Goal: Task Accomplishment & Management: Use online tool/utility

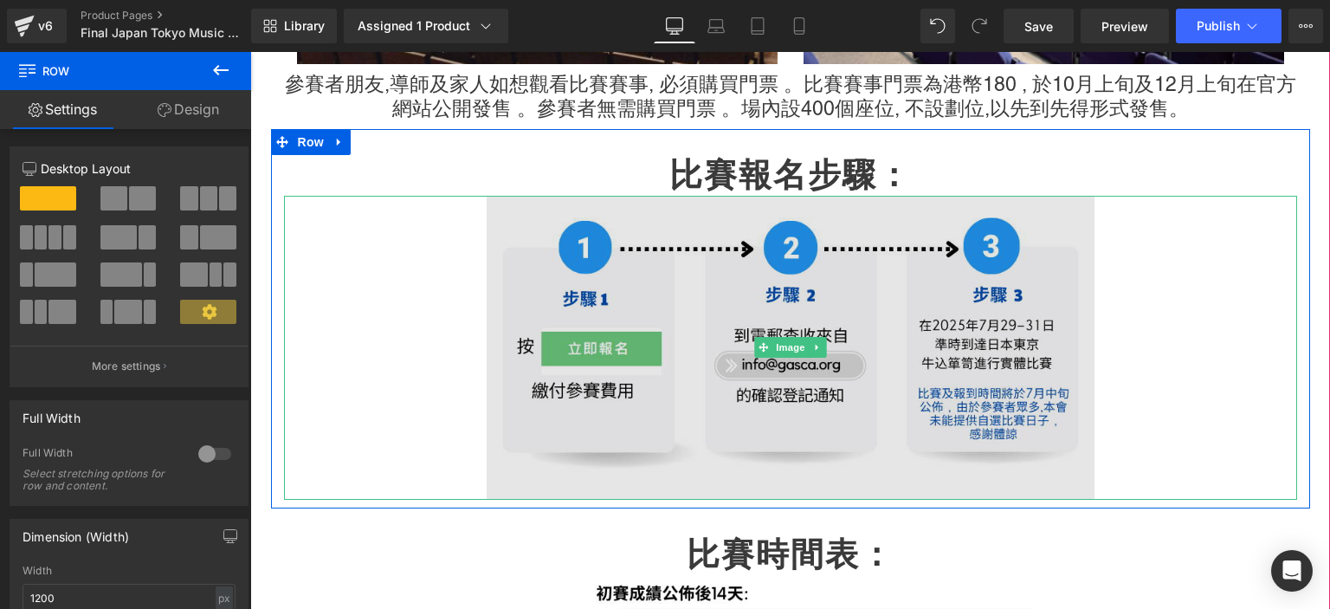
scroll to position [4239, 0]
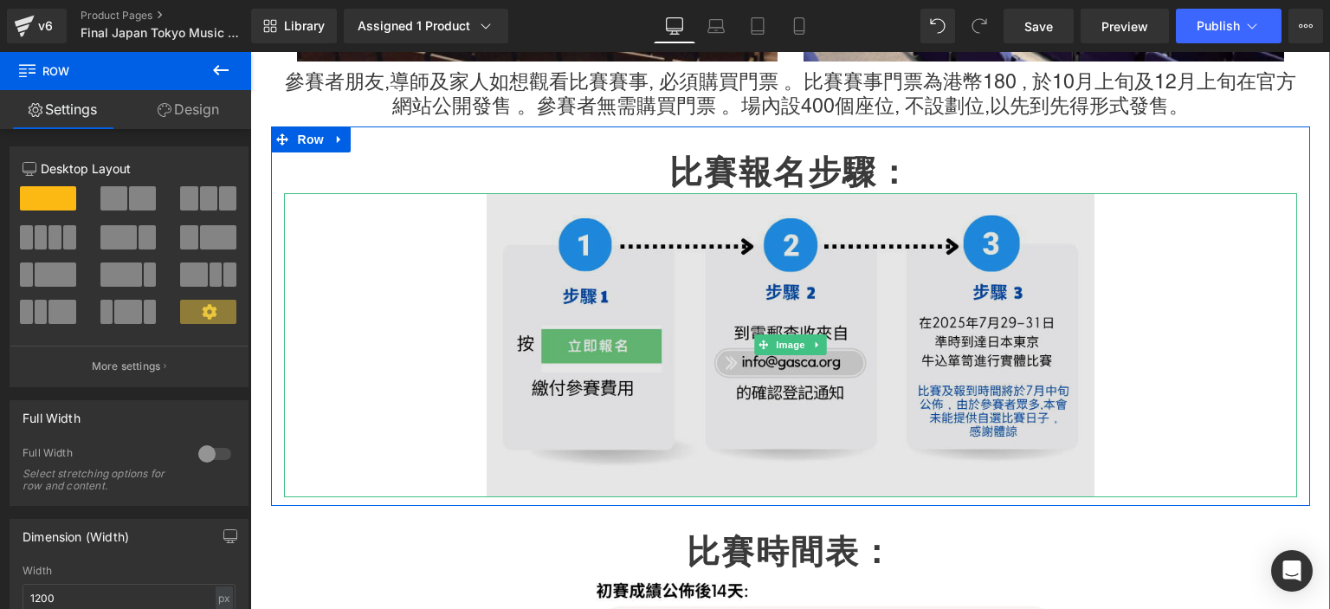
click at [682, 307] on img at bounding box center [791, 345] width 608 height 304
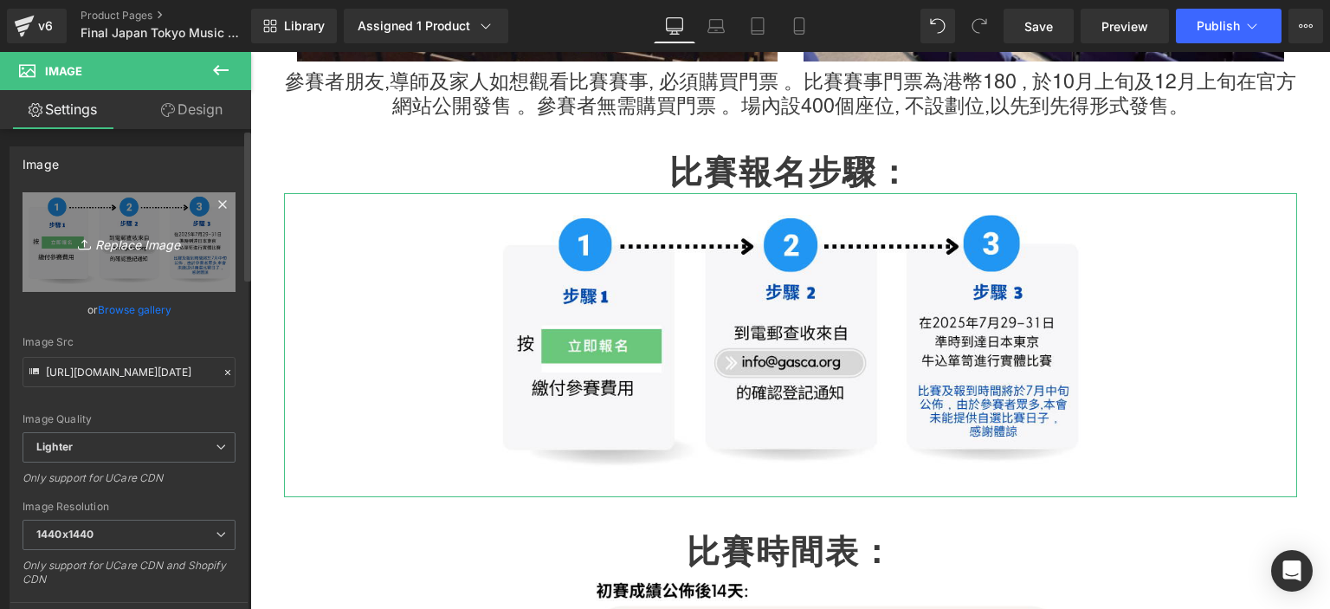
click at [132, 248] on icon "Replace Image" at bounding box center [129, 242] width 139 height 22
click at [163, 244] on icon "Replace Image" at bounding box center [129, 242] width 139 height 22
type input "C:\fakepath\Untitled (Facebook Post) (5).png"
type input "[URL][DOMAIN_NAME]"
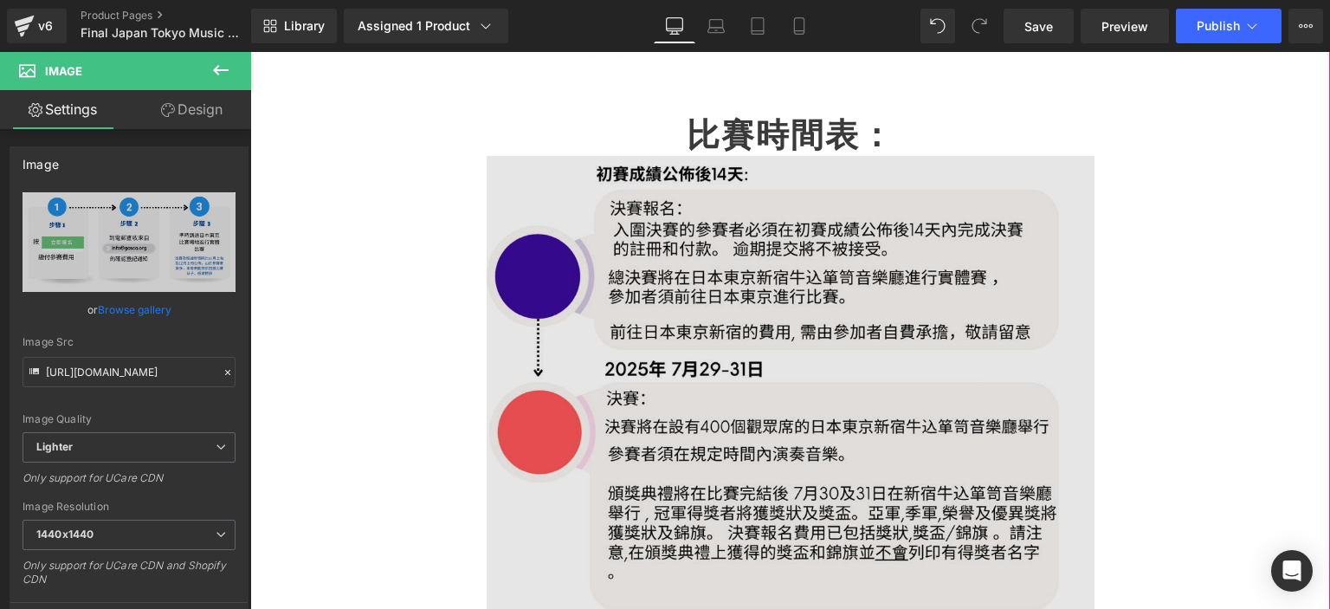
scroll to position [4818, 0]
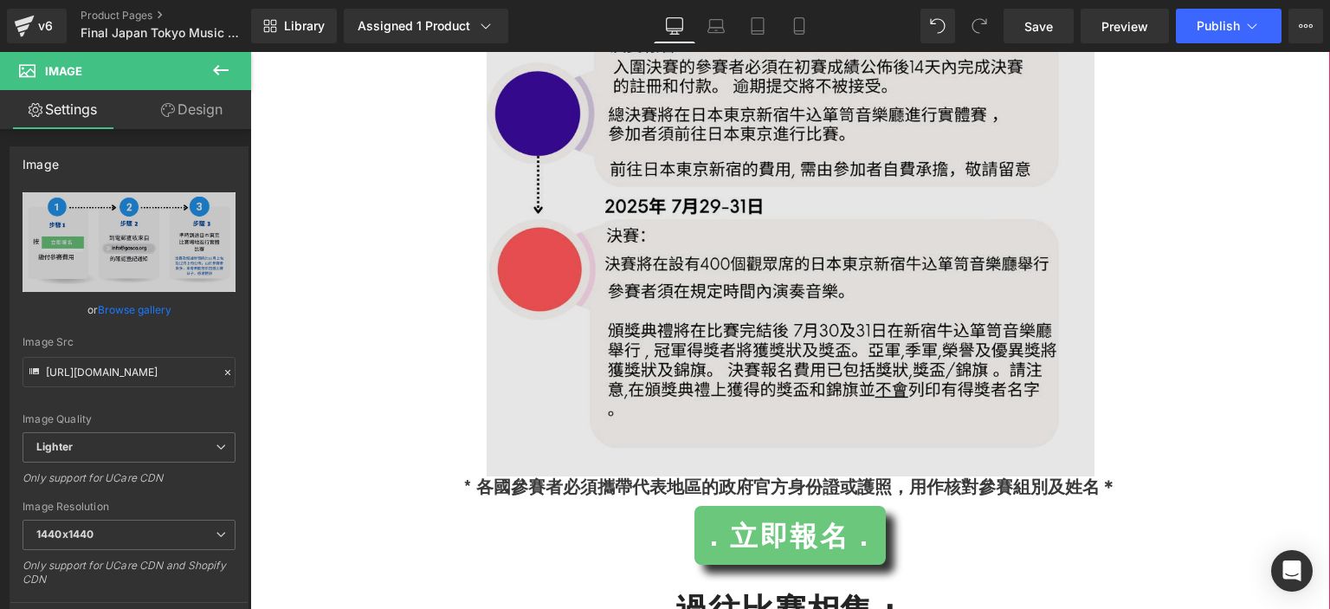
click at [526, 333] on img at bounding box center [791, 235] width 608 height 484
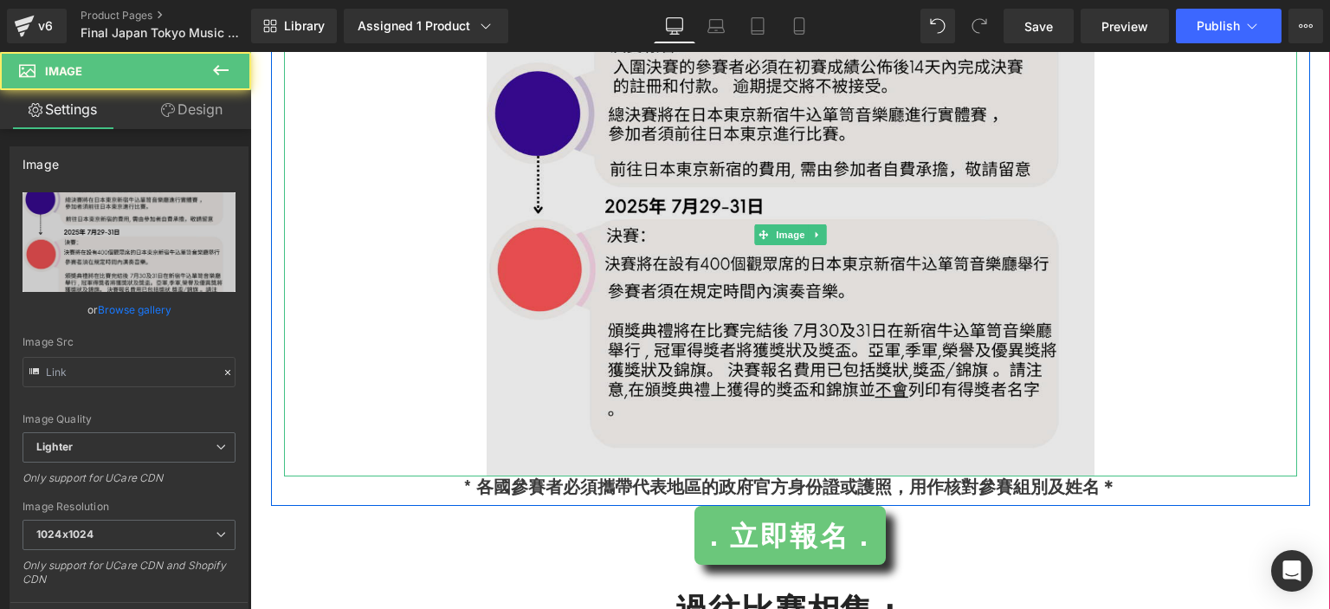
type input "[URL][DOMAIN_NAME][DATE]"
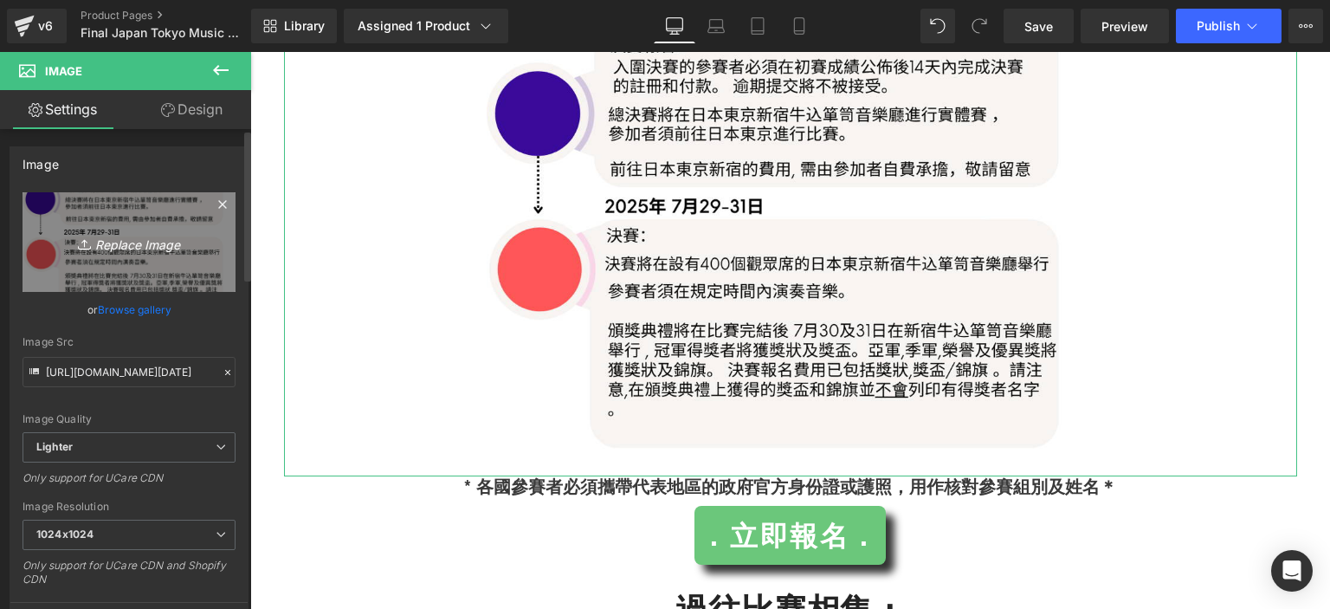
click at [165, 252] on icon "Replace Image" at bounding box center [129, 242] width 139 height 22
type input "C:\fakepath\Untitled (Facebook Post) (6).png"
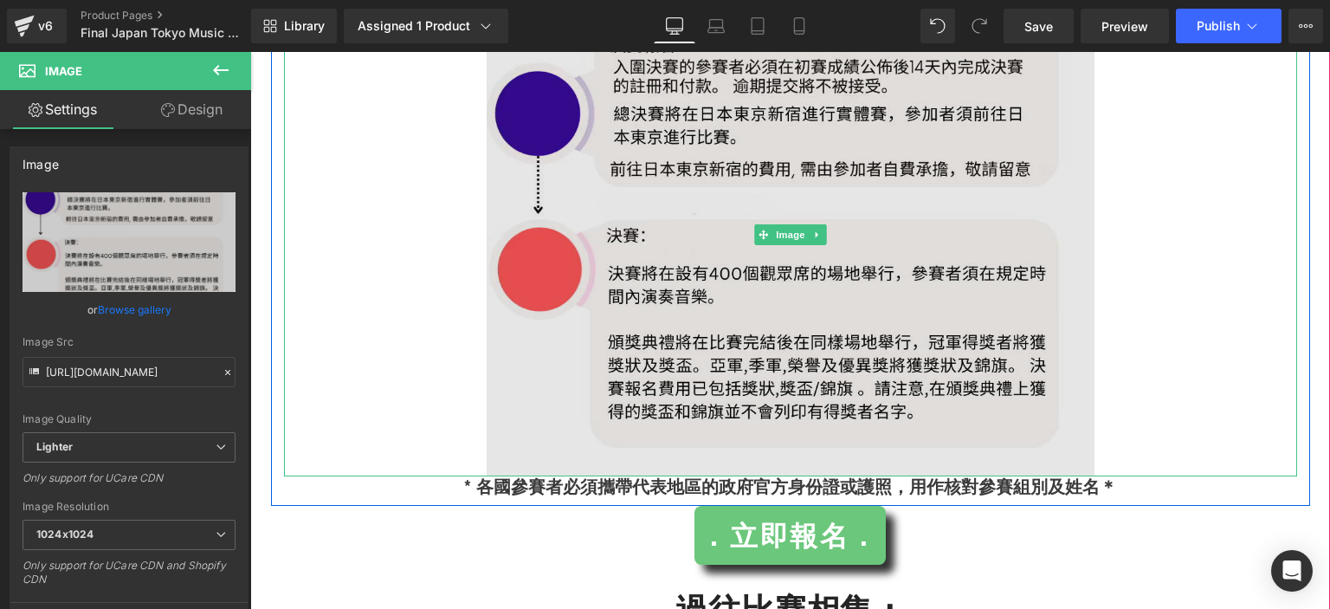
type input "[URL][DOMAIN_NAME]"
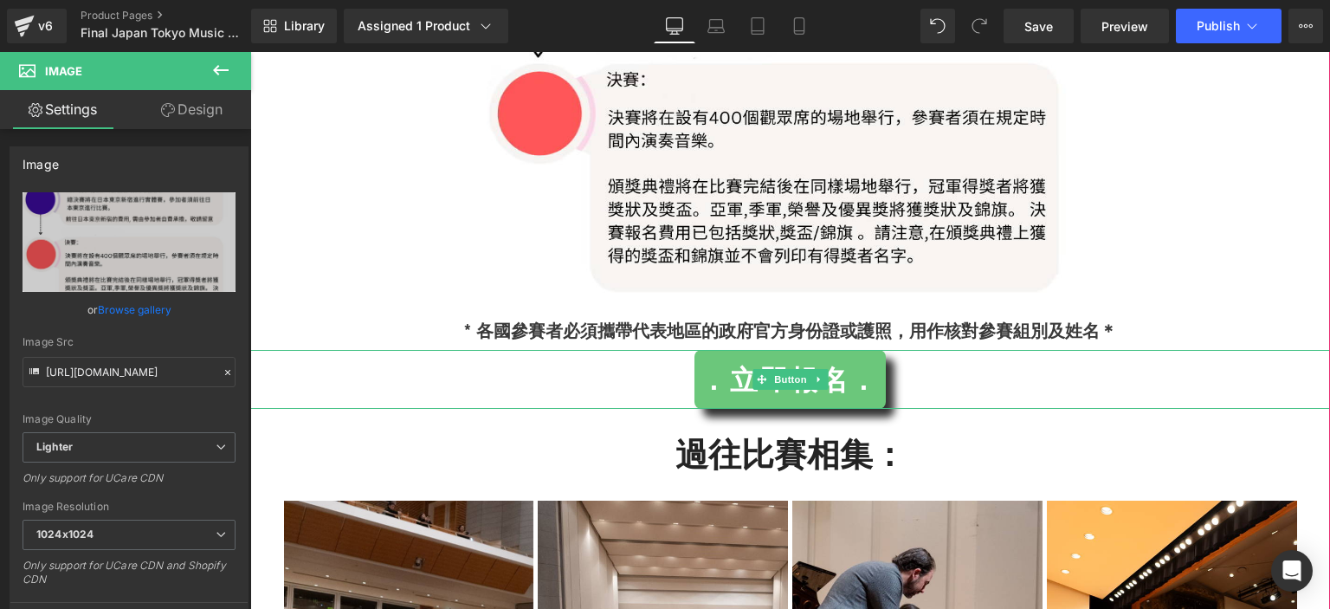
scroll to position [5054, 0]
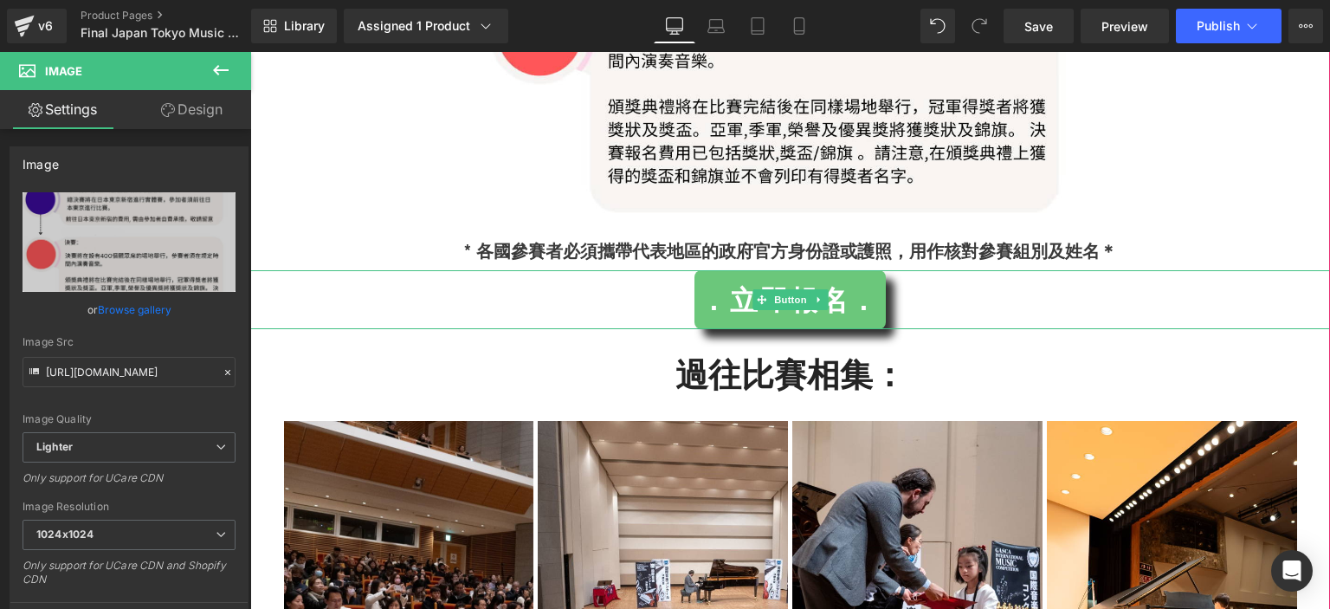
click at [845, 279] on span ". 立即報名 ." at bounding box center [789, 300] width 159 height 42
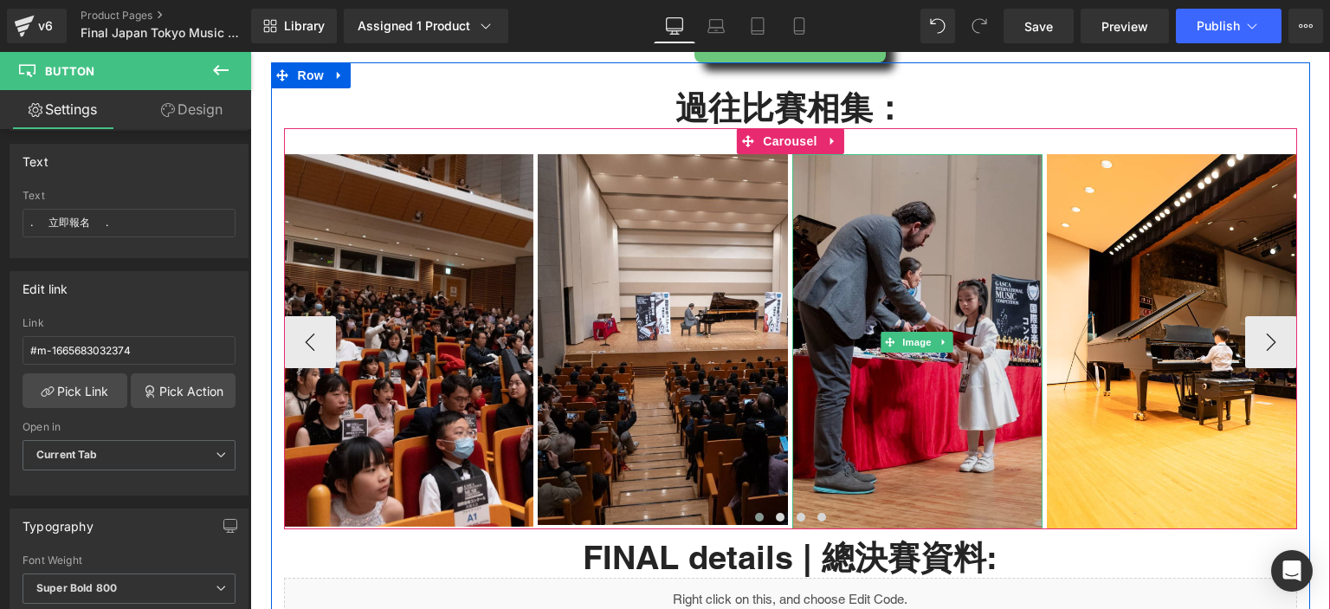
scroll to position [5303, 0]
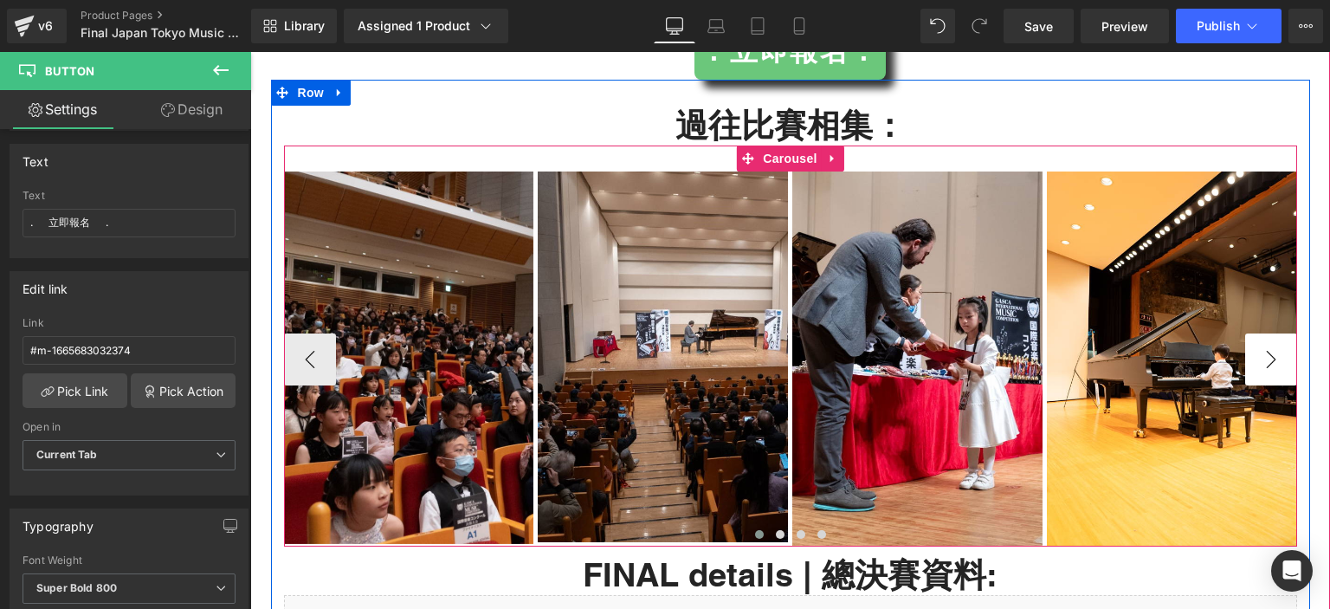
click at [1247, 333] on button "›" at bounding box center [1271, 359] width 52 height 52
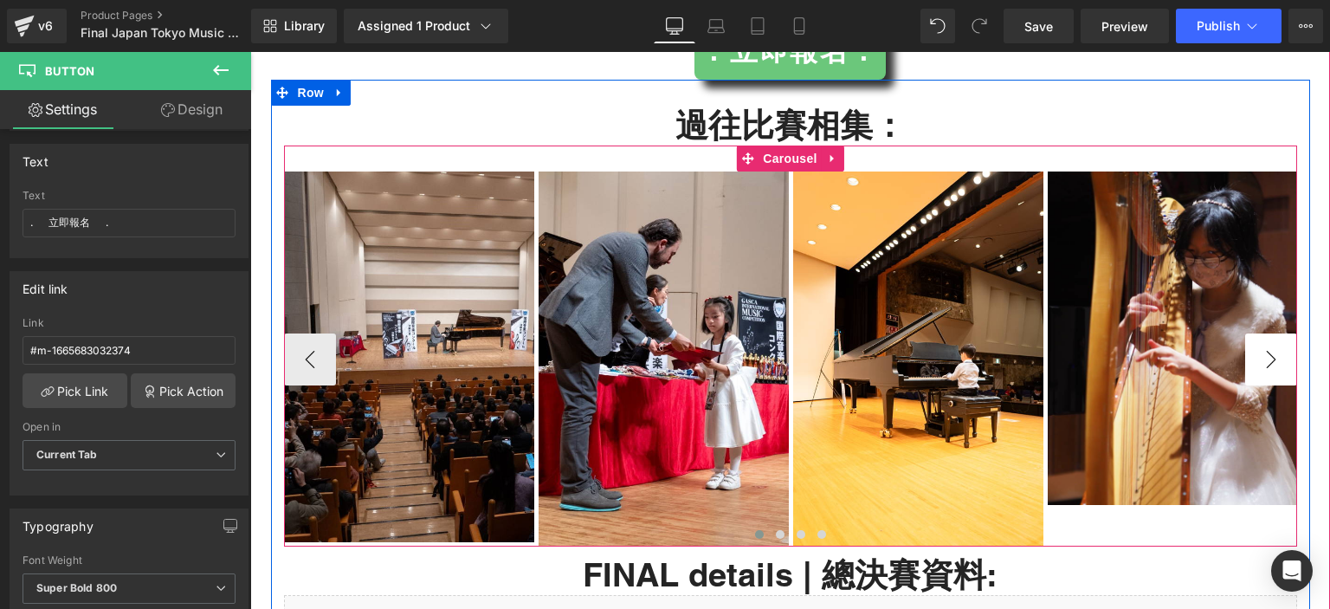
click at [1247, 333] on button "›" at bounding box center [1271, 359] width 52 height 52
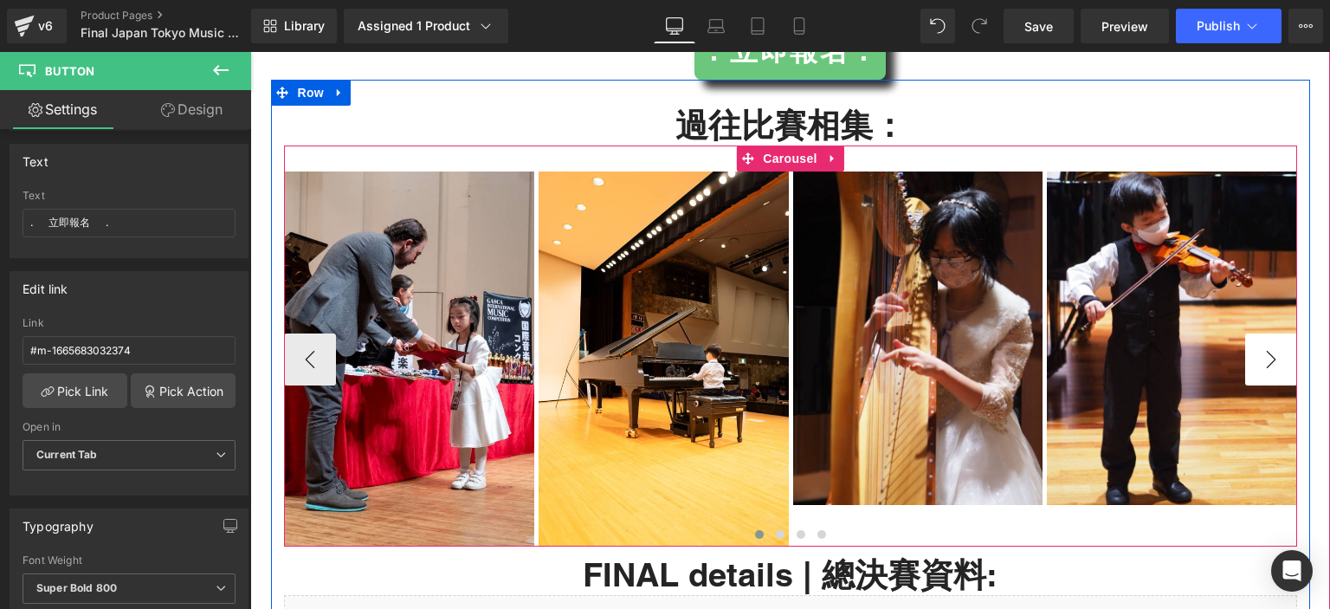
click at [1247, 333] on button "›" at bounding box center [1271, 359] width 52 height 52
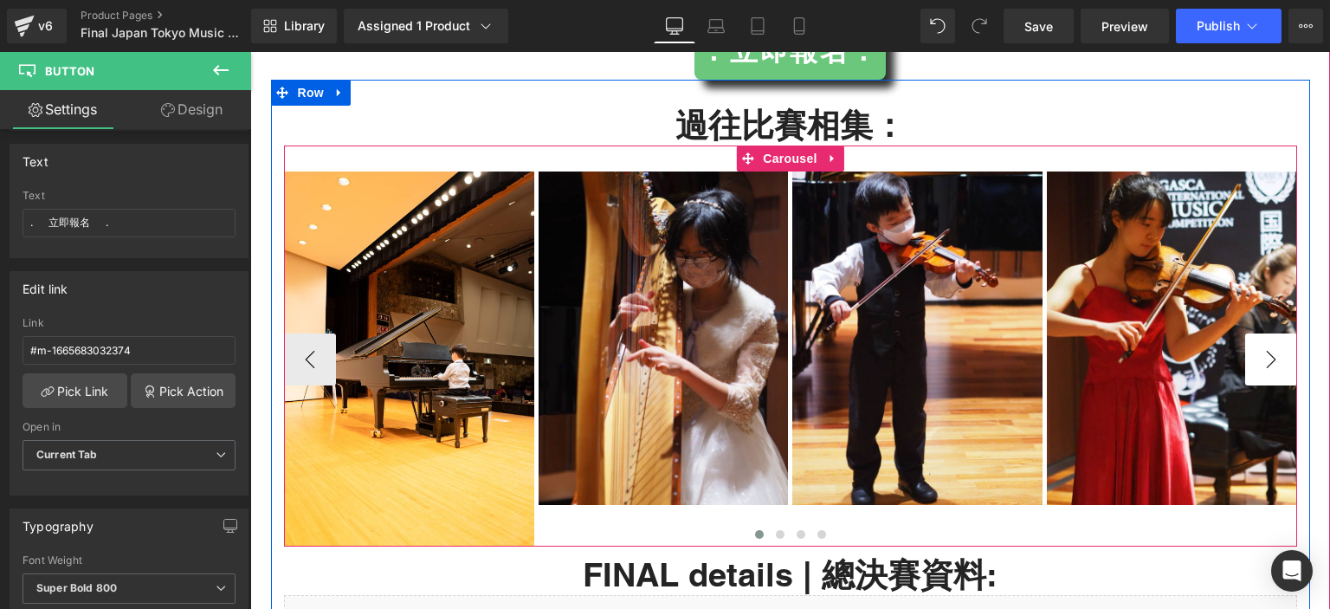
click at [1247, 333] on button "›" at bounding box center [1271, 359] width 52 height 52
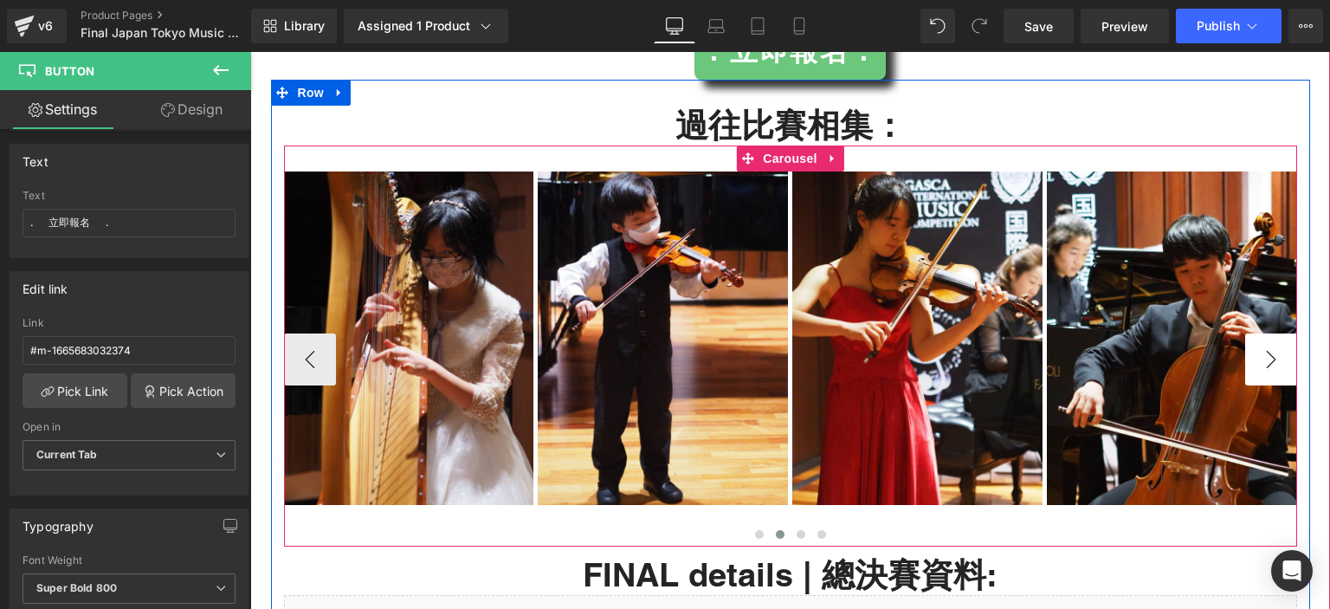
click at [1247, 333] on button "›" at bounding box center [1271, 359] width 52 height 52
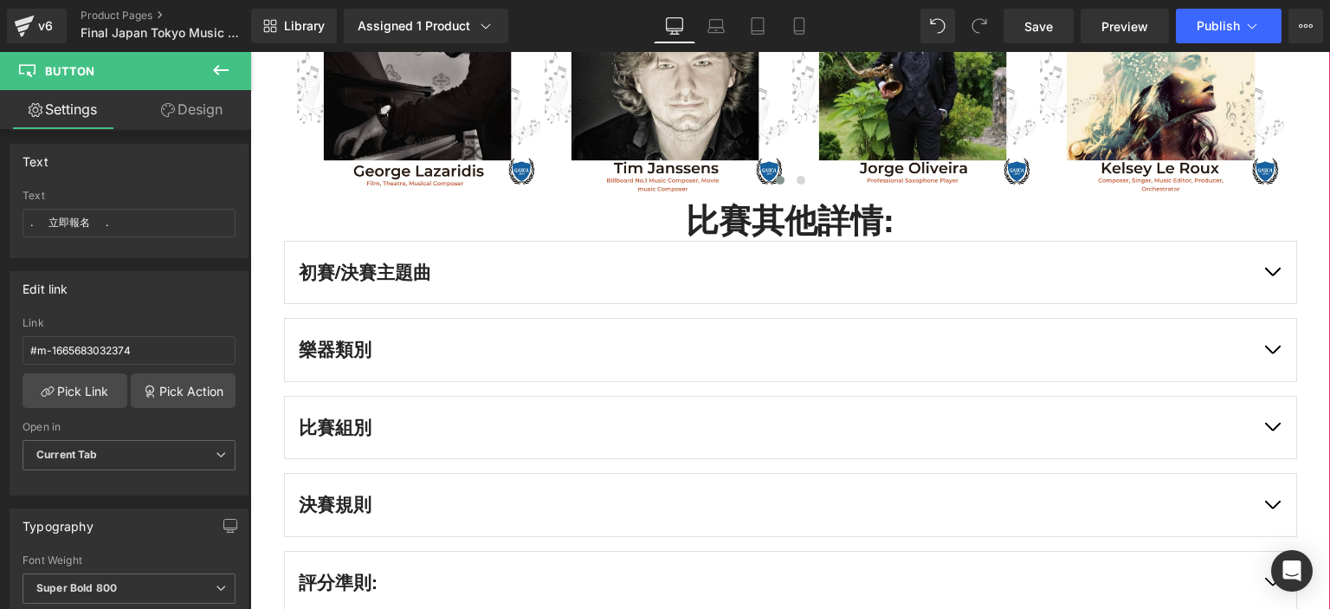
scroll to position [6328, 0]
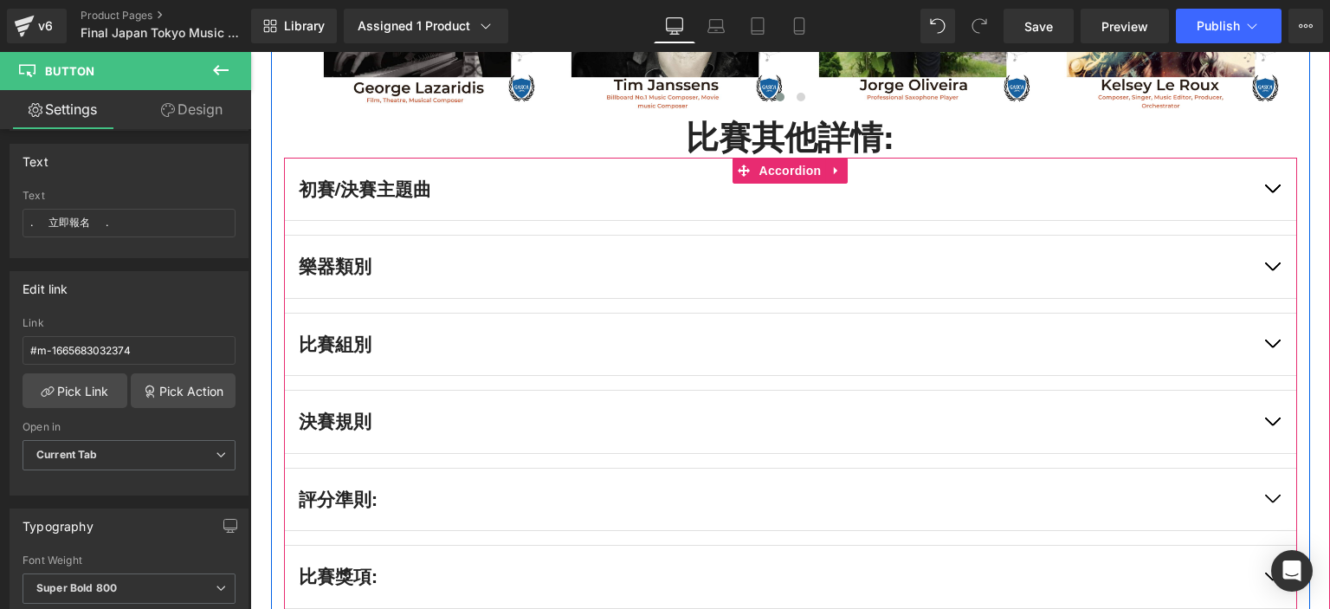
click at [1271, 313] on button "button" at bounding box center [1272, 344] width 48 height 62
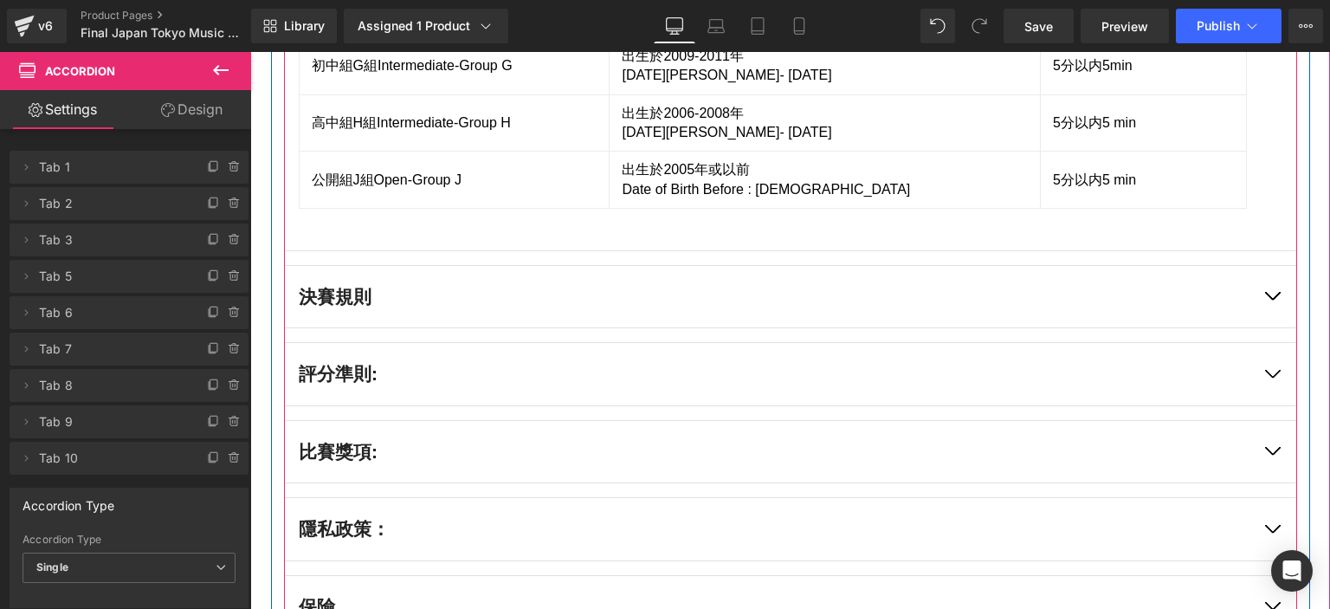
scroll to position [7206, 0]
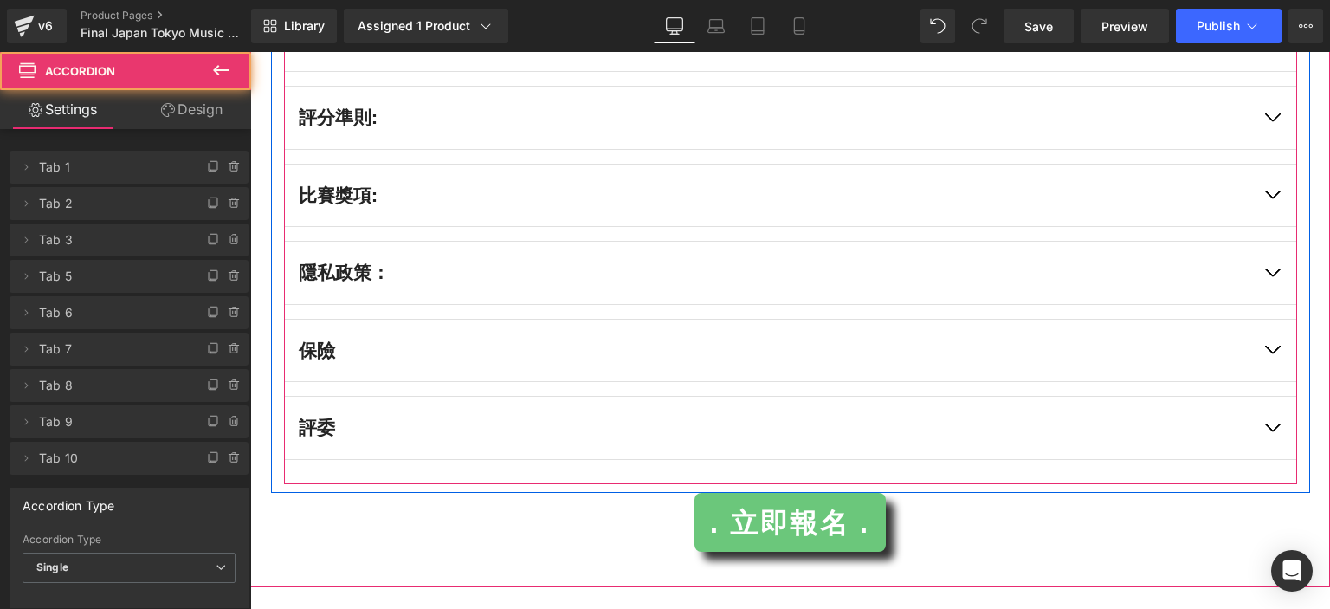
click at [1270, 397] on button "button" at bounding box center [1272, 428] width 48 height 62
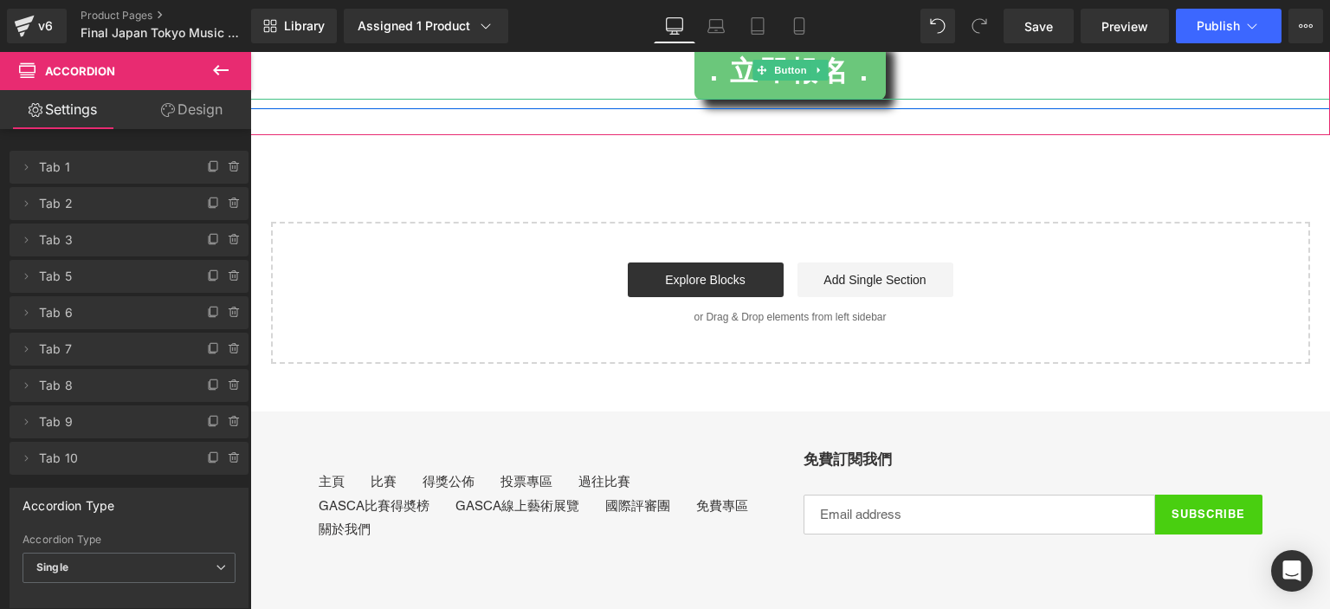
scroll to position [7329, 0]
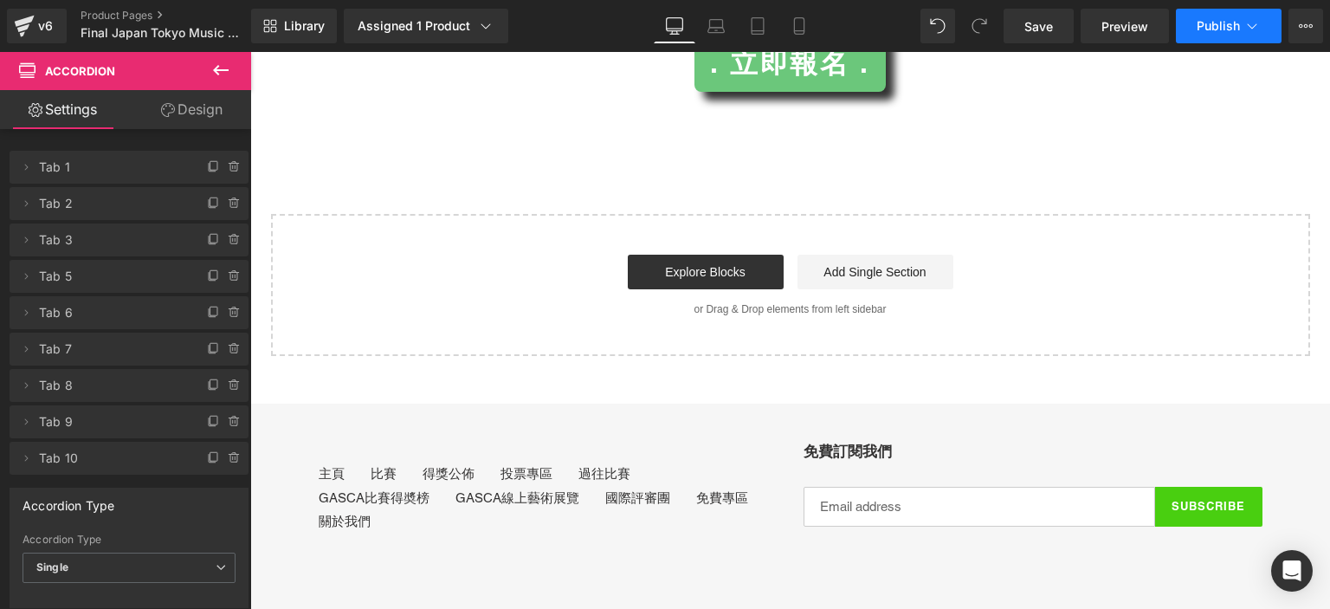
click at [1210, 29] on span "Publish" at bounding box center [1218, 26] width 43 height 14
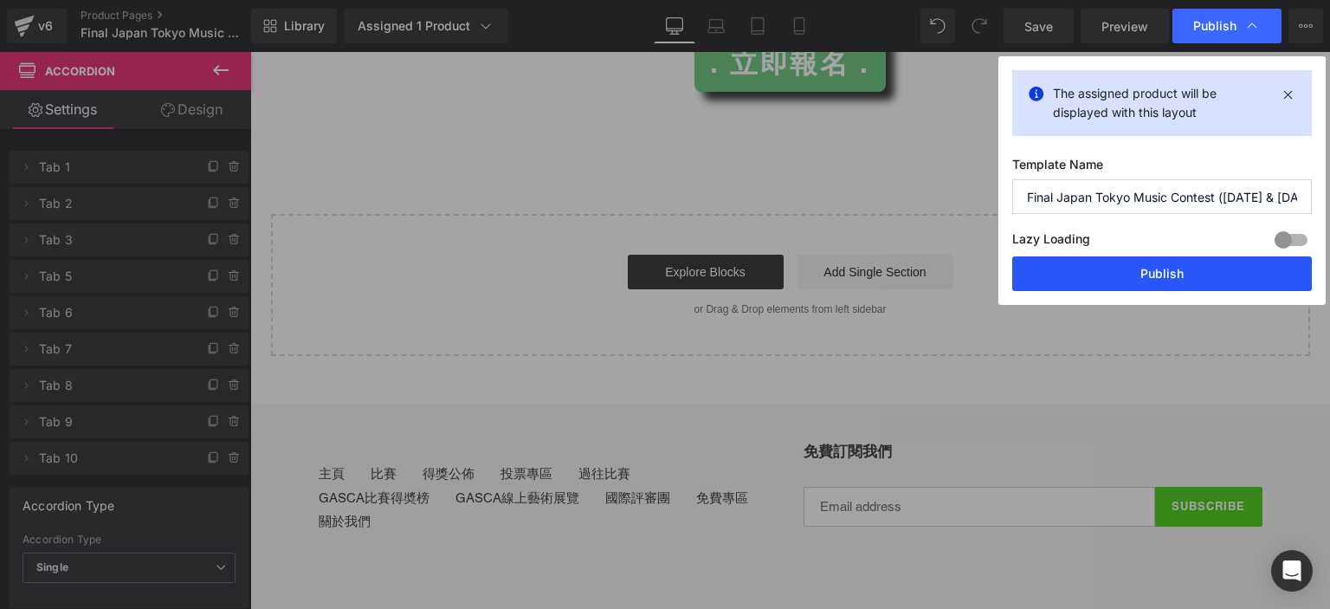
click at [1073, 266] on button "Publish" at bounding box center [1162, 273] width 300 height 35
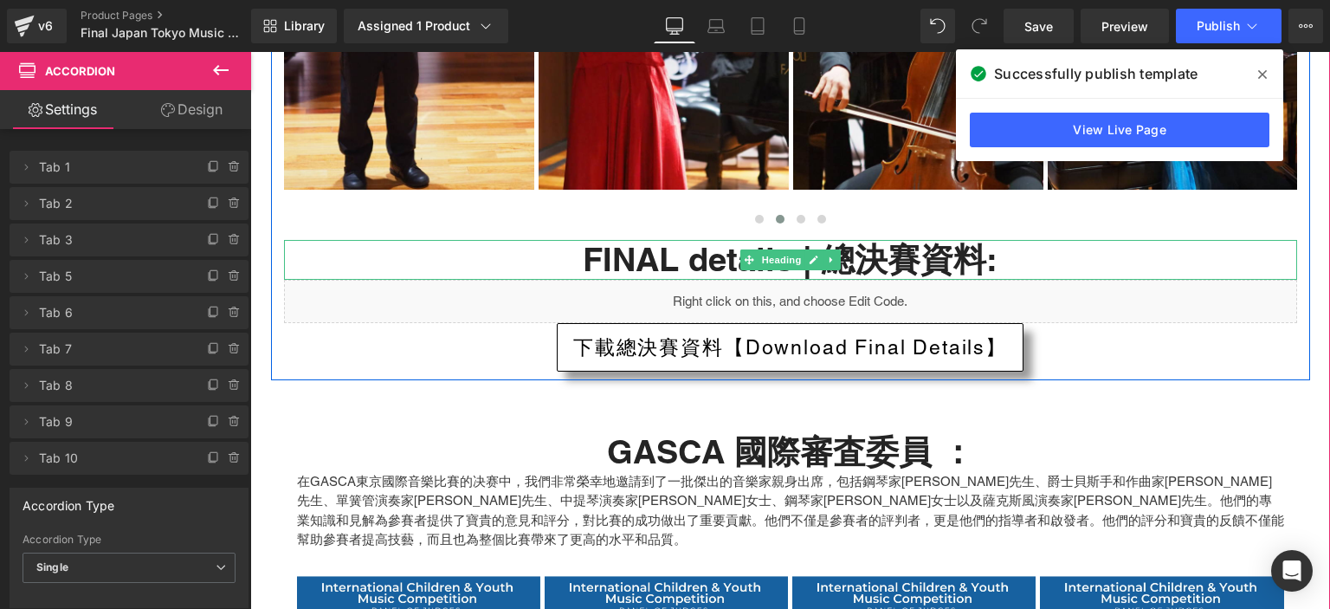
scroll to position [5618, 0]
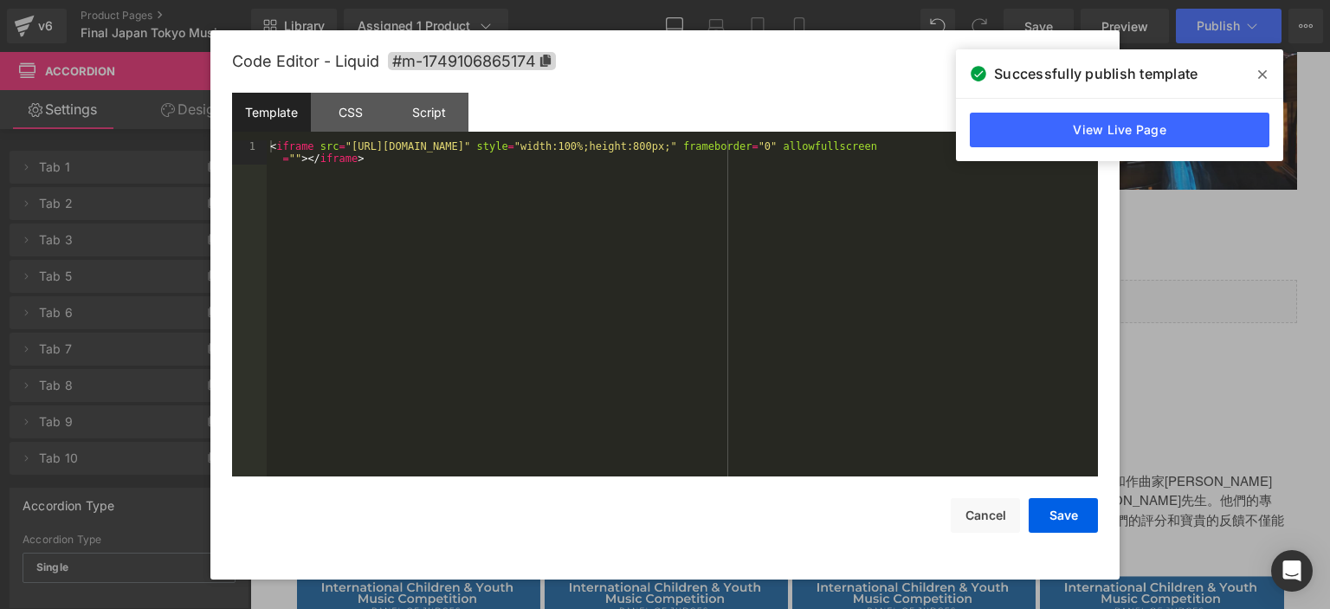
click at [949, 0] on div "Text Block You are previewing how the will restyle your page. You can not edit …" at bounding box center [665, 0] width 1330 height 0
click at [998, 508] on button "Cancel" at bounding box center [985, 515] width 69 height 35
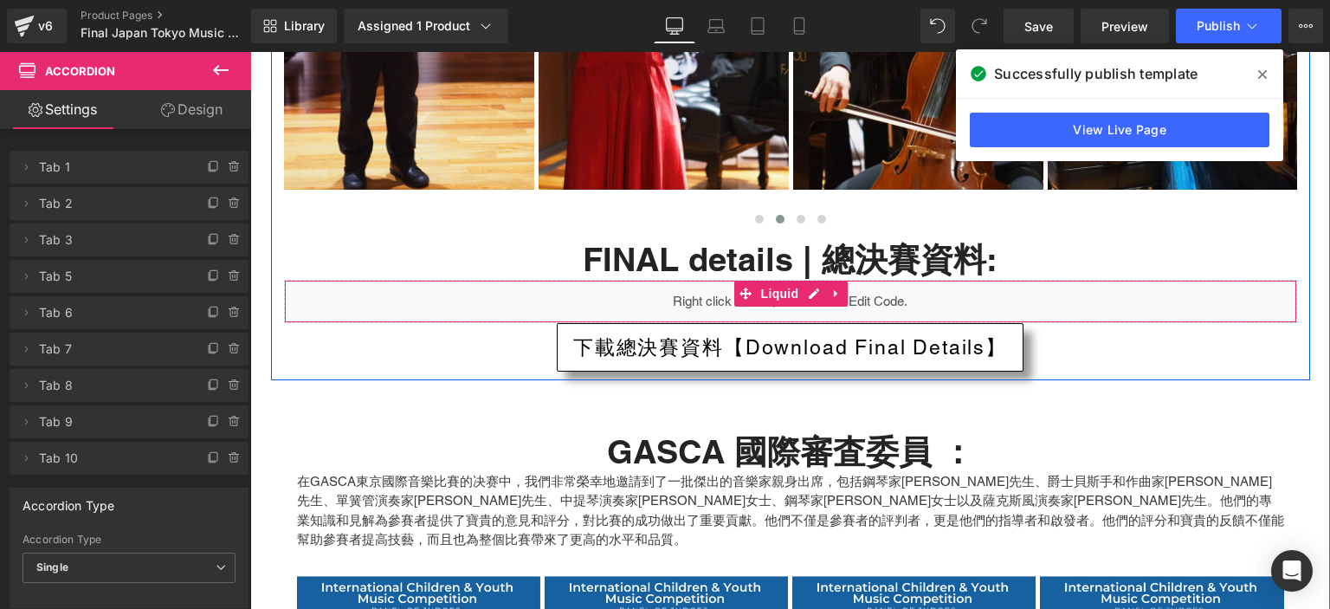
click at [978, 280] on div "Liquid" at bounding box center [790, 301] width 1013 height 43
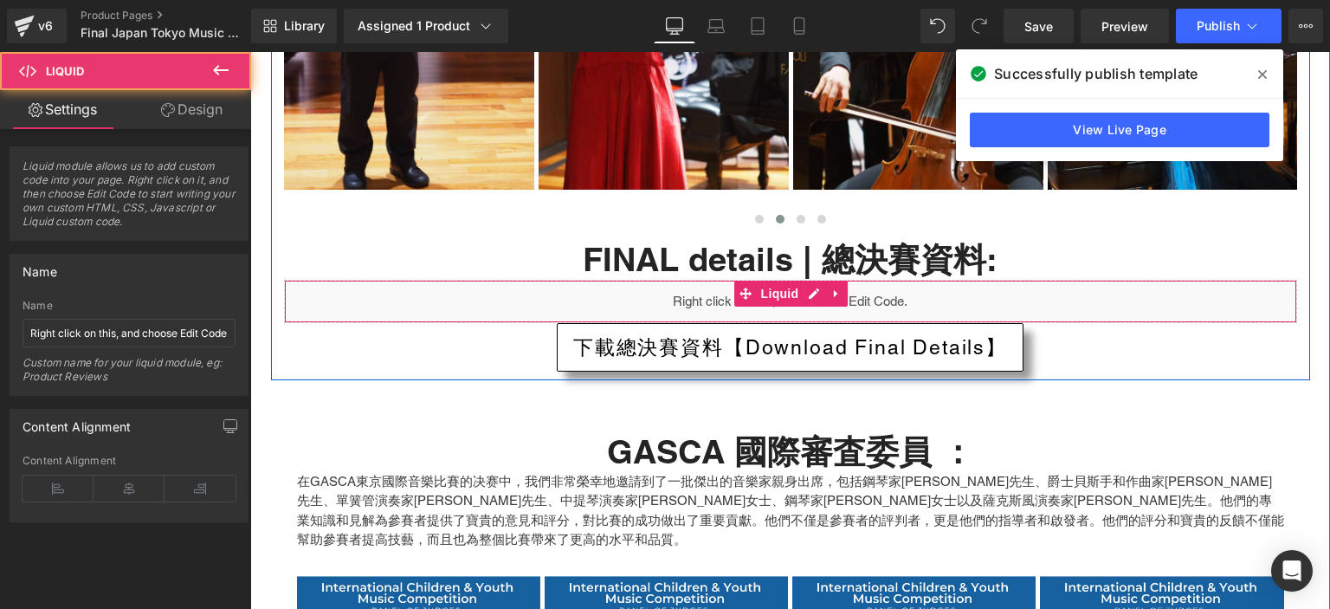
click at [842, 280] on div "Liquid" at bounding box center [790, 301] width 1013 height 43
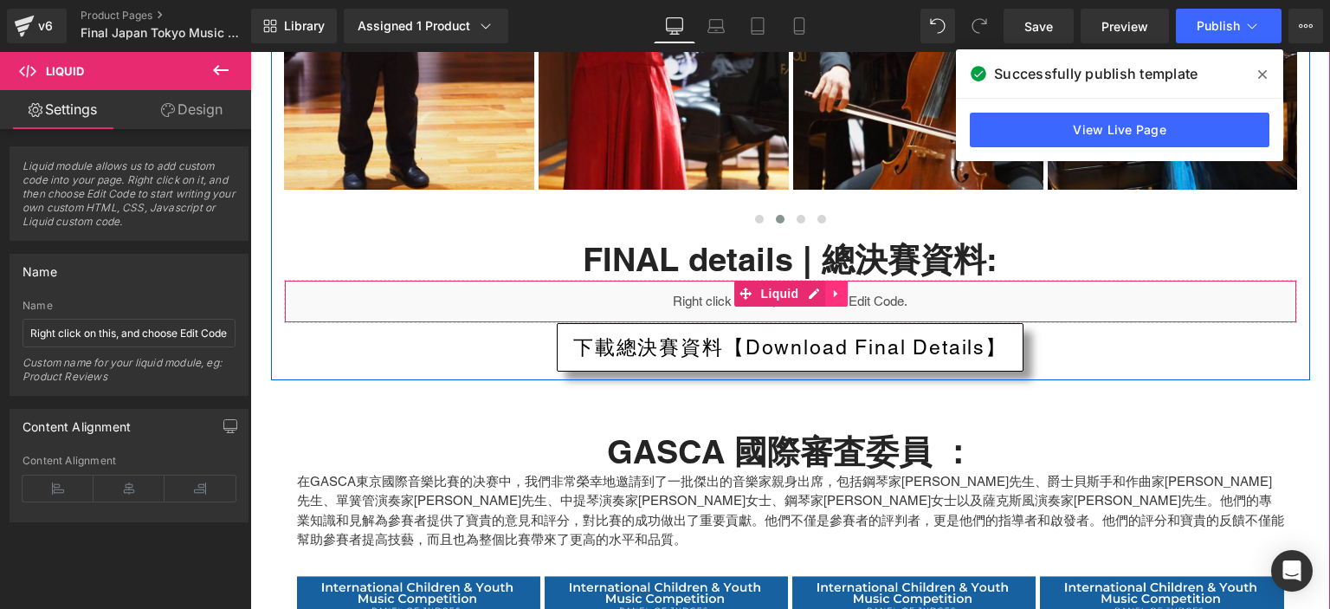
click at [832, 287] on icon at bounding box center [836, 293] width 12 height 13
click at [843, 287] on icon at bounding box center [848, 293] width 12 height 13
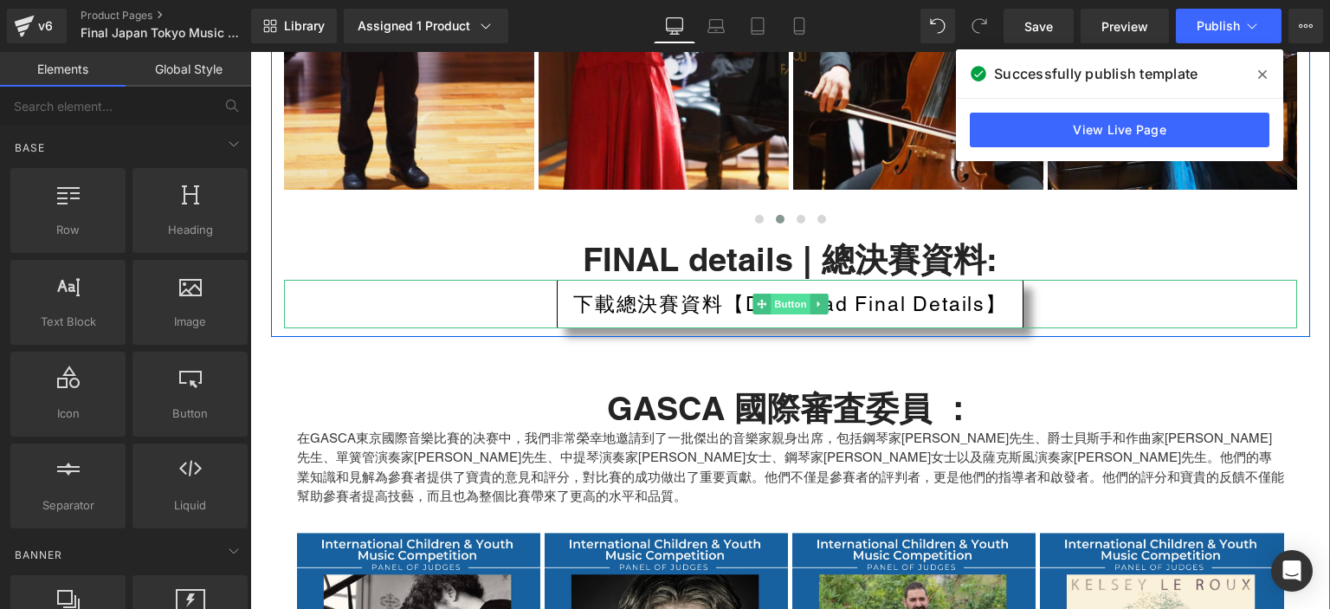
click at [771, 294] on span "Button" at bounding box center [791, 304] width 40 height 21
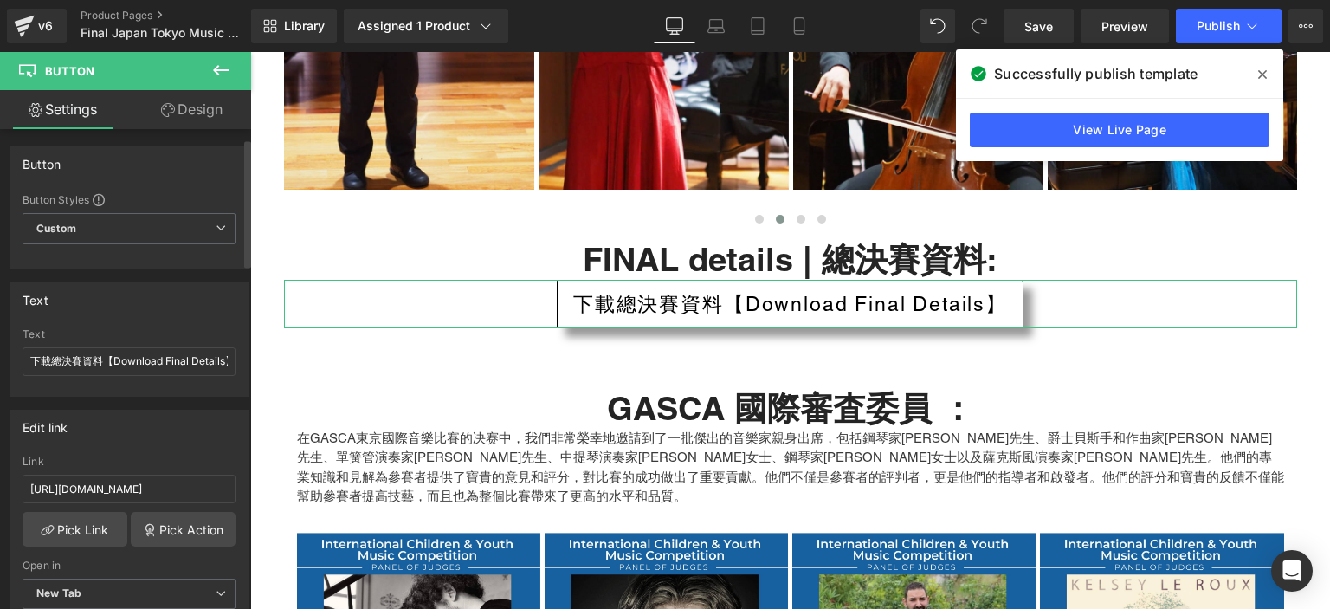
scroll to position [111, 0]
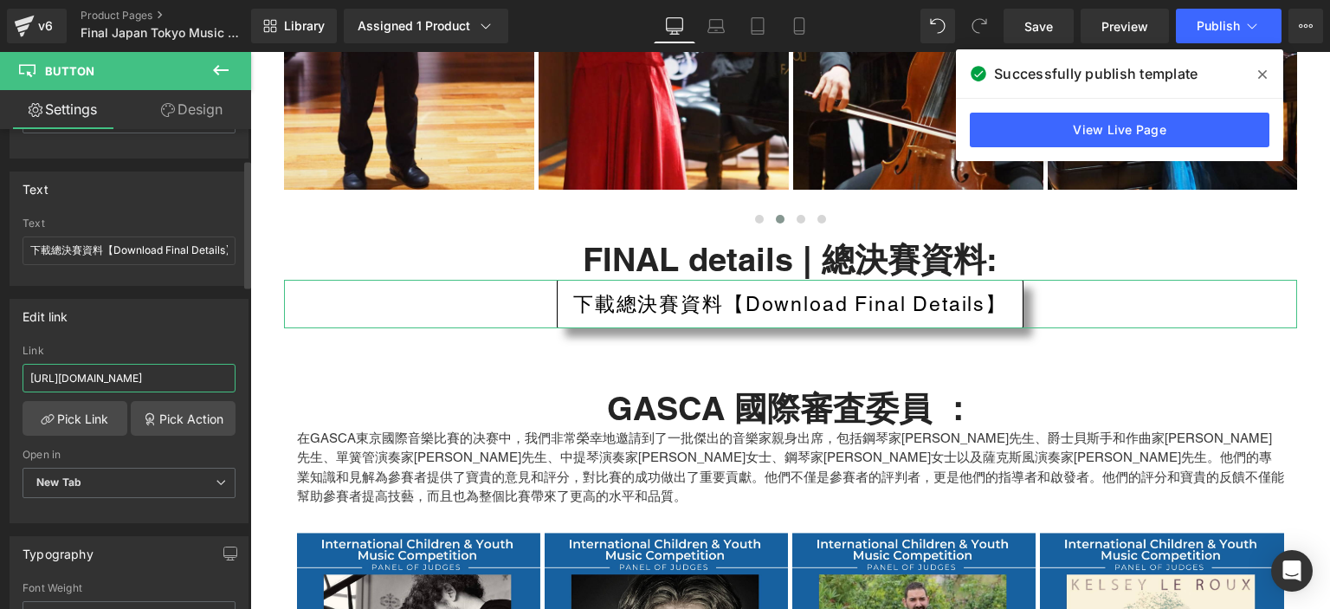
click at [157, 383] on input "[URL][DOMAIN_NAME]" at bounding box center [129, 378] width 213 height 29
click at [170, 334] on div "Edit link Link Pick Link Pick Action Current Tab New Tab Open in New Tab Curren…" at bounding box center [129, 411] width 239 height 224
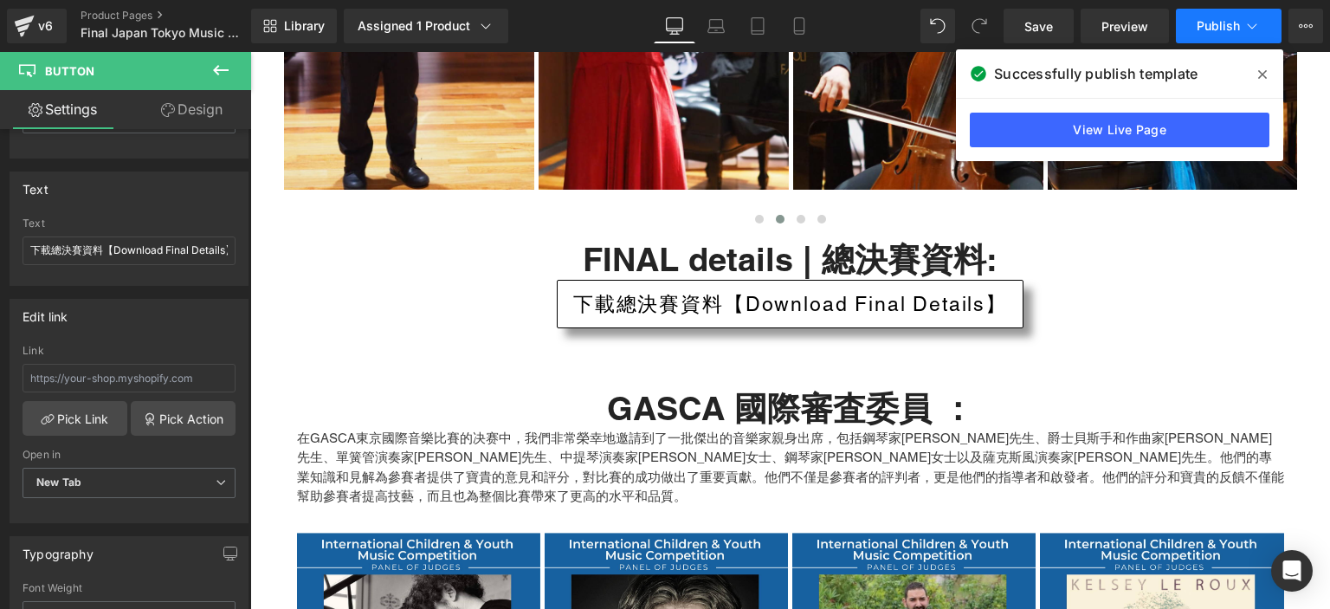
click at [1225, 29] on span "Publish" at bounding box center [1218, 26] width 43 height 14
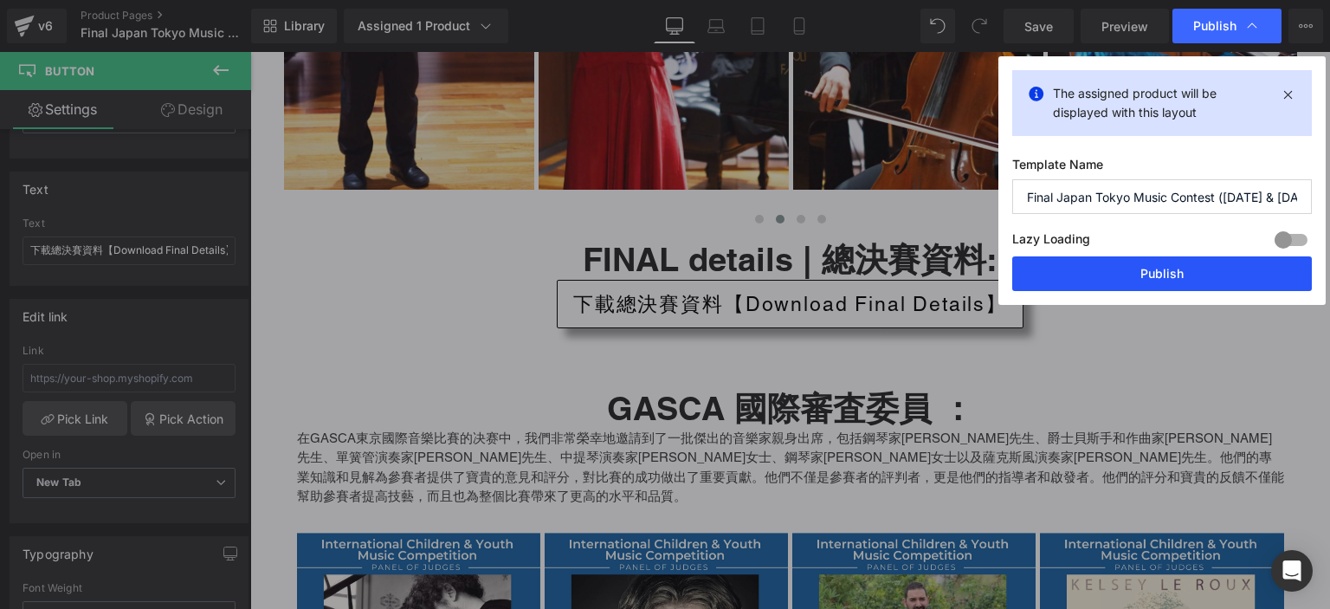
click at [1082, 270] on button "Publish" at bounding box center [1162, 273] width 300 height 35
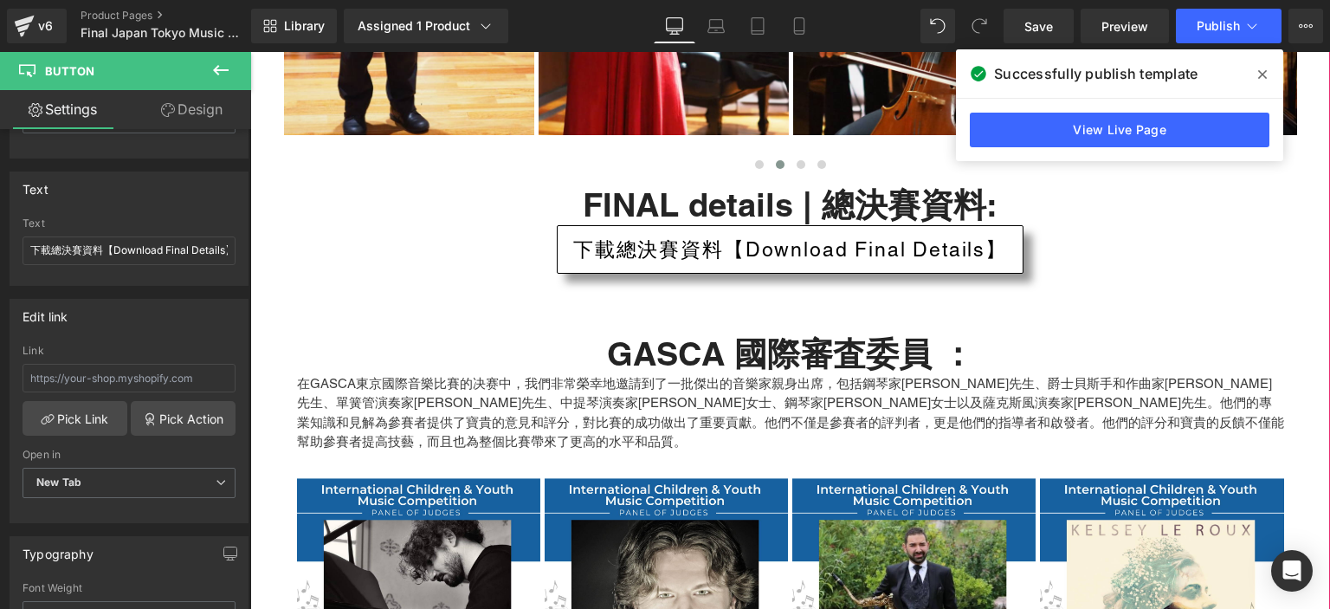
scroll to position [5670, 0]
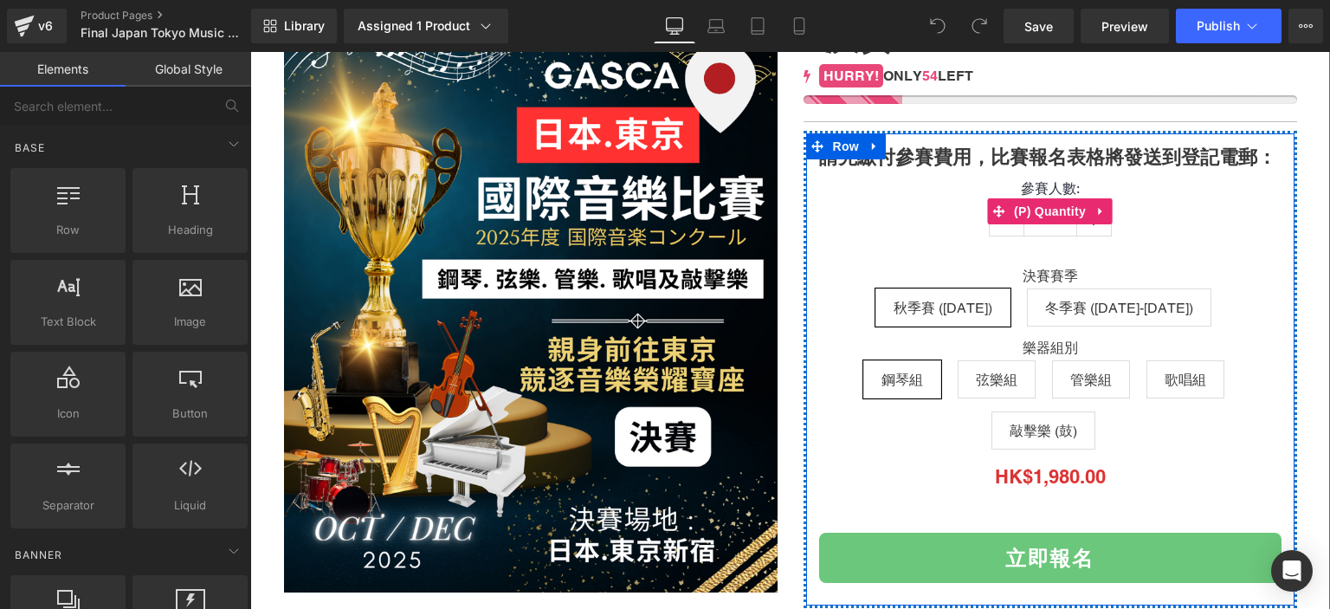
scroll to position [270, 0]
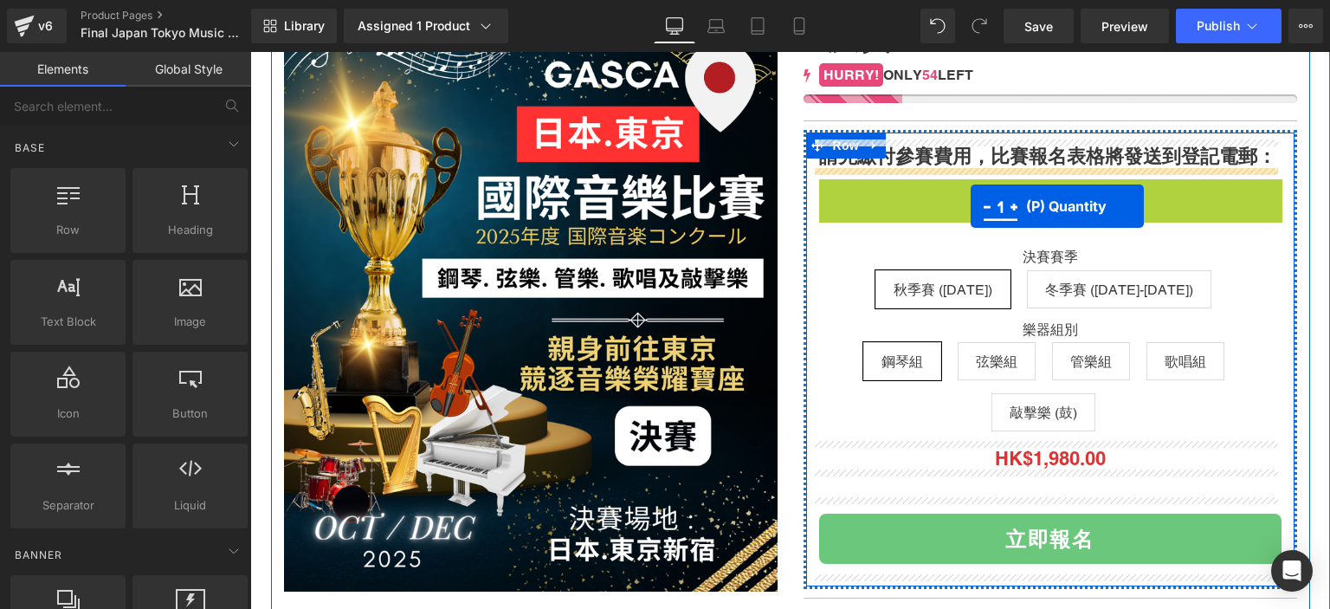
drag, startPoint x: 994, startPoint y: 204, endPoint x: 971, endPoint y: 207, distance: 23.5
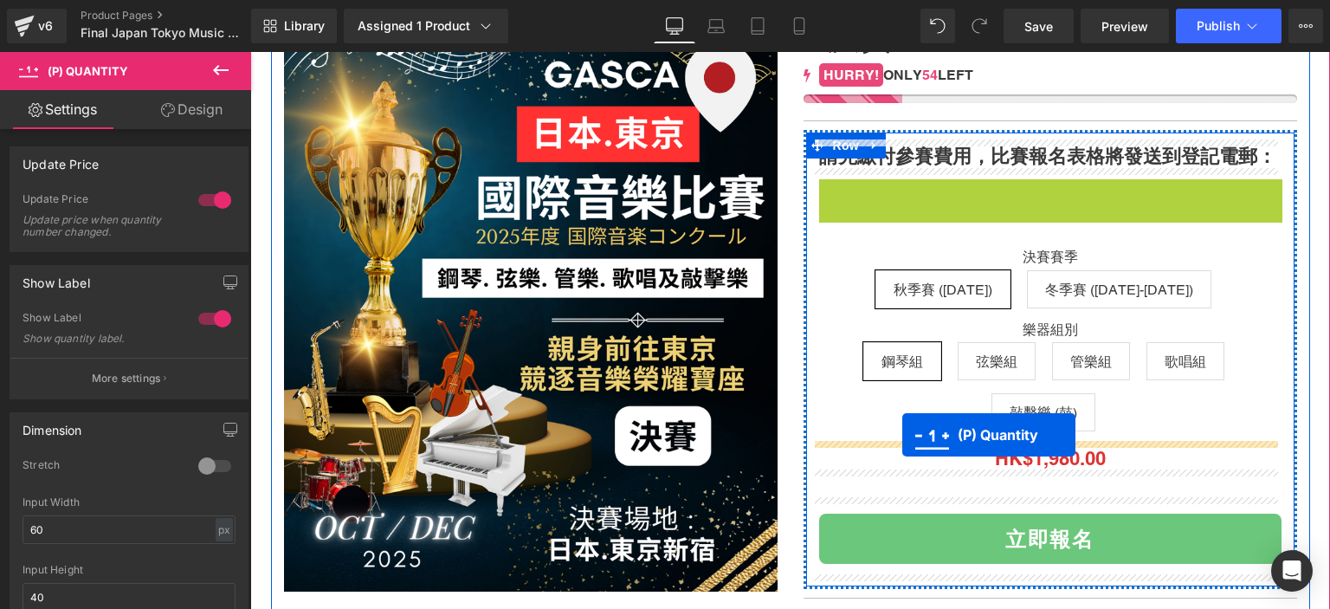
drag, startPoint x: 994, startPoint y: 200, endPoint x: 902, endPoint y: 436, distance: 252.8
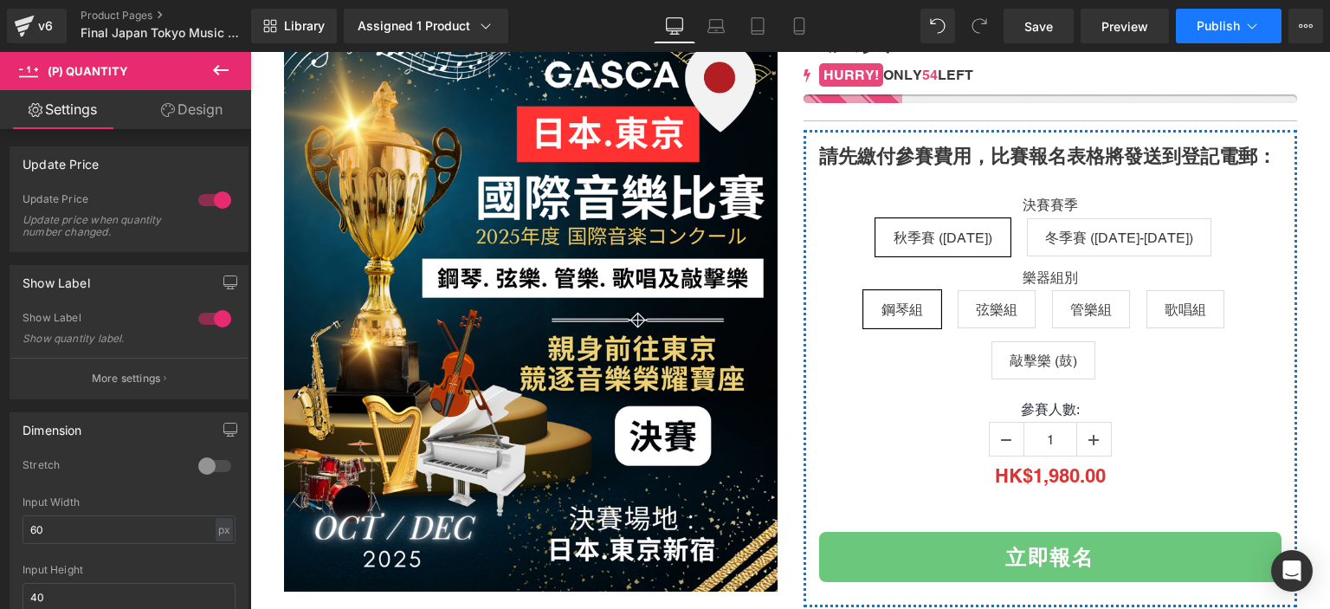
click at [1212, 36] on button "Publish" at bounding box center [1229, 26] width 106 height 35
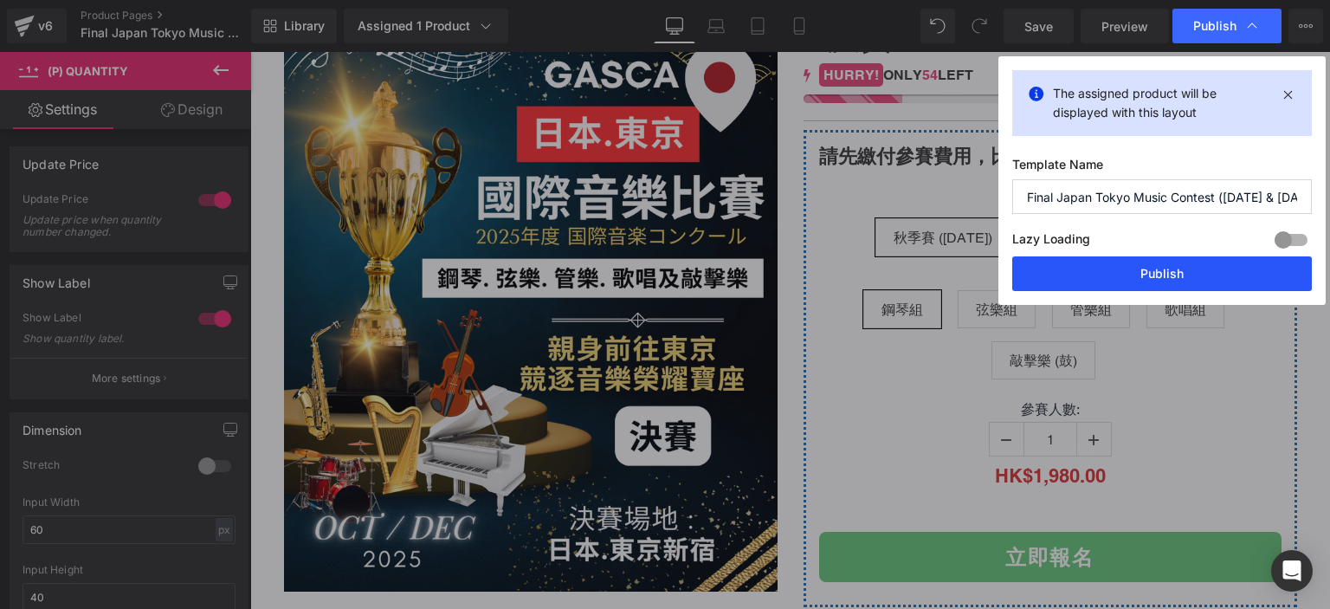
click at [1126, 275] on button "Publish" at bounding box center [1162, 273] width 300 height 35
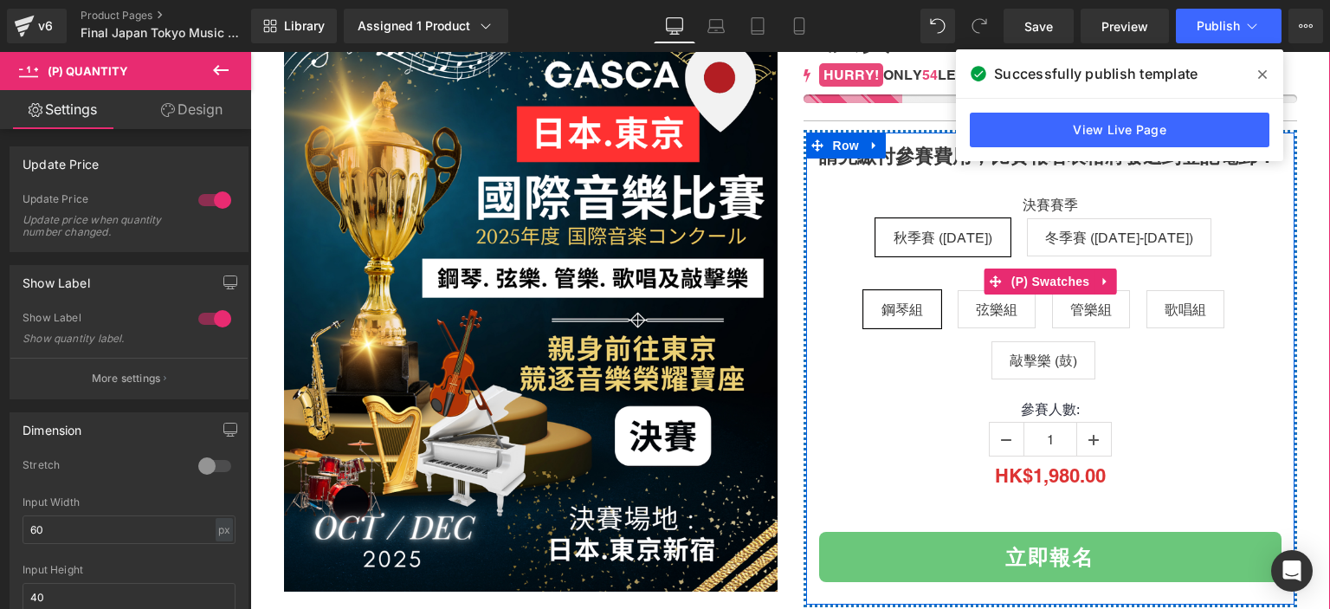
click at [1067, 222] on span "冬季賽 ([DATE]-[DATE])" at bounding box center [1119, 237] width 148 height 36
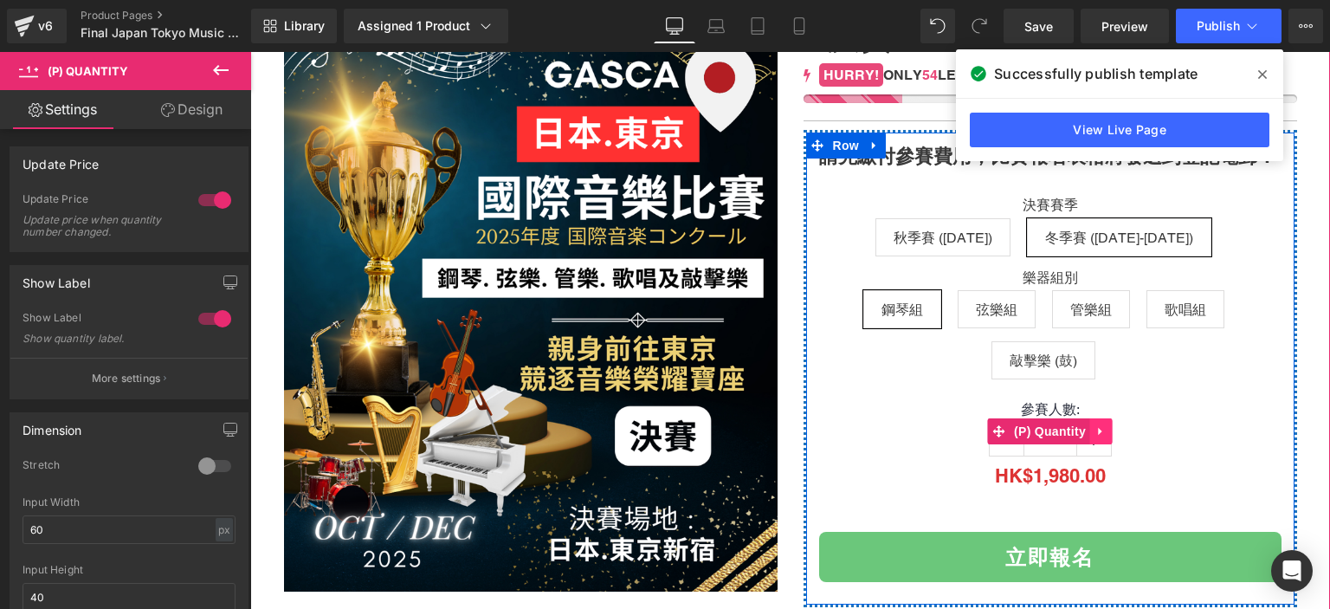
click at [1090, 431] on link at bounding box center [1101, 431] width 23 height 26
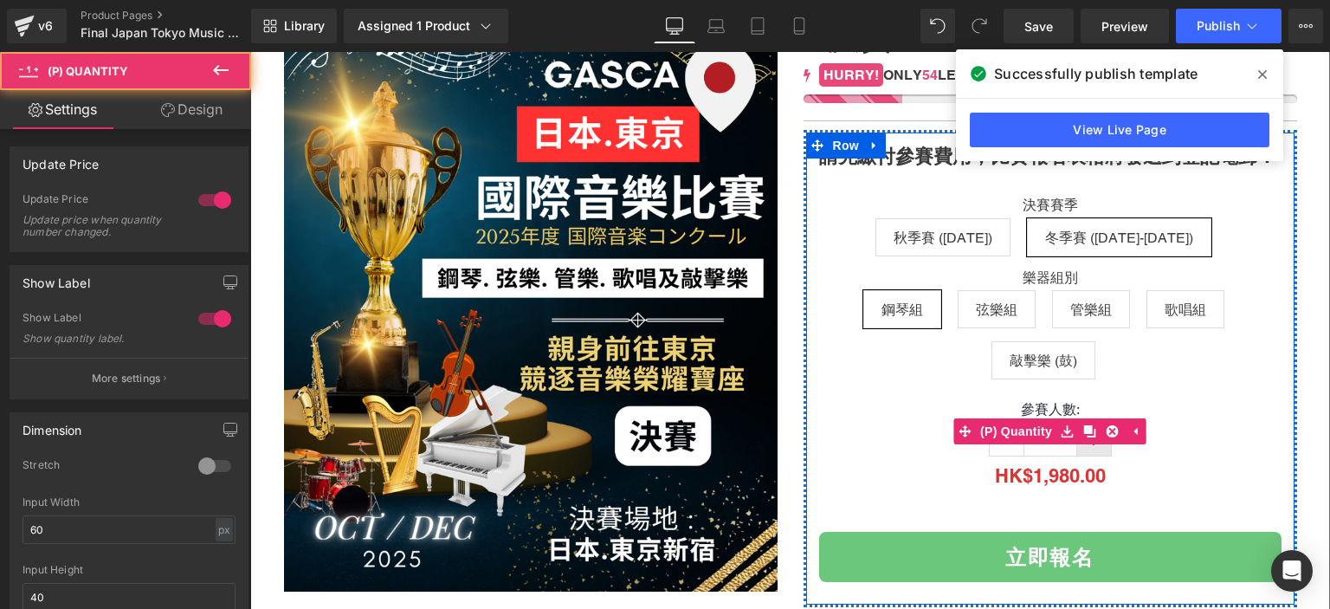
click at [1090, 452] on link at bounding box center [1093, 439] width 35 height 33
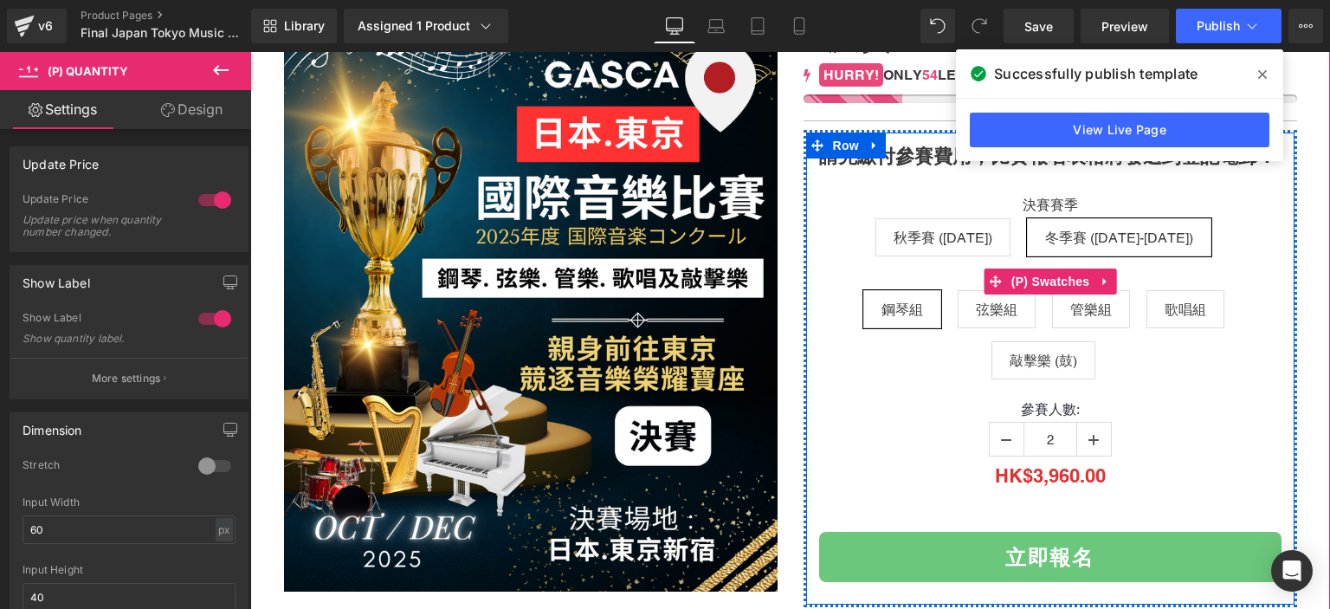
click at [976, 307] on span "弦樂組" at bounding box center [997, 309] width 42 height 36
click at [1037, 366] on span "敲擊樂 (鼓)" at bounding box center [1044, 360] width 68 height 36
click at [1169, 304] on span "歌唱組" at bounding box center [1186, 309] width 42 height 36
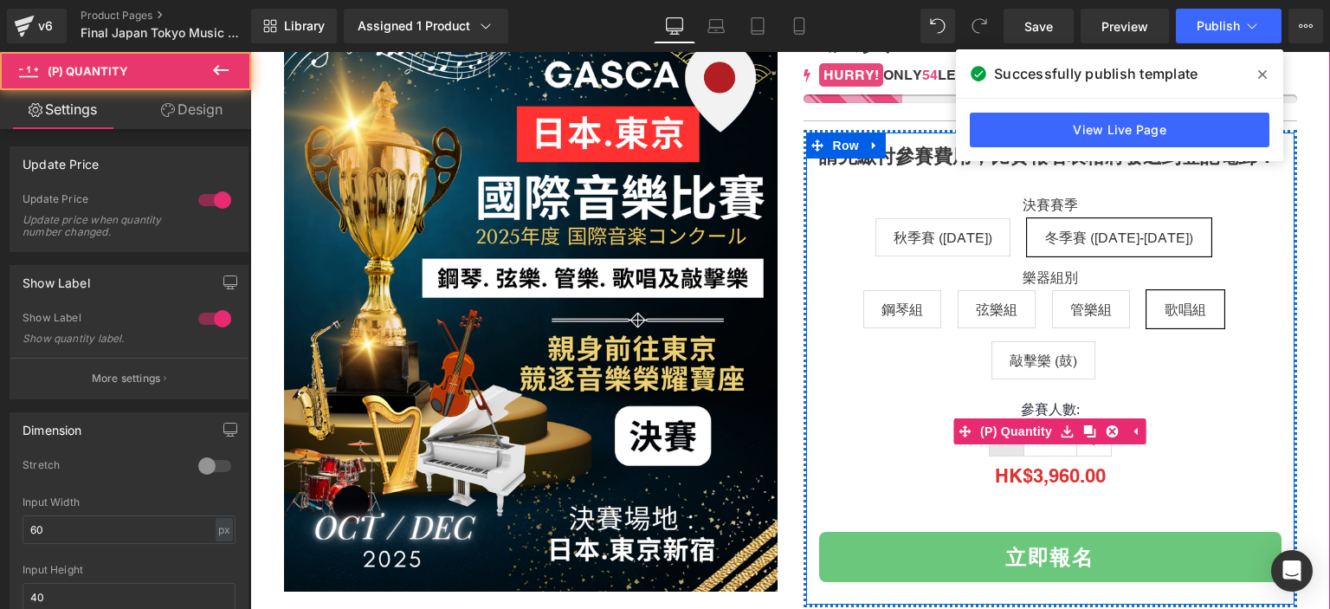
click at [998, 451] on link at bounding box center [1007, 439] width 35 height 33
click at [1010, 445] on link at bounding box center [1007, 439] width 35 height 33
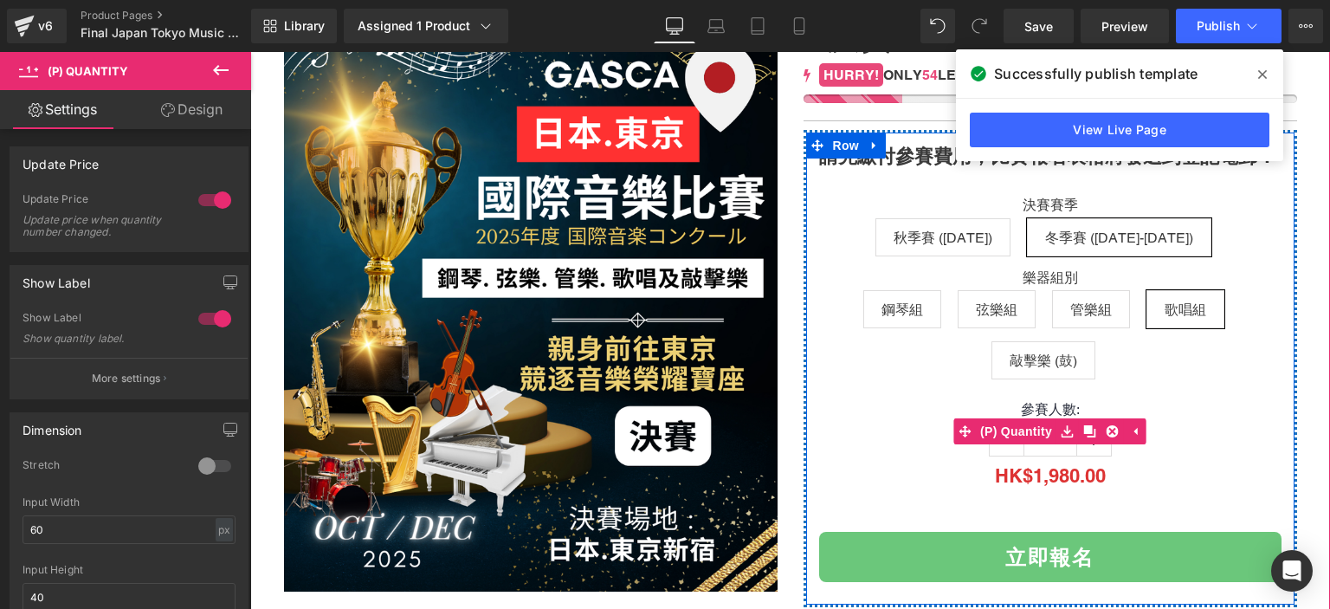
click at [1008, 455] on div "參賽人數: 1" at bounding box center [1050, 431] width 462 height 61
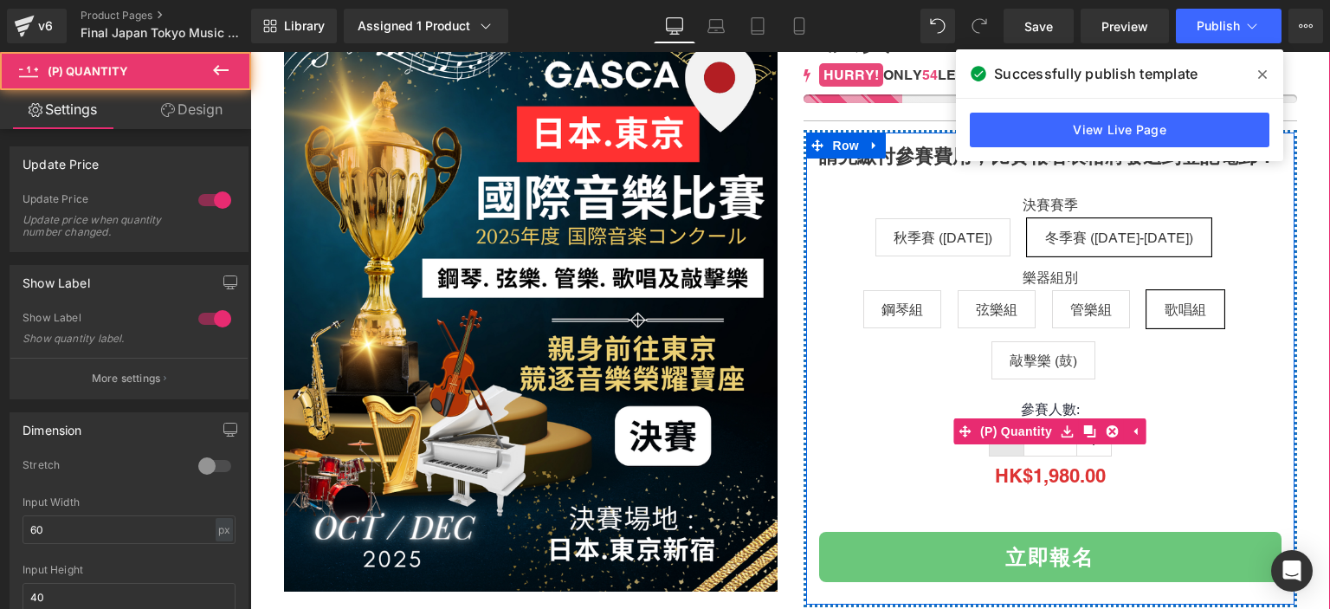
click at [1008, 449] on link at bounding box center [1007, 439] width 35 height 33
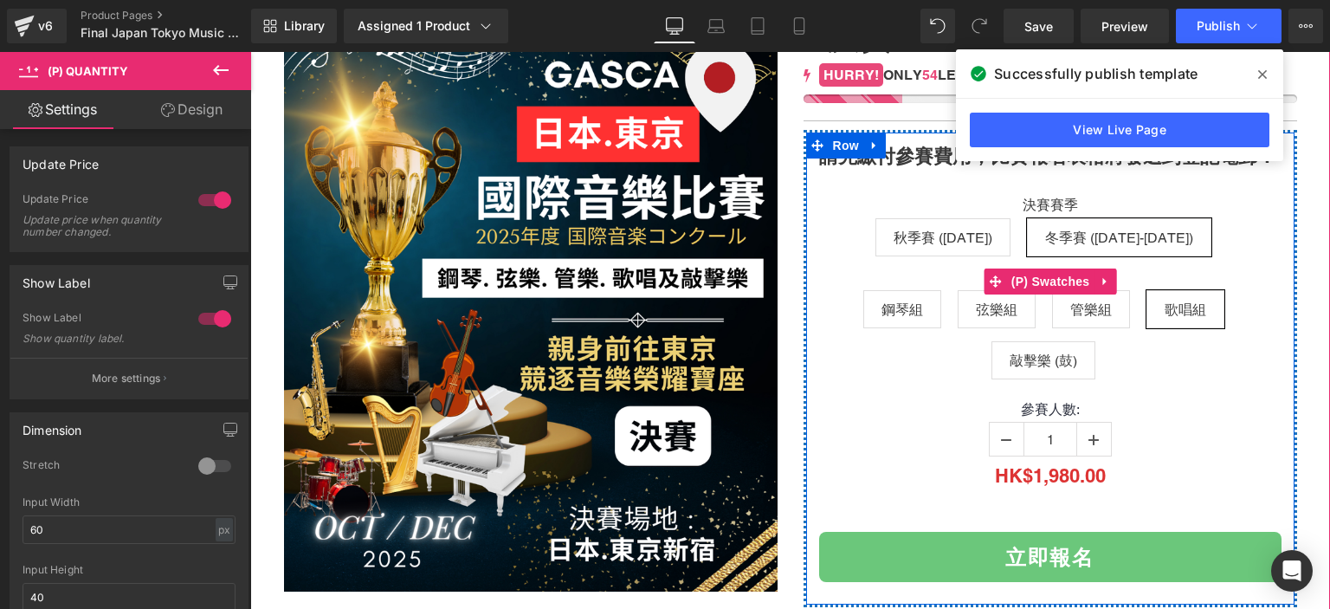
click at [940, 226] on span "秋季賽 ([DATE])" at bounding box center [943, 237] width 99 height 36
click at [1015, 360] on span "敲擊樂 (鼓)" at bounding box center [1044, 360] width 68 height 36
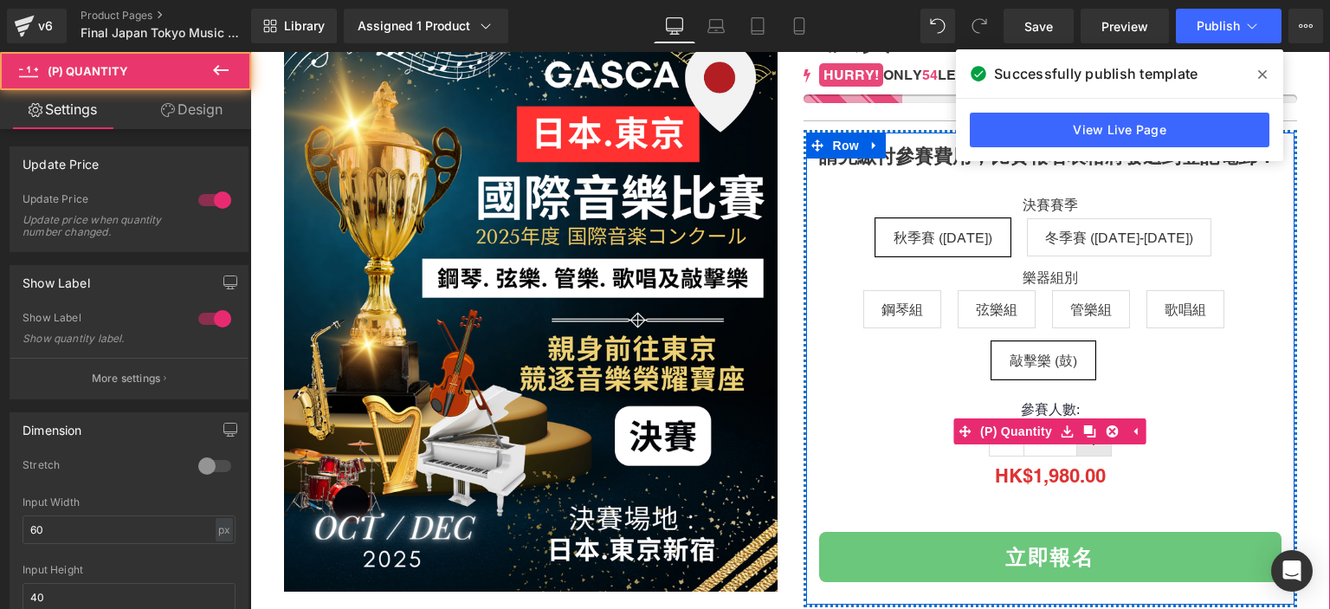
click at [1088, 447] on link at bounding box center [1093, 439] width 35 height 33
click at [1005, 445] on link at bounding box center [1007, 439] width 35 height 33
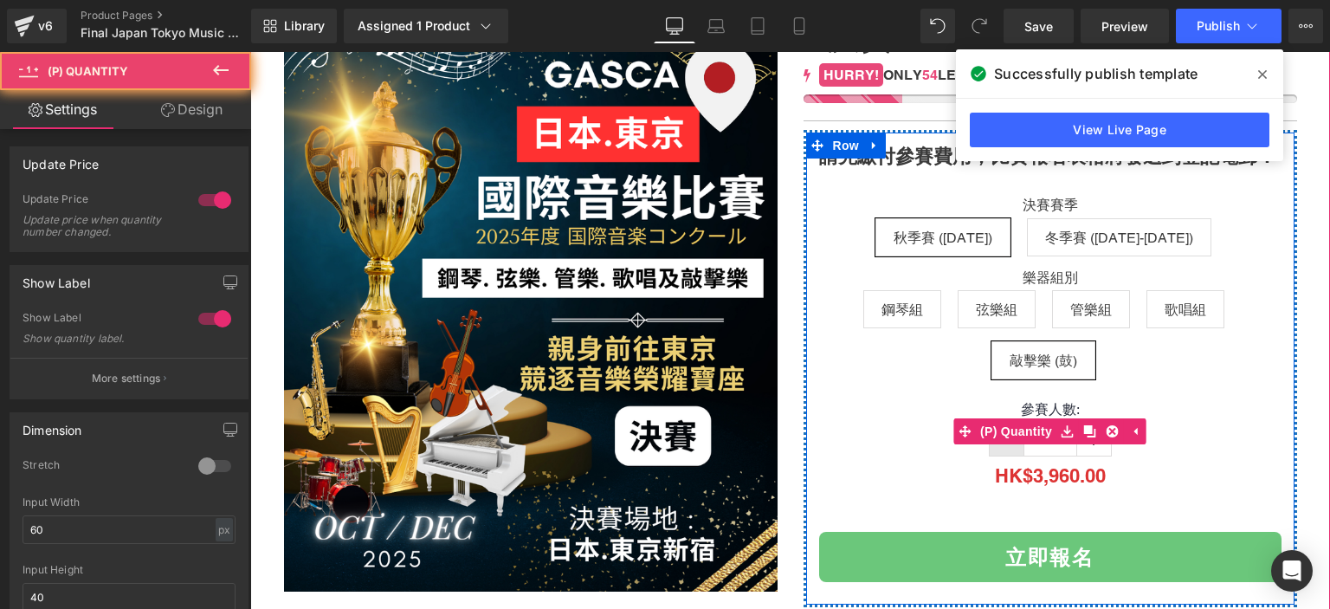
click at [1005, 445] on link at bounding box center [1007, 439] width 35 height 33
type input "1"
click at [1005, 445] on link at bounding box center [1007, 439] width 35 height 33
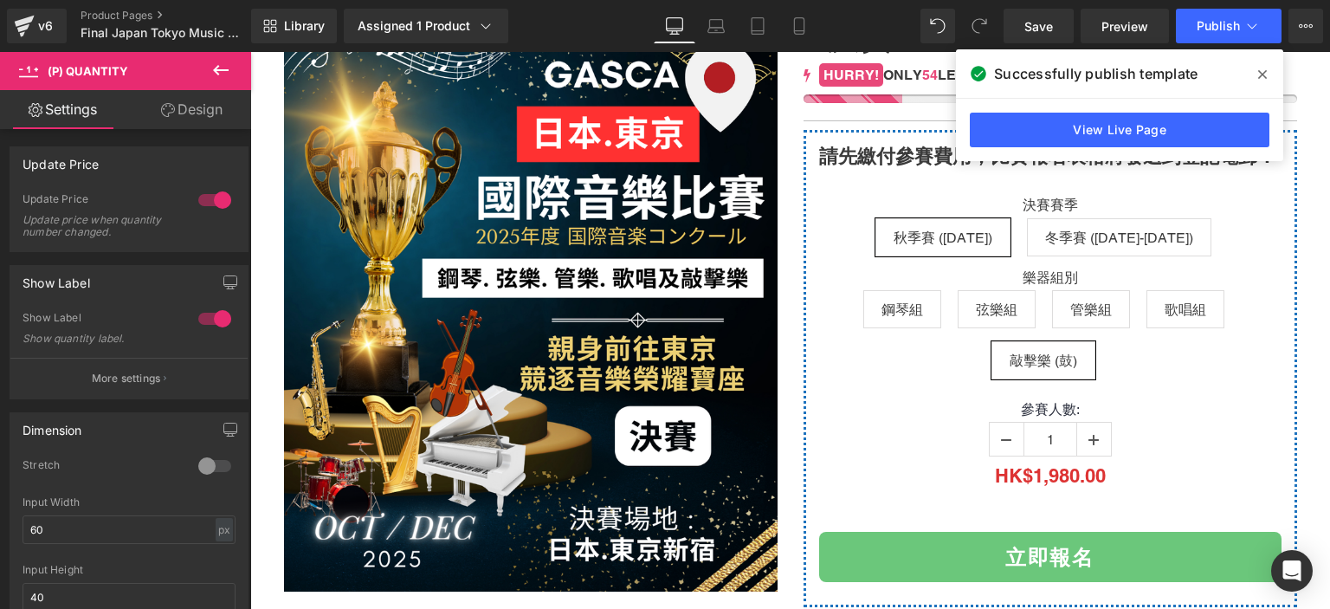
click at [1263, 69] on icon at bounding box center [1262, 75] width 9 height 14
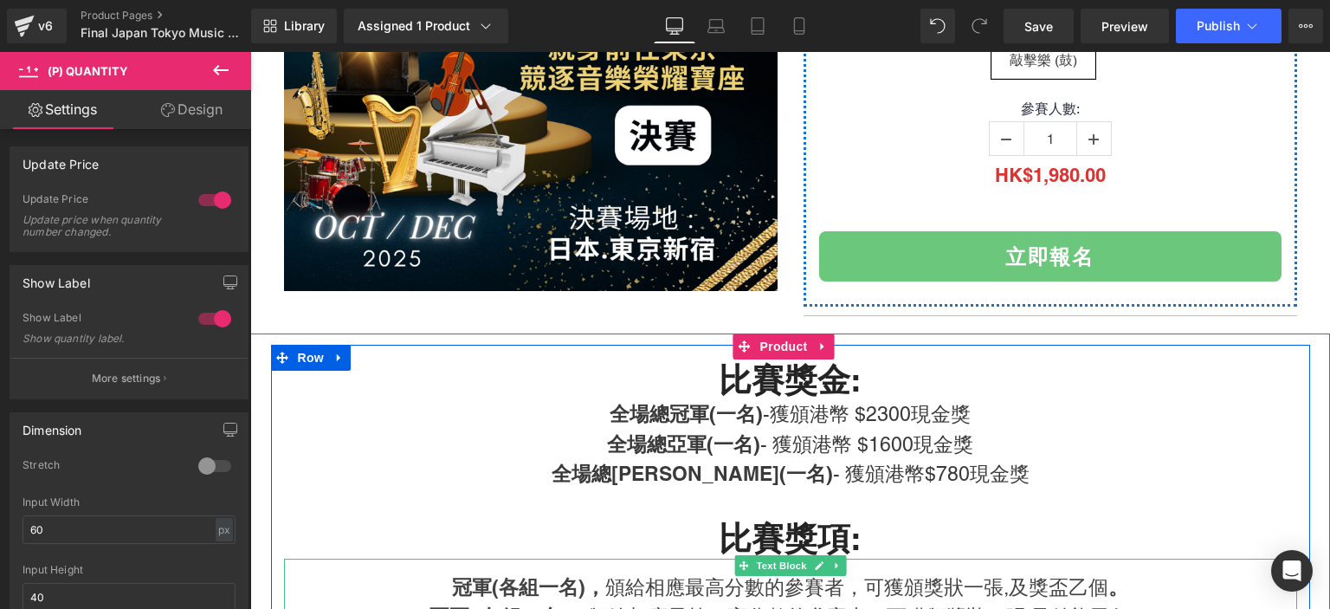
scroll to position [568, 0]
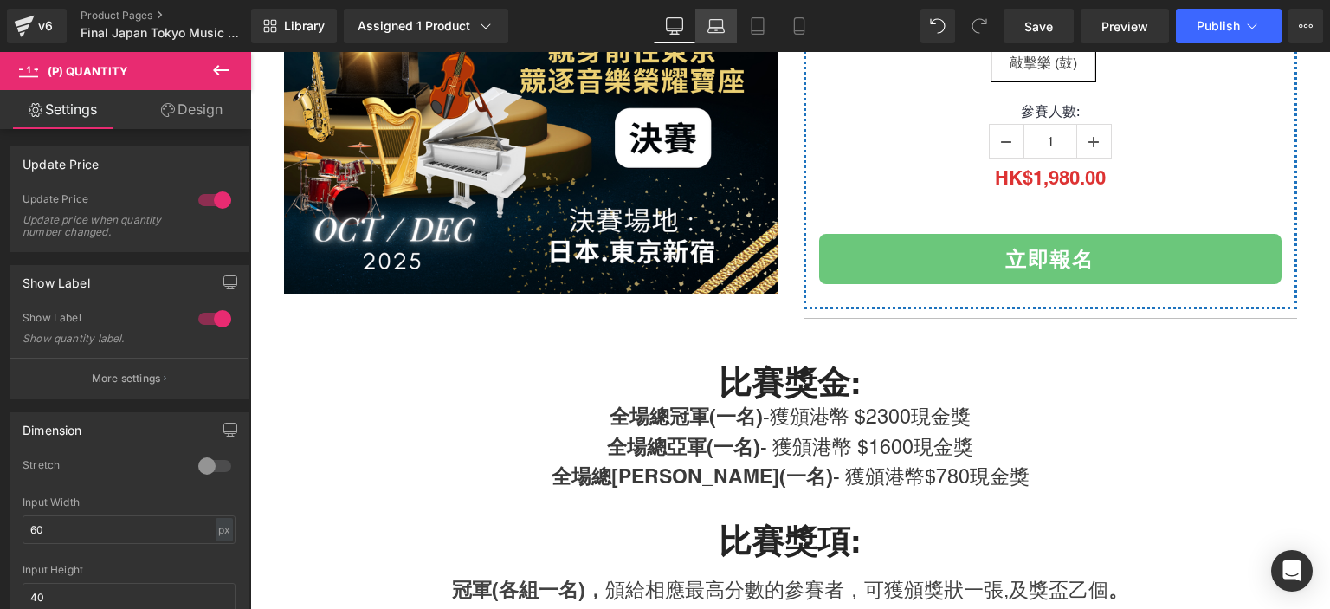
click at [718, 26] on icon at bounding box center [715, 25] width 17 height 17
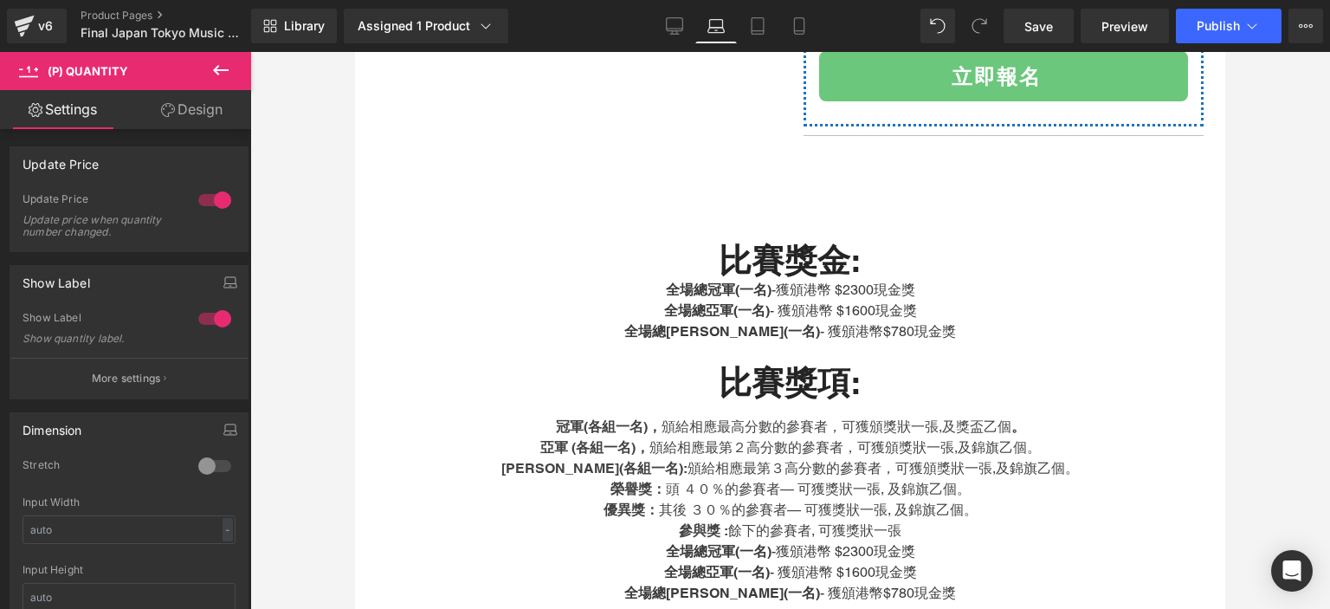
scroll to position [790, 0]
click at [754, 25] on icon at bounding box center [757, 25] width 17 height 17
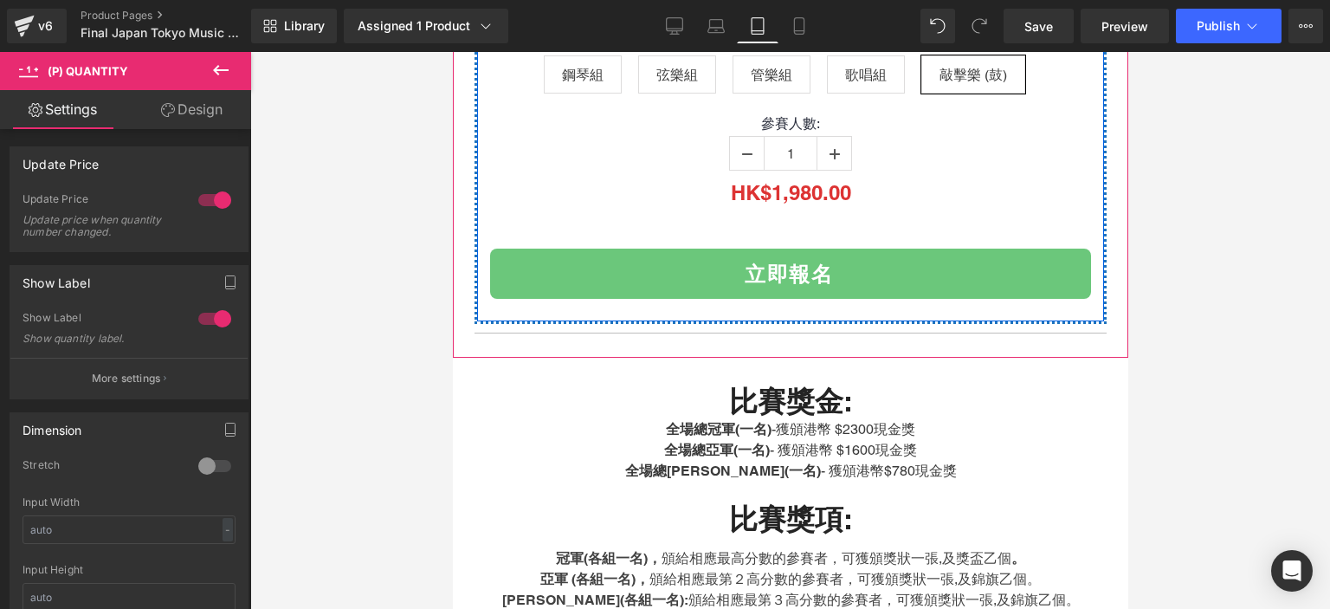
scroll to position [1343, 0]
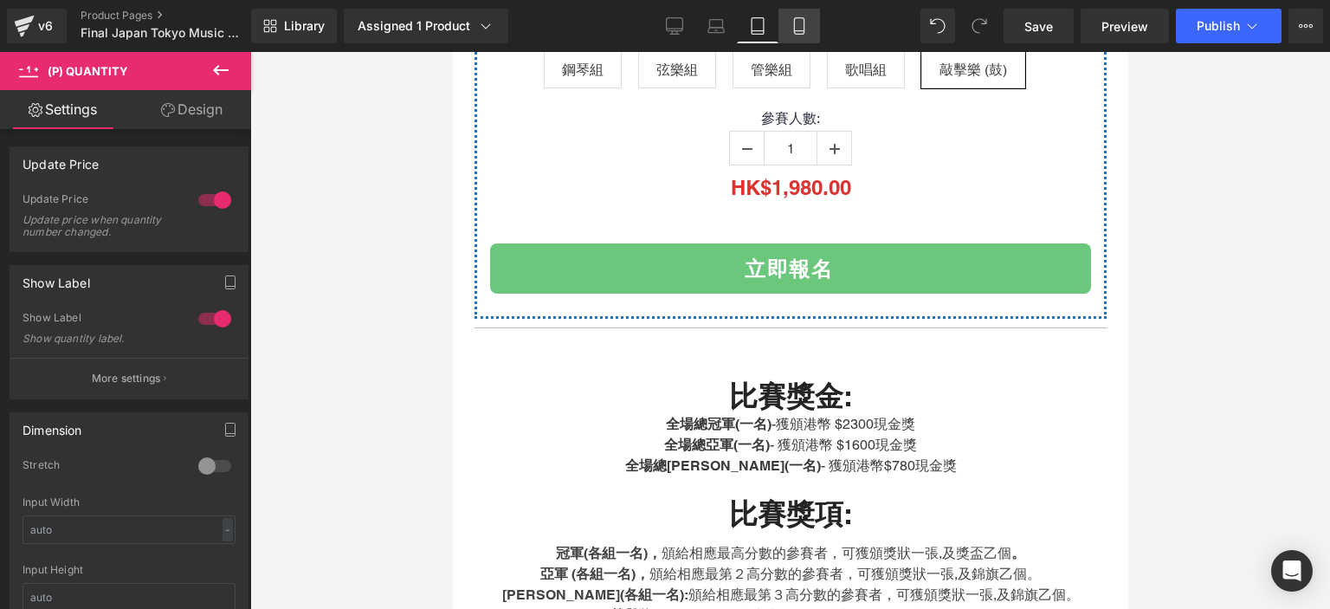
click at [797, 24] on icon at bounding box center [799, 25] width 17 height 17
type input "100"
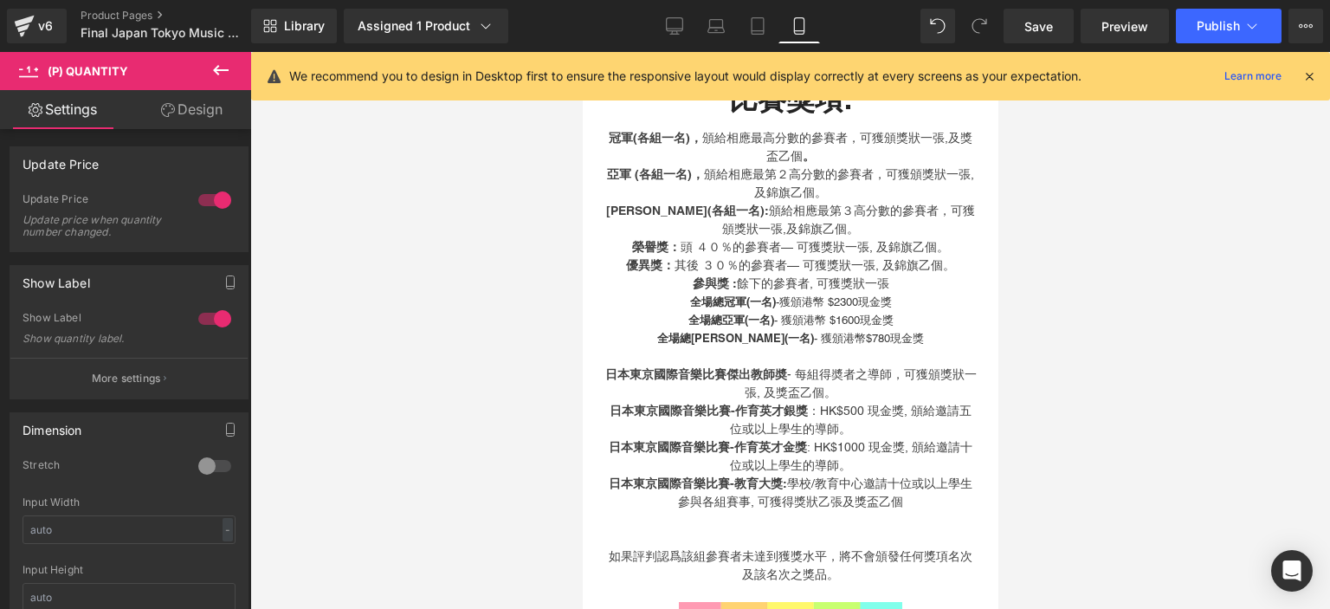
scroll to position [964, 0]
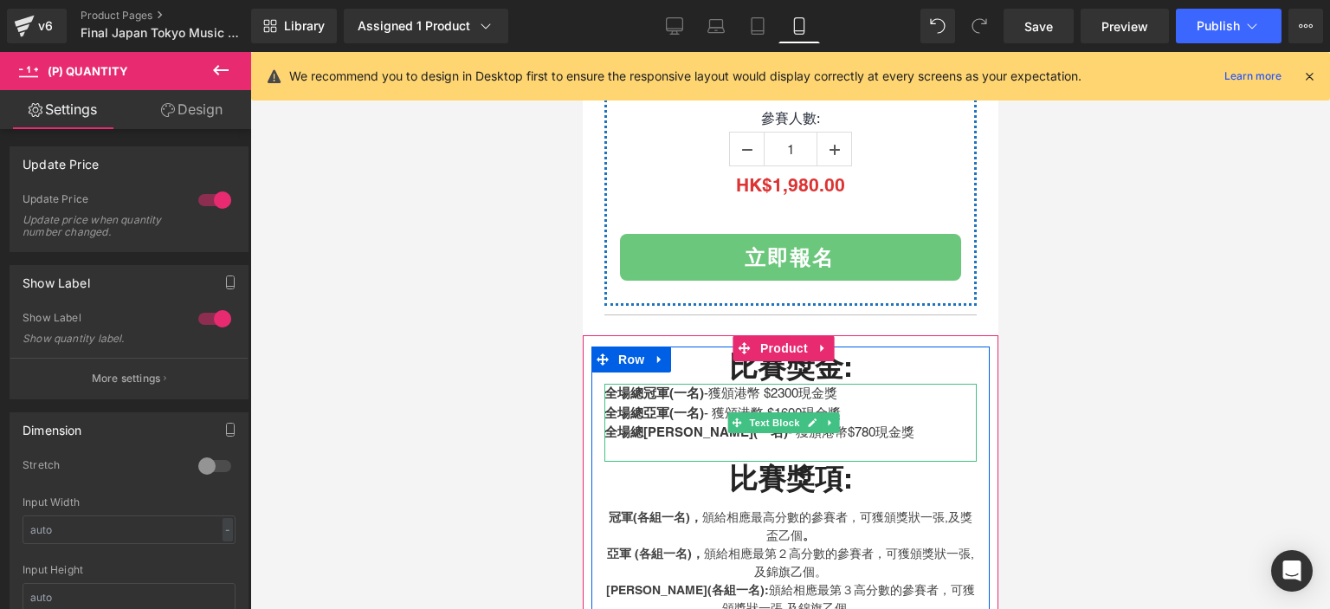
click at [702, 404] on p "全場總亞軍(一名) - 獲頒港幣 $1600現金獎" at bounding box center [790, 414] width 372 height 20
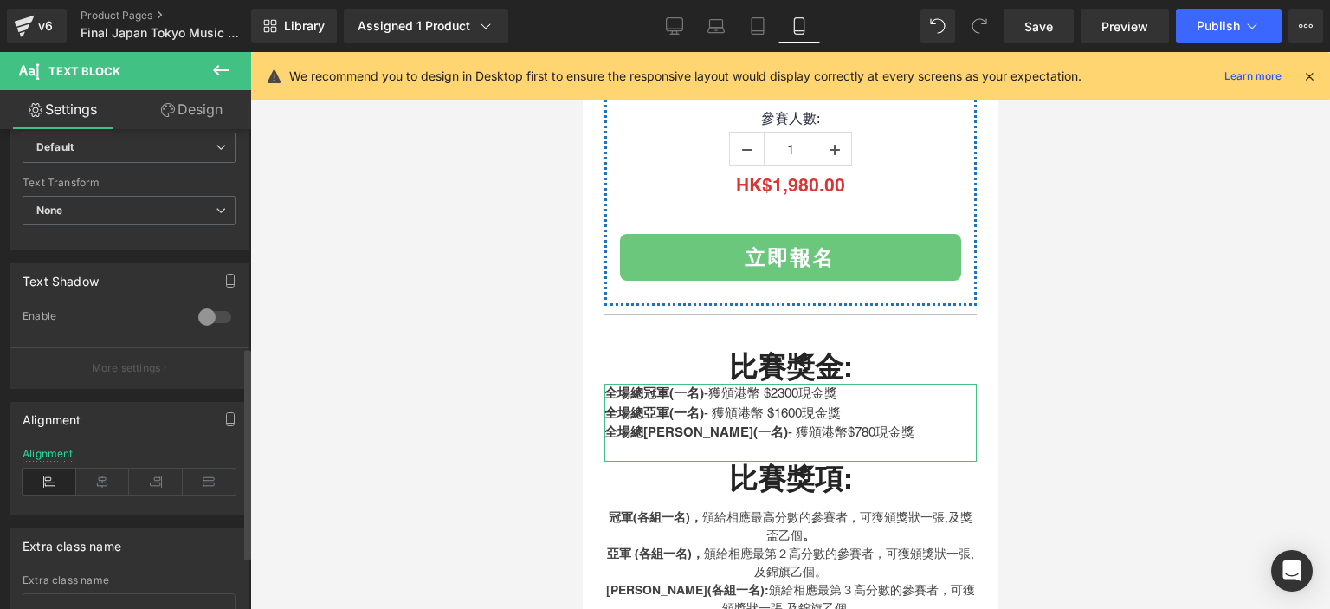
scroll to position [494, 0]
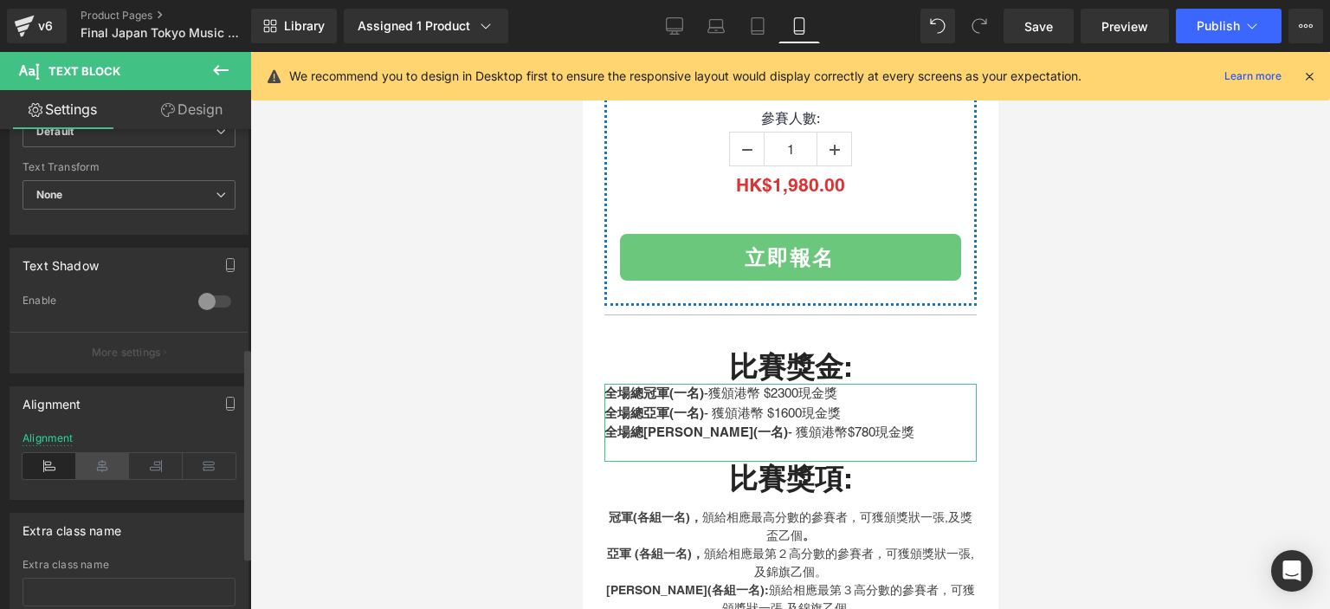
click at [107, 462] on icon at bounding box center [103, 466] width 54 height 26
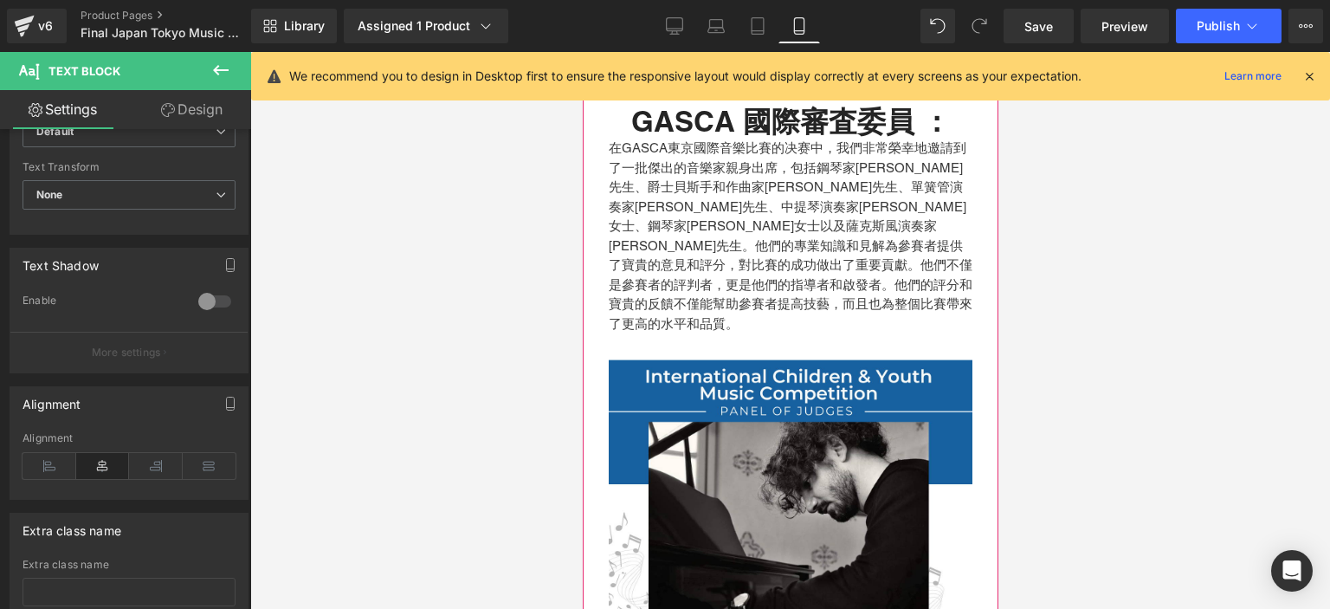
scroll to position [5568, 0]
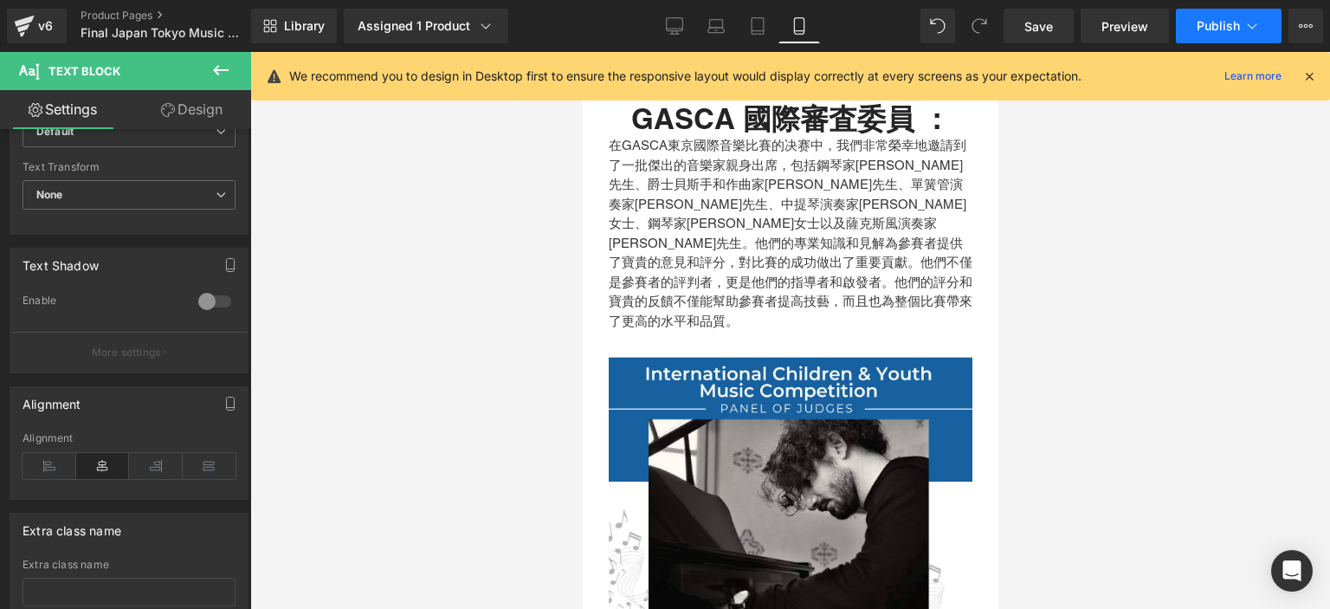
click at [1230, 29] on span "Publish" at bounding box center [1218, 26] width 43 height 14
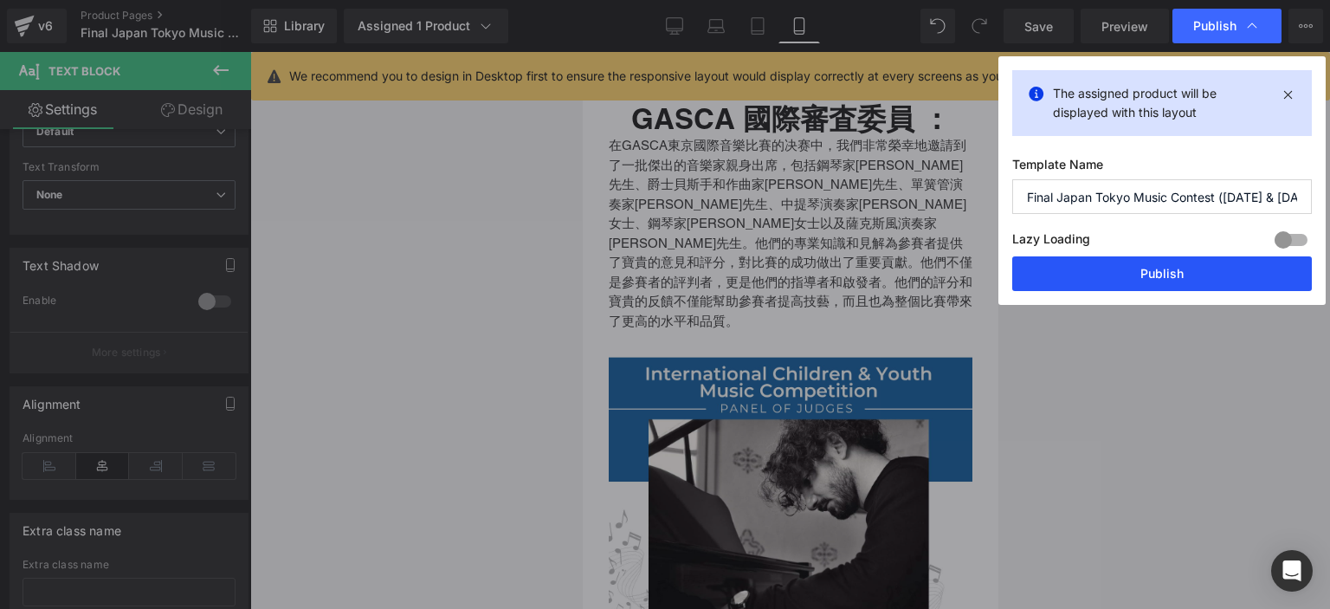
click at [1103, 263] on button "Publish" at bounding box center [1162, 273] width 300 height 35
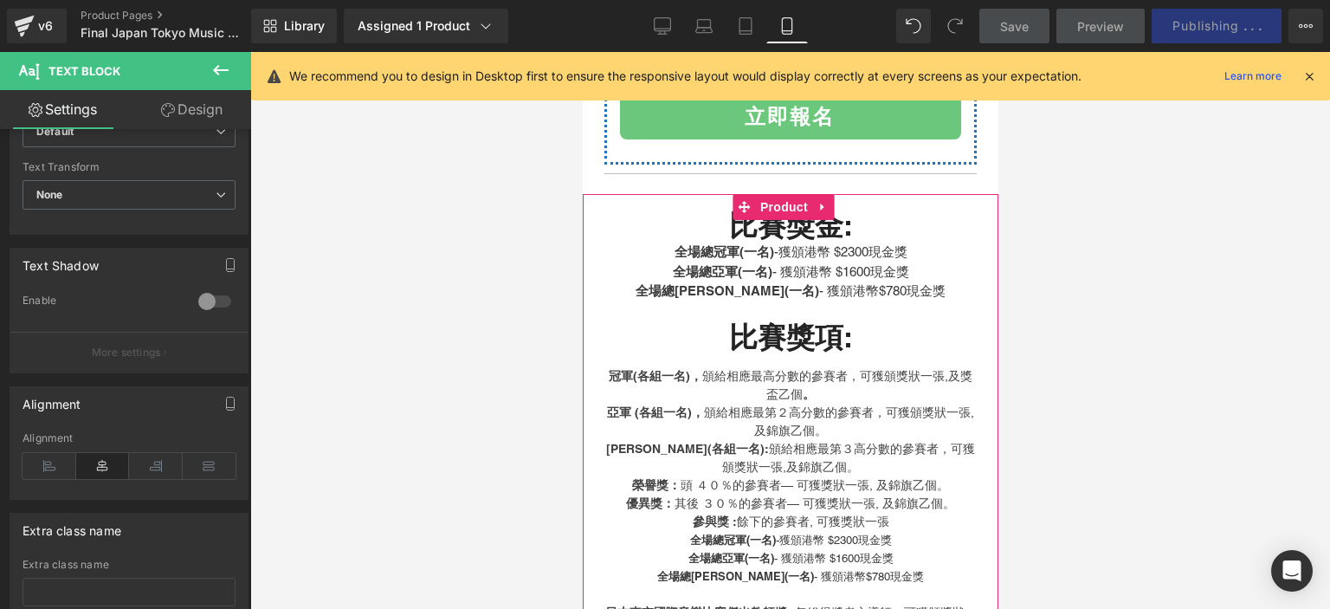
scroll to position [1106, 0]
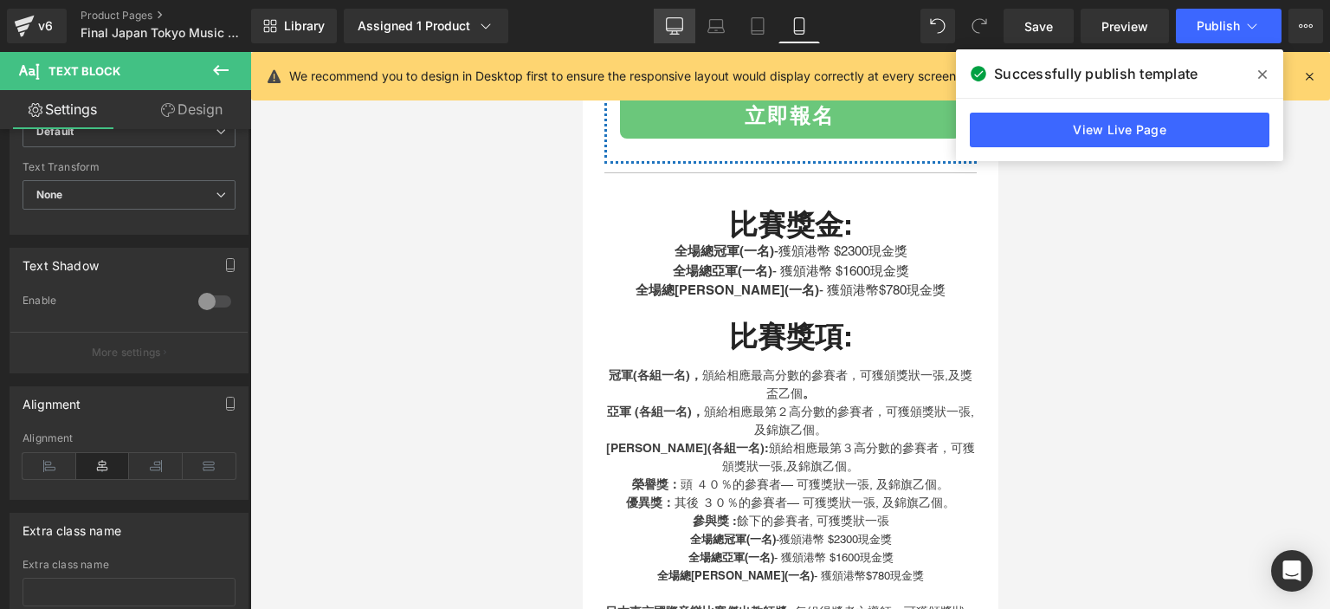
click at [672, 30] on icon at bounding box center [675, 24] width 16 height 13
type input "23"
type input "100"
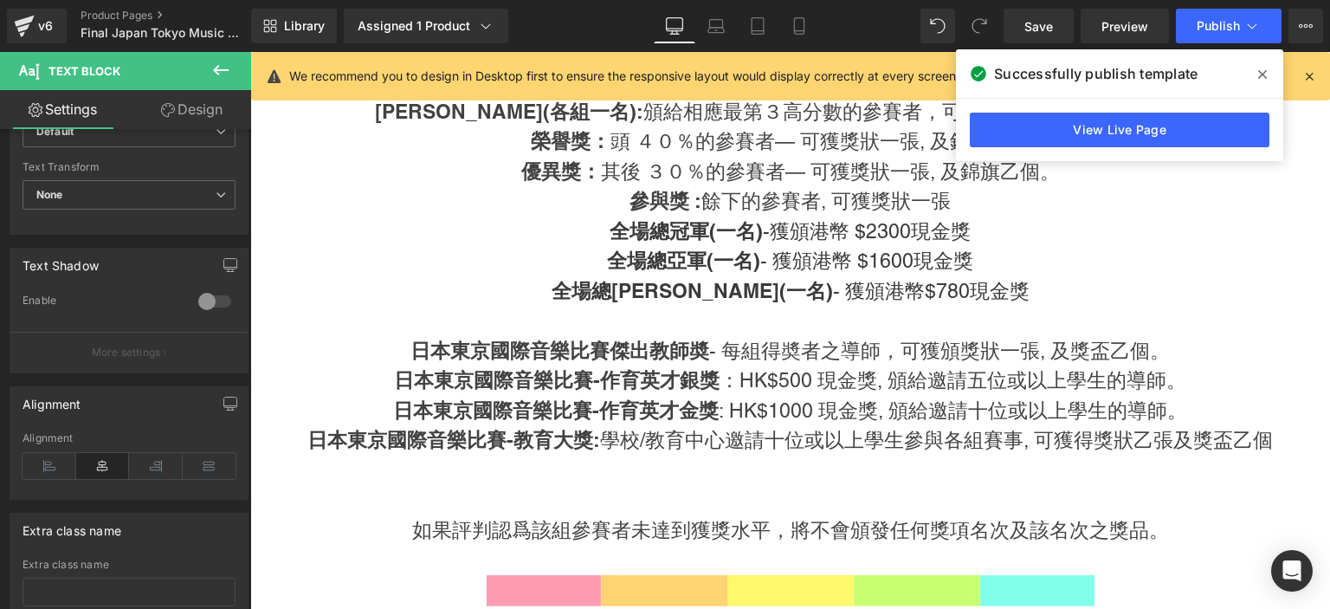
scroll to position [745, 0]
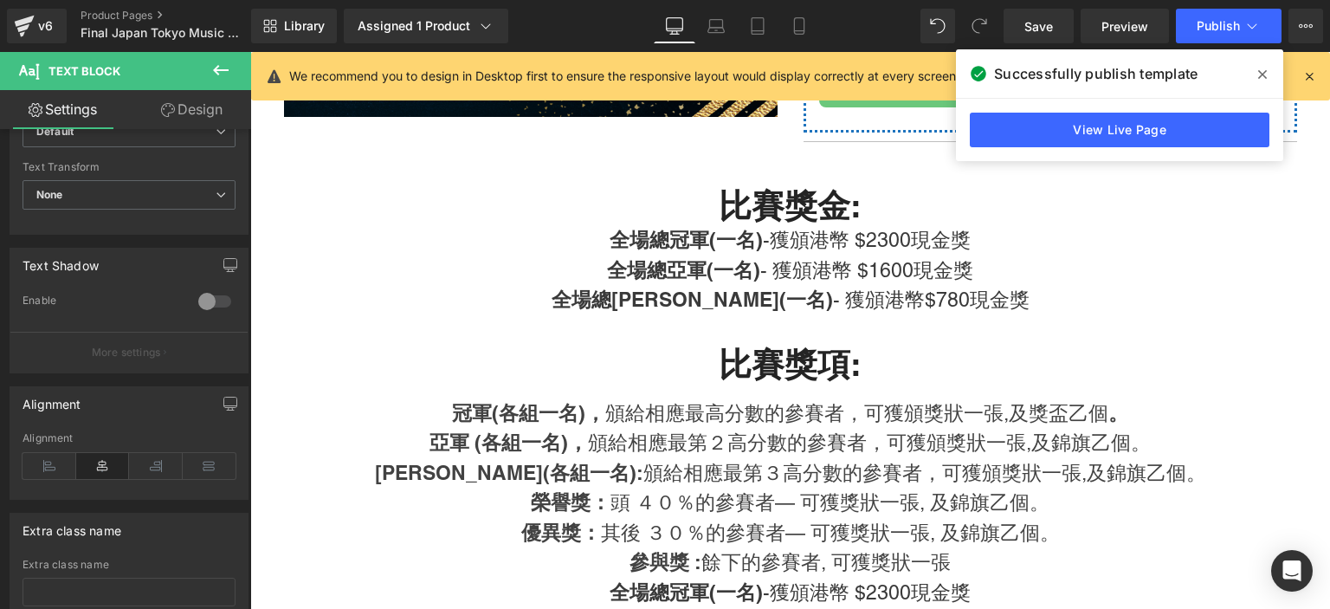
click at [1316, 77] on icon at bounding box center [1310, 76] width 16 height 16
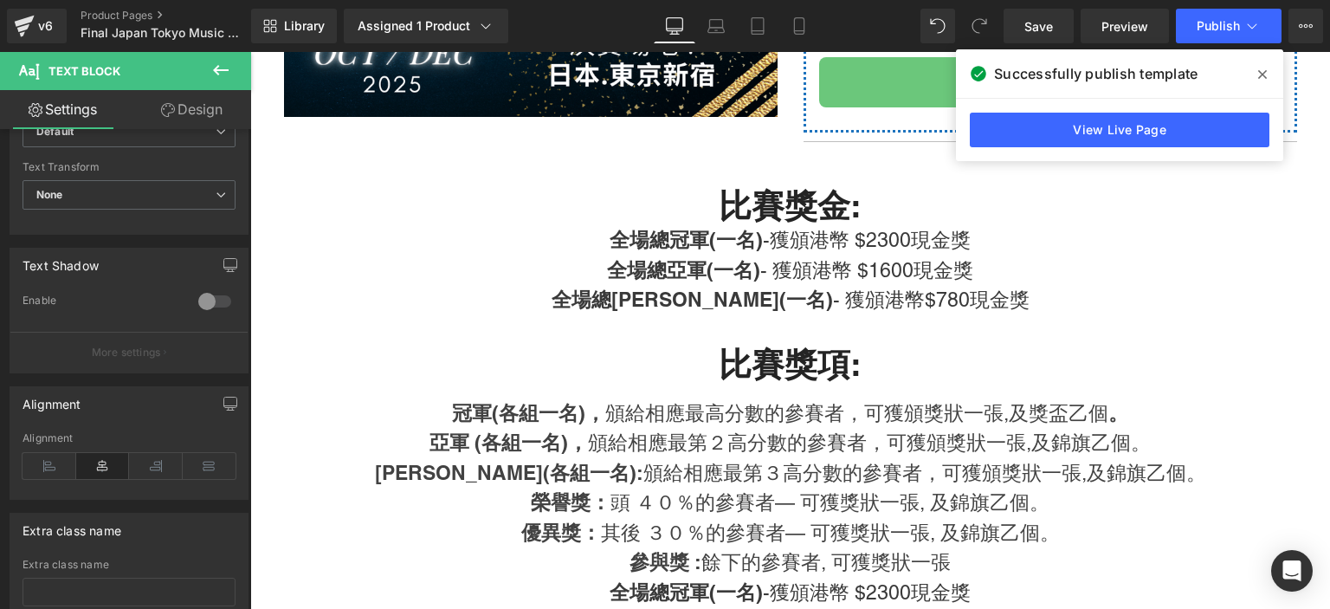
click at [1265, 80] on icon at bounding box center [1262, 75] width 9 height 14
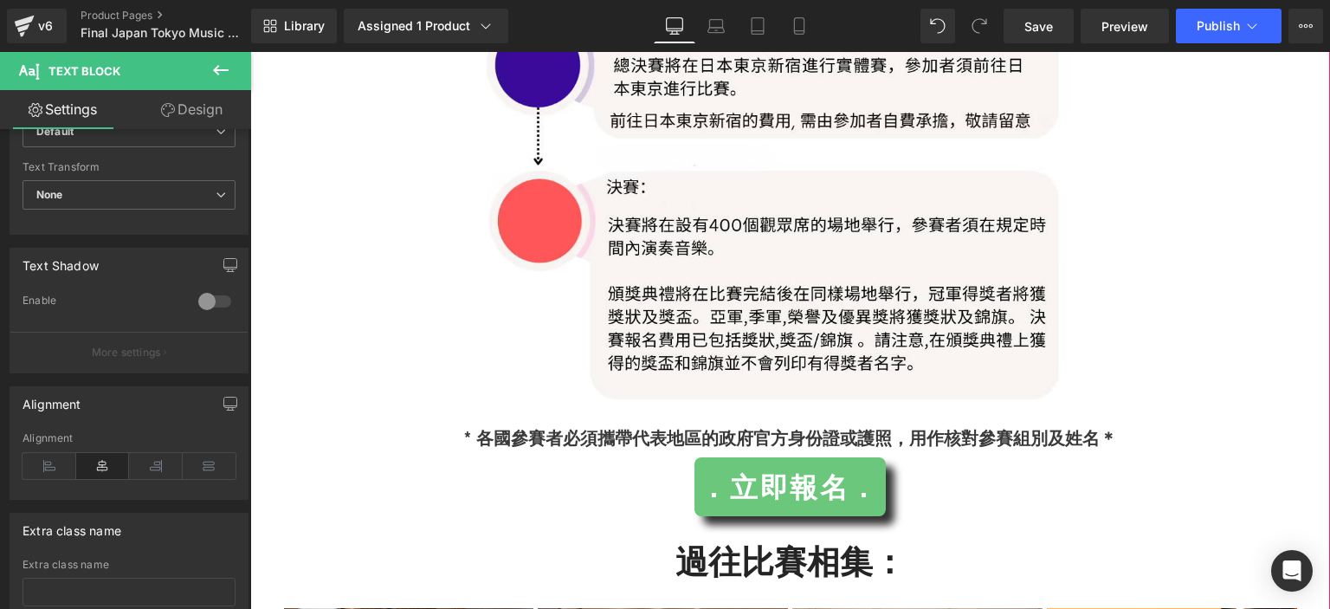
scroll to position [5126, 0]
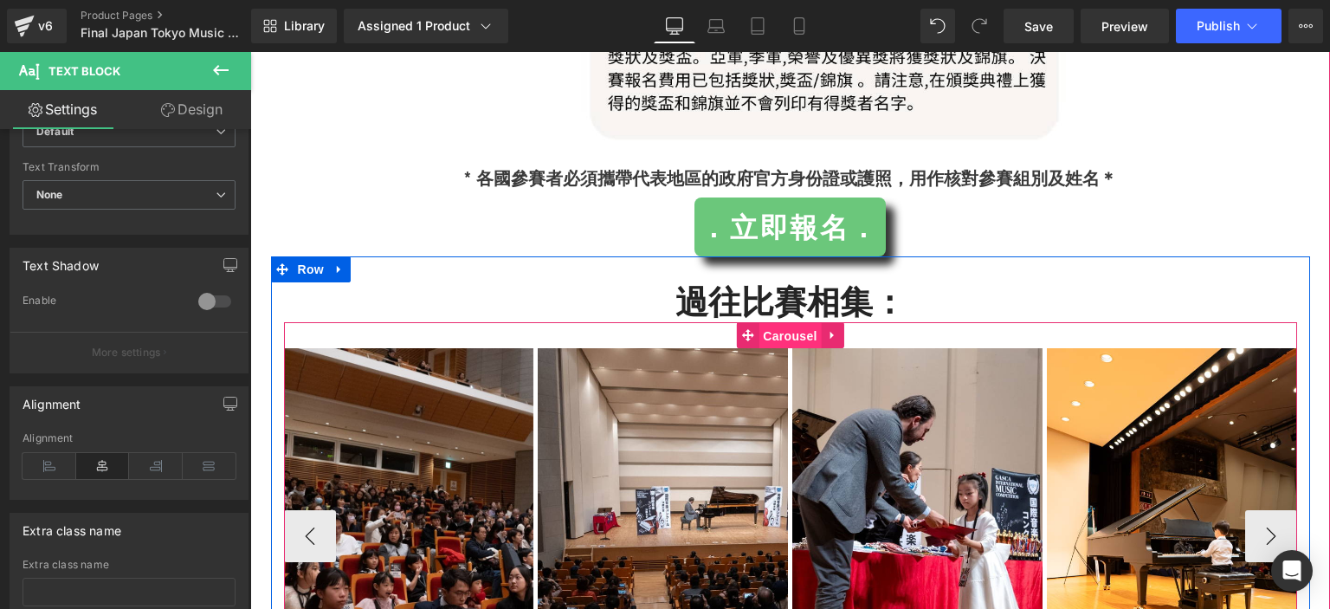
click at [777, 323] on span "Carousel" at bounding box center [790, 336] width 62 height 26
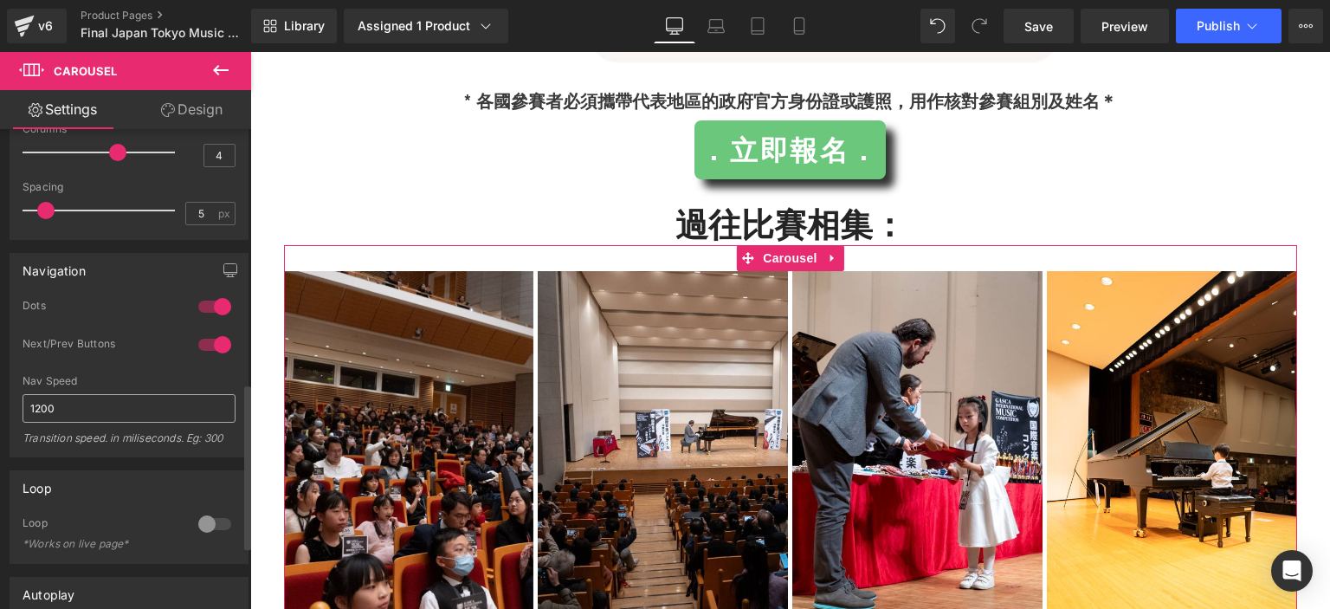
scroll to position [888, 0]
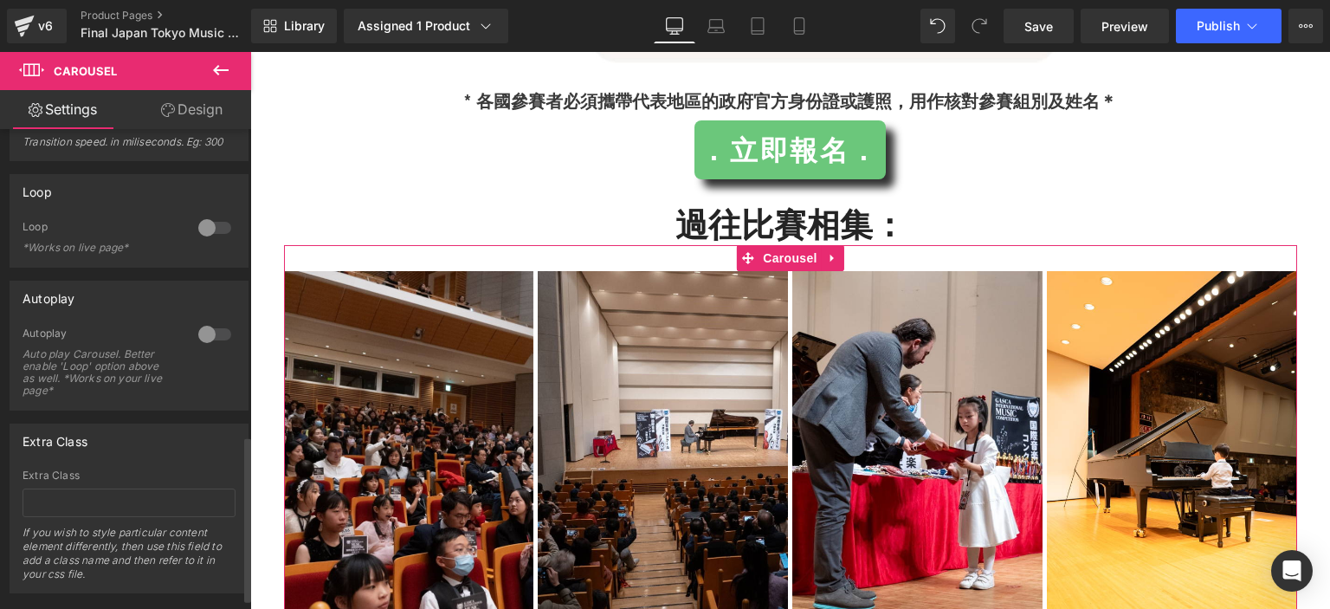
click at [203, 334] on div at bounding box center [215, 334] width 42 height 28
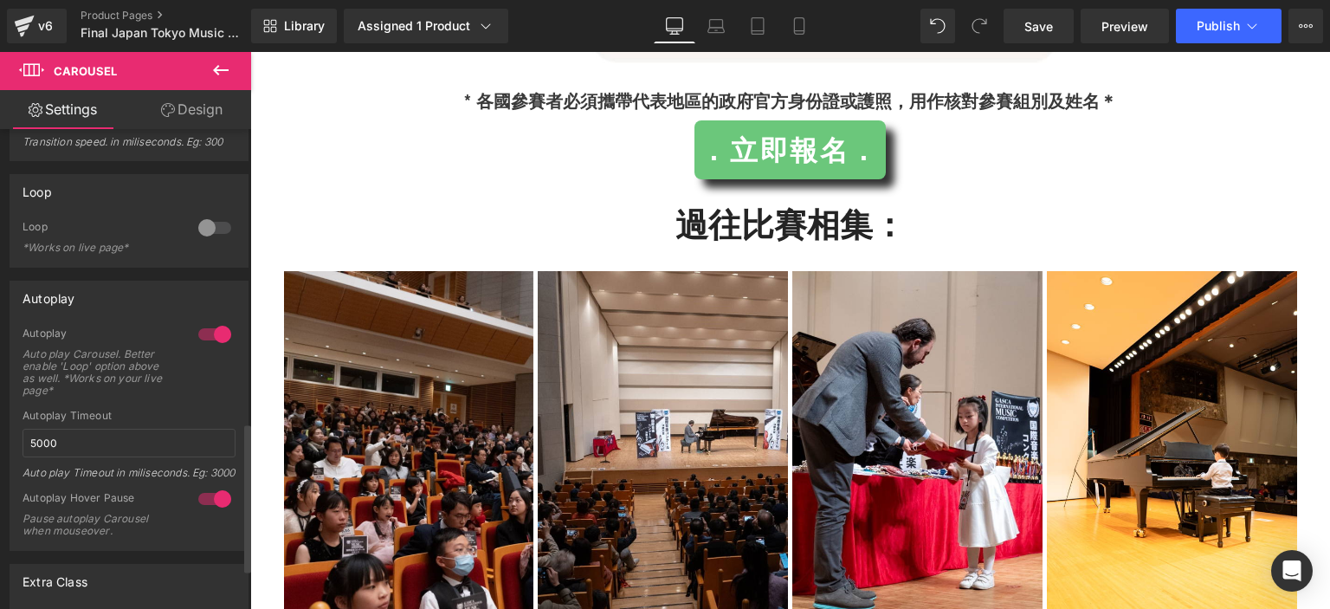
scroll to position [950, 0]
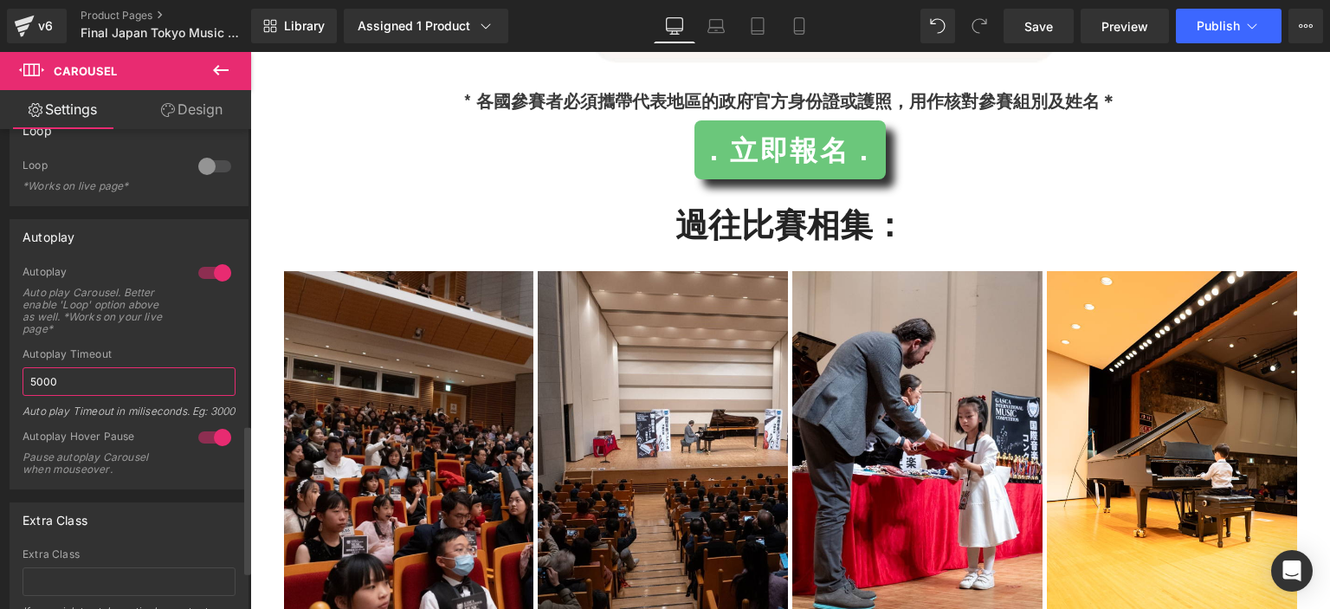
click at [106, 367] on input "5000" at bounding box center [129, 381] width 213 height 29
type input "3000"
click at [173, 350] on div "Autoplay Timeout" at bounding box center [129, 354] width 213 height 12
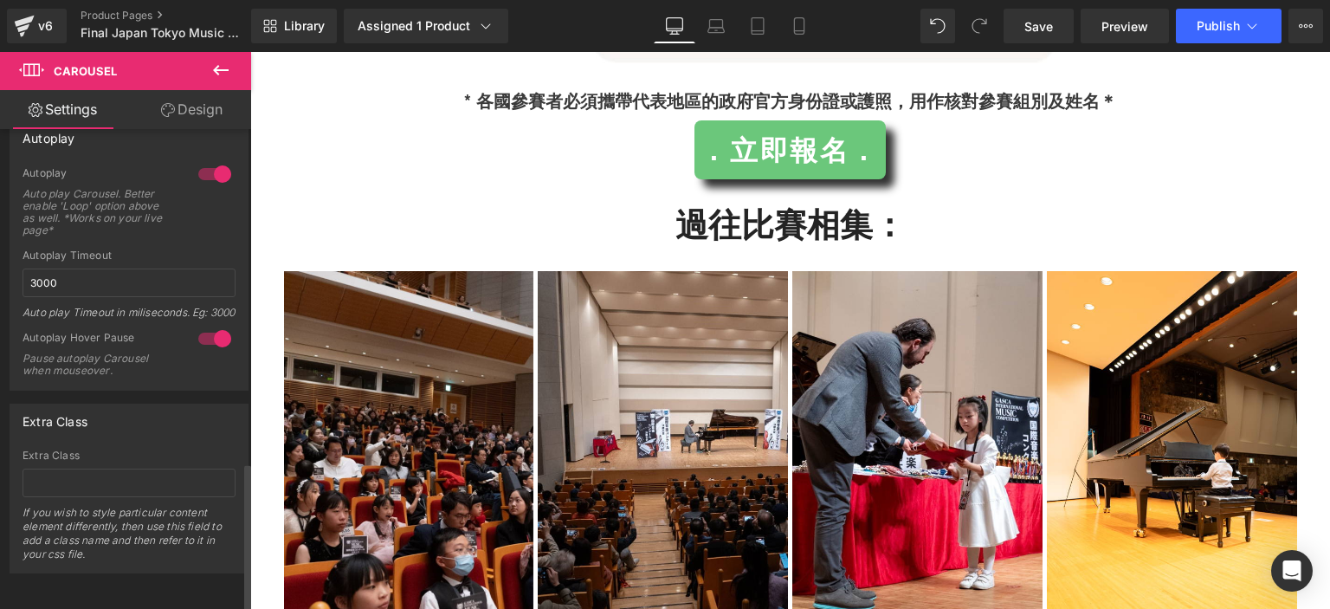
scroll to position [1073, 0]
click at [1217, 29] on span "Publish" at bounding box center [1218, 26] width 43 height 14
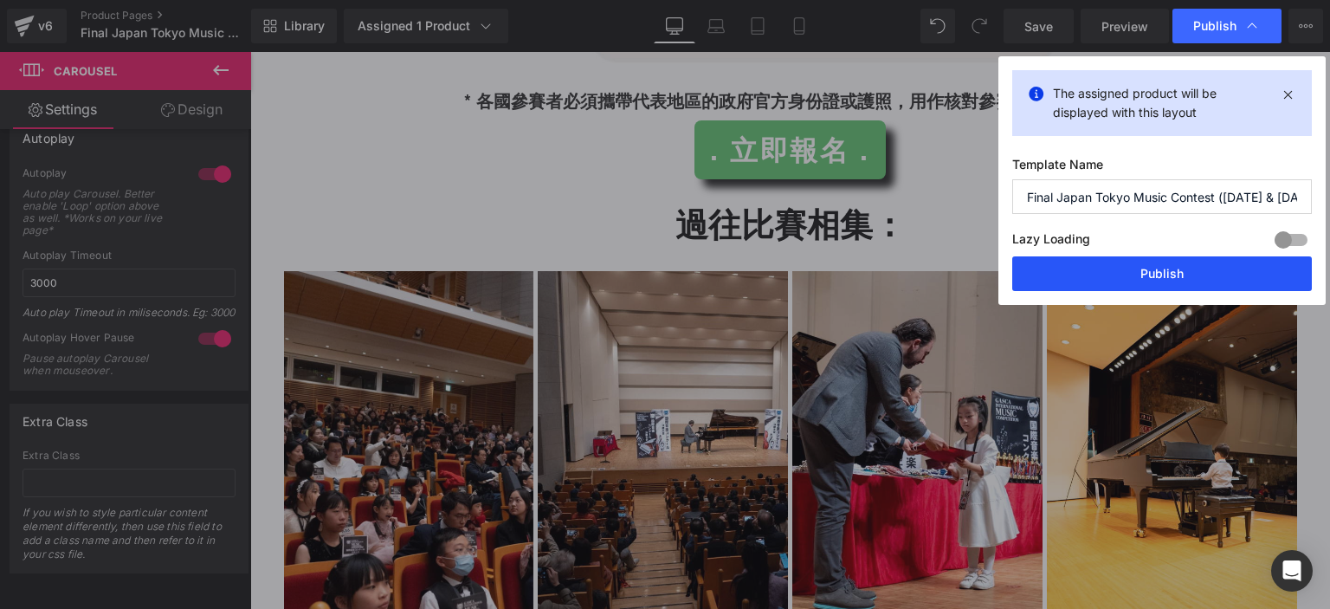
click at [1101, 272] on button "Publish" at bounding box center [1162, 273] width 300 height 35
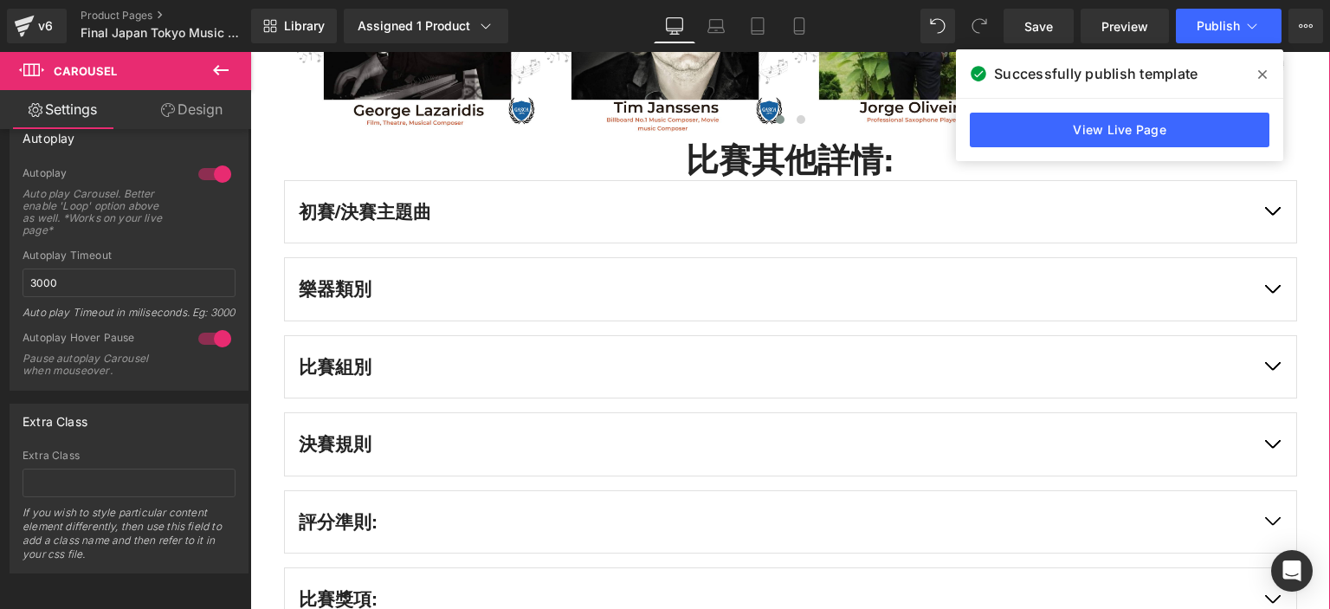
scroll to position [6261, 0]
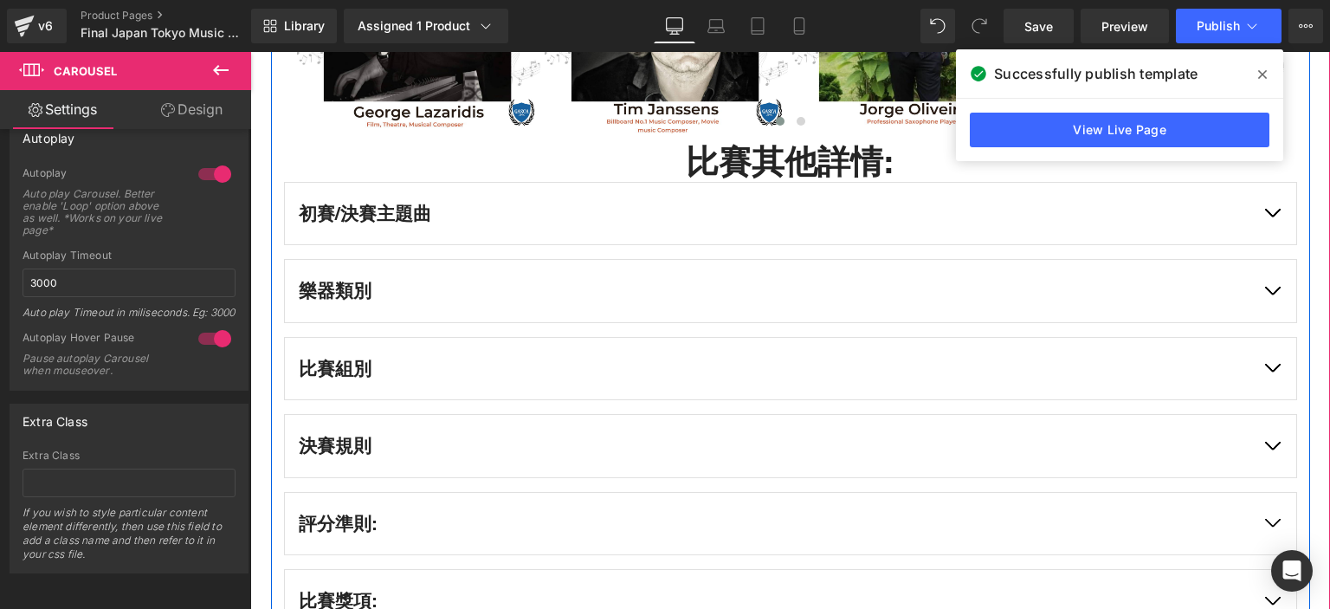
click at [1274, 338] on button "button" at bounding box center [1272, 369] width 48 height 62
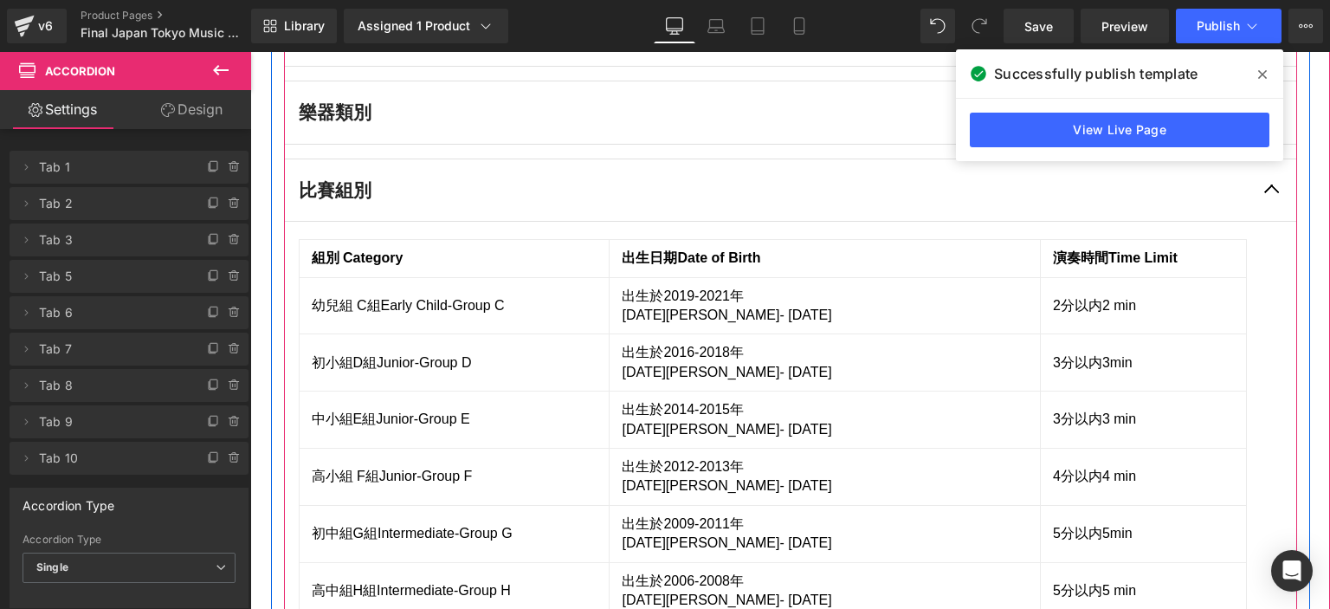
scroll to position [6439, 0]
click at [811, 365] on span "- [DATE]" at bounding box center [805, 372] width 52 height 15
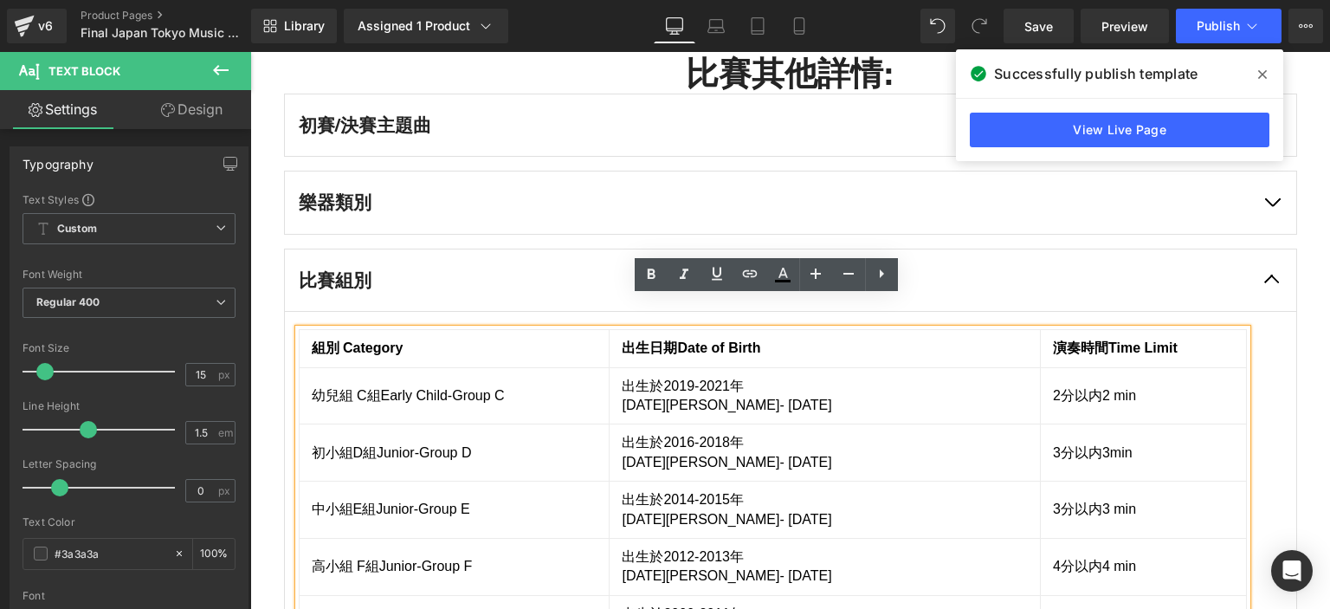
scroll to position [6343, 0]
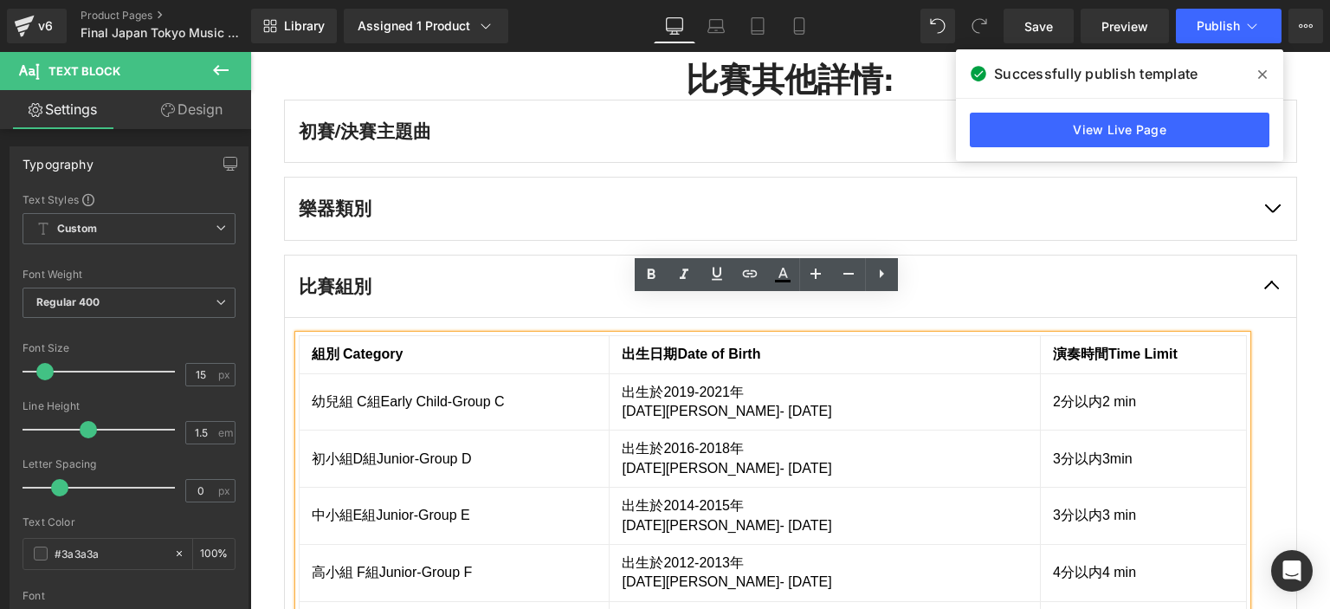
click at [1268, 179] on button "button" at bounding box center [1272, 209] width 48 height 62
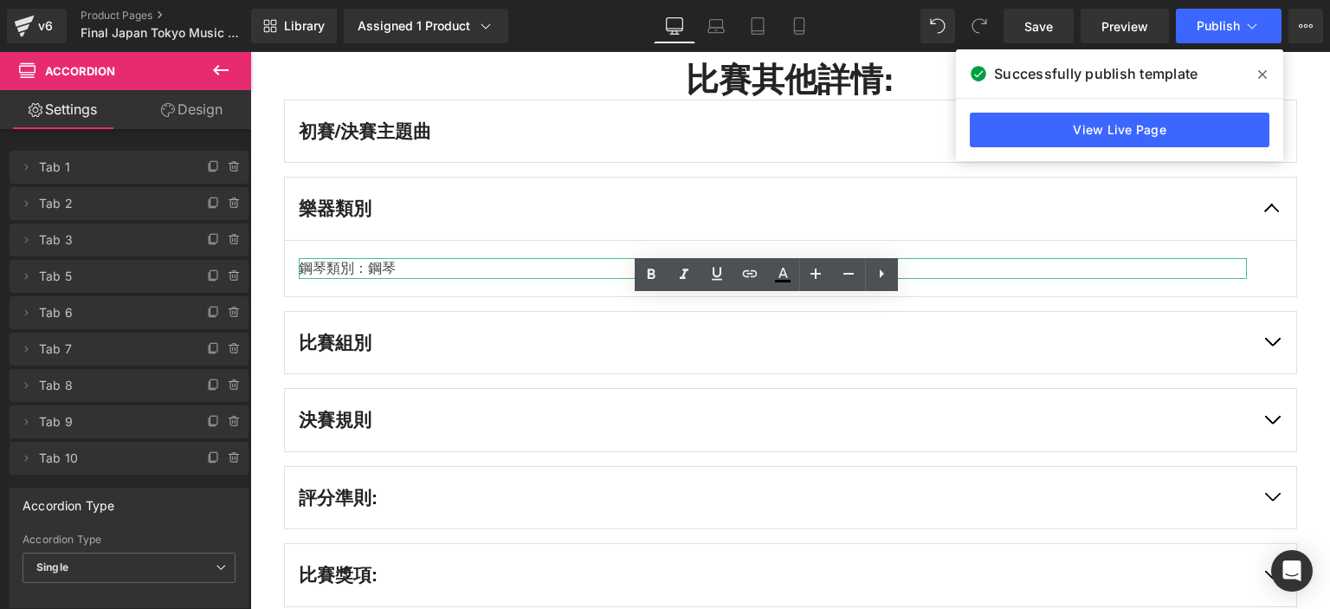
click at [415, 258] on div "鋼琴類別：鋼琴" at bounding box center [773, 268] width 948 height 21
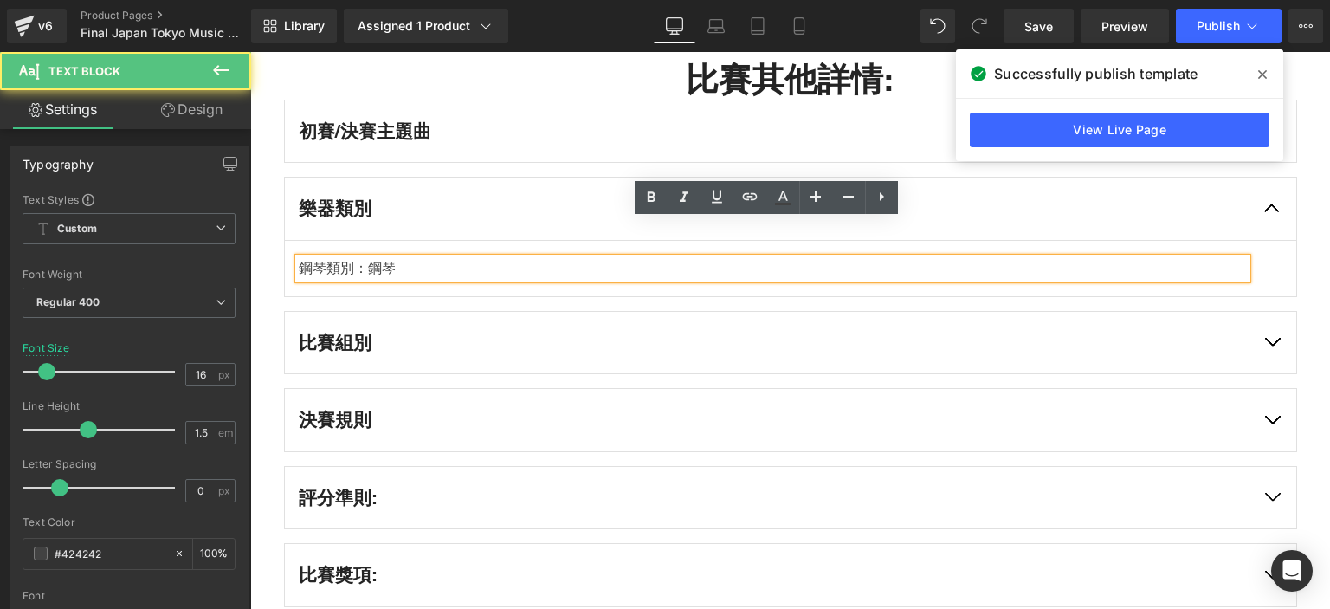
click at [397, 258] on div "鋼琴類別：鋼琴" at bounding box center [773, 268] width 948 height 21
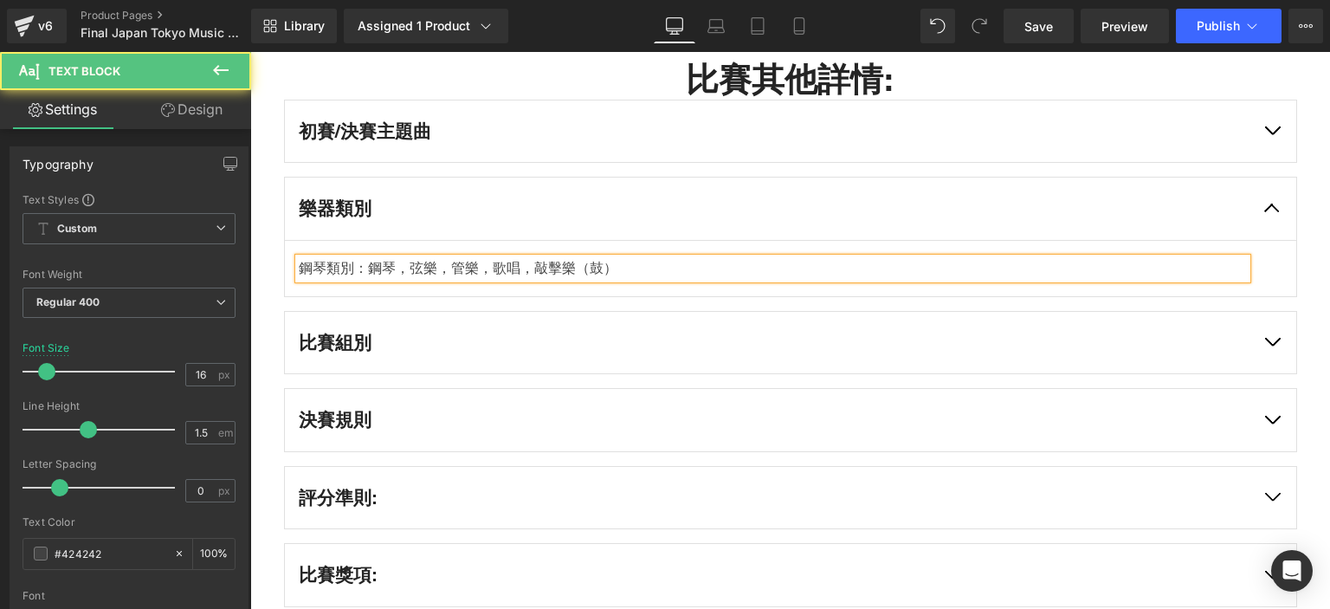
click at [623, 258] on div "鋼琴類別：鋼琴，弦樂，管樂，歌唱，敲擊樂（鼓）" at bounding box center [773, 268] width 948 height 21
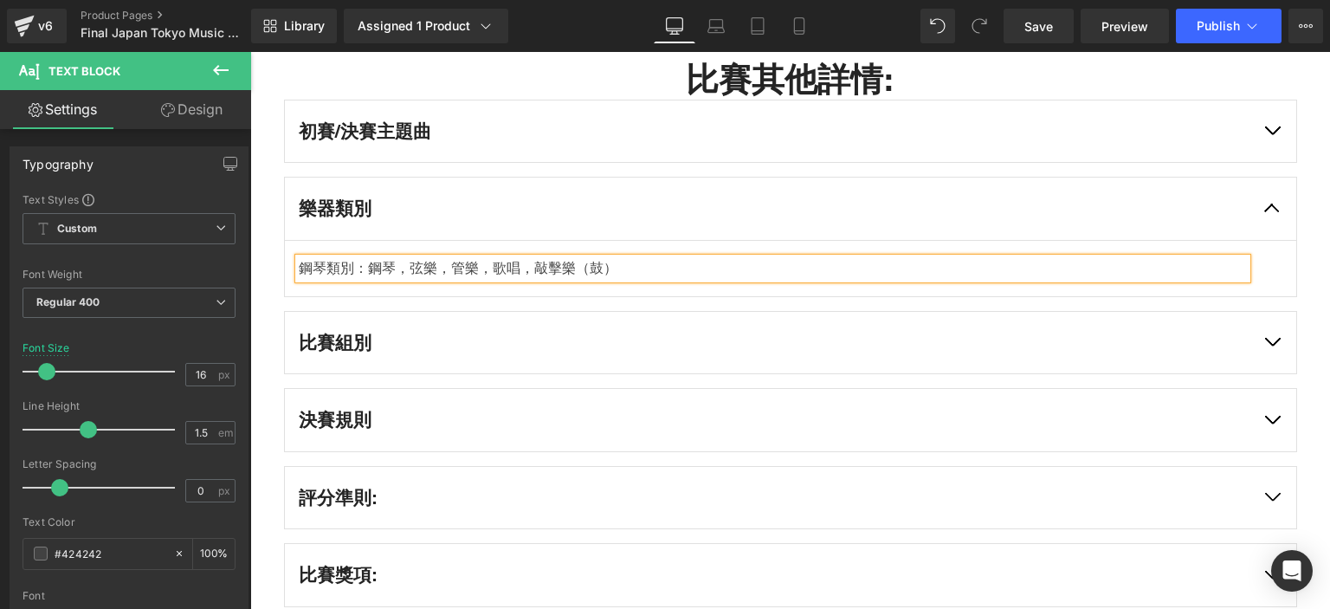
click at [1302, 261] on div "GASCA 國際審査委員 ： Heading 在GASCA東京國際音樂比賽的决赛中，我們非常榮幸地邀請到了一批傑出的音樂家親身出席，包括鋼琴家Marco Fa…" at bounding box center [790, 250] width 1039 height 1225
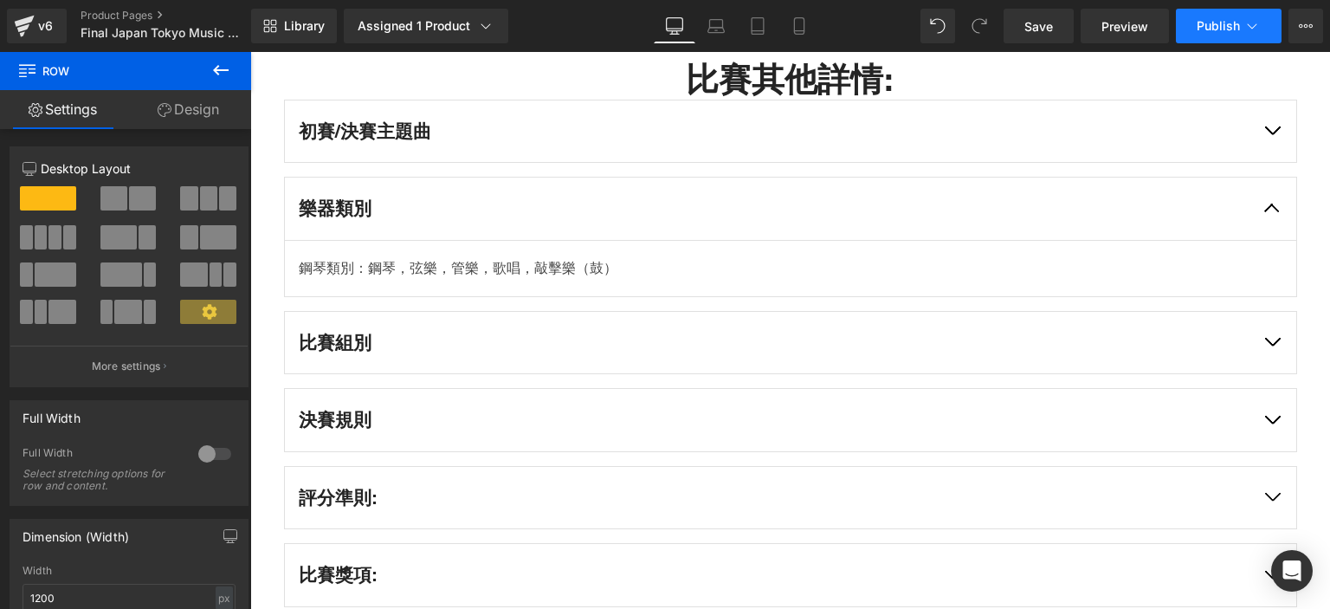
click at [1231, 36] on button "Publish" at bounding box center [1229, 26] width 106 height 35
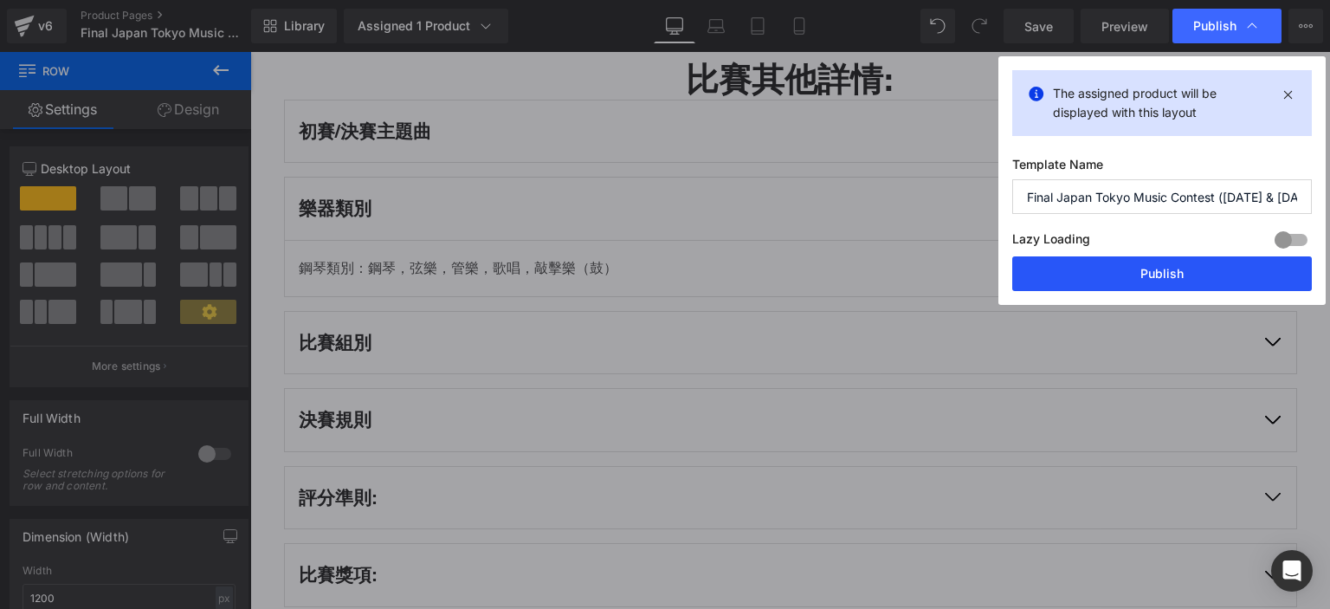
click at [1138, 268] on button "Publish" at bounding box center [1162, 273] width 300 height 35
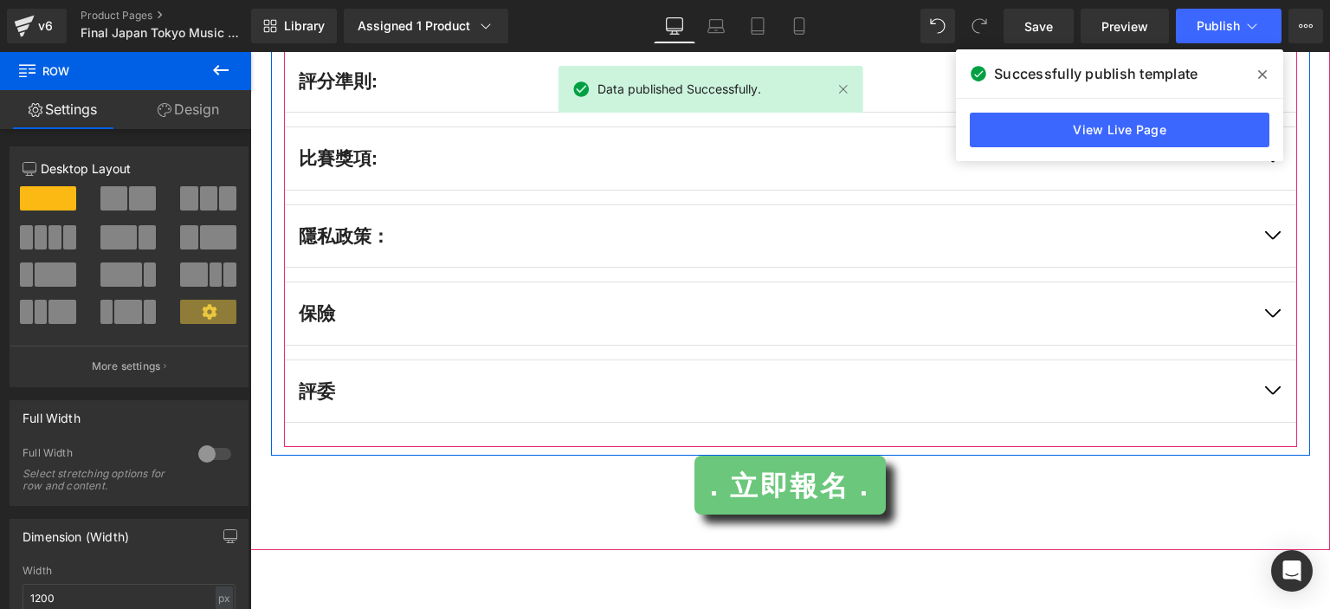
scroll to position [6761, 0]
